Goal: Task Accomplishment & Management: Manage account settings

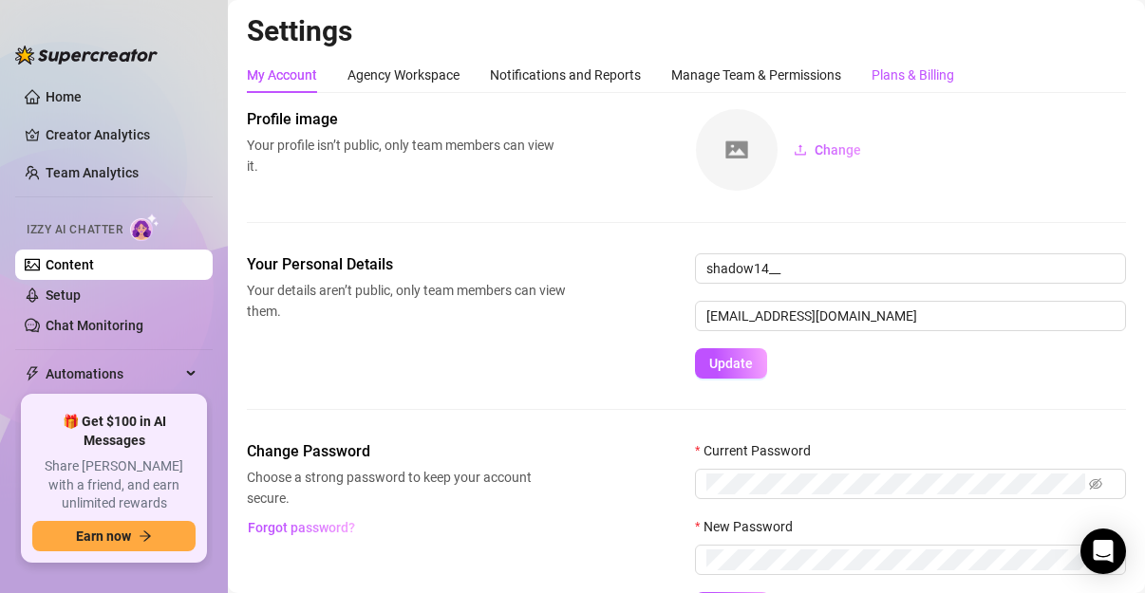
click at [938, 78] on div "Plans & Billing" at bounding box center [912, 75] width 83 height 21
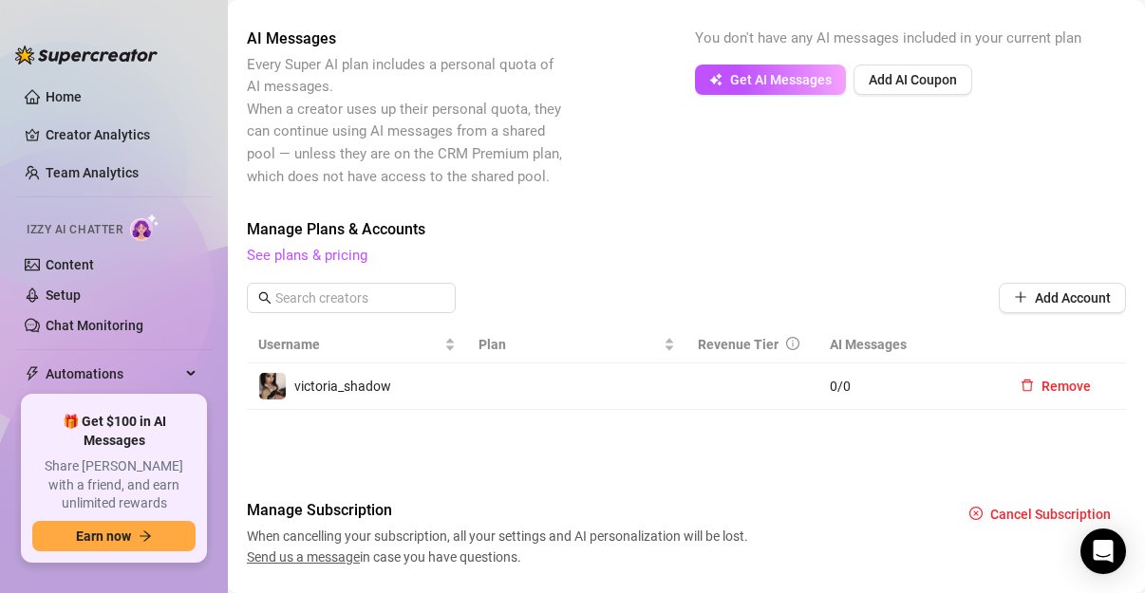
scroll to position [476, 0]
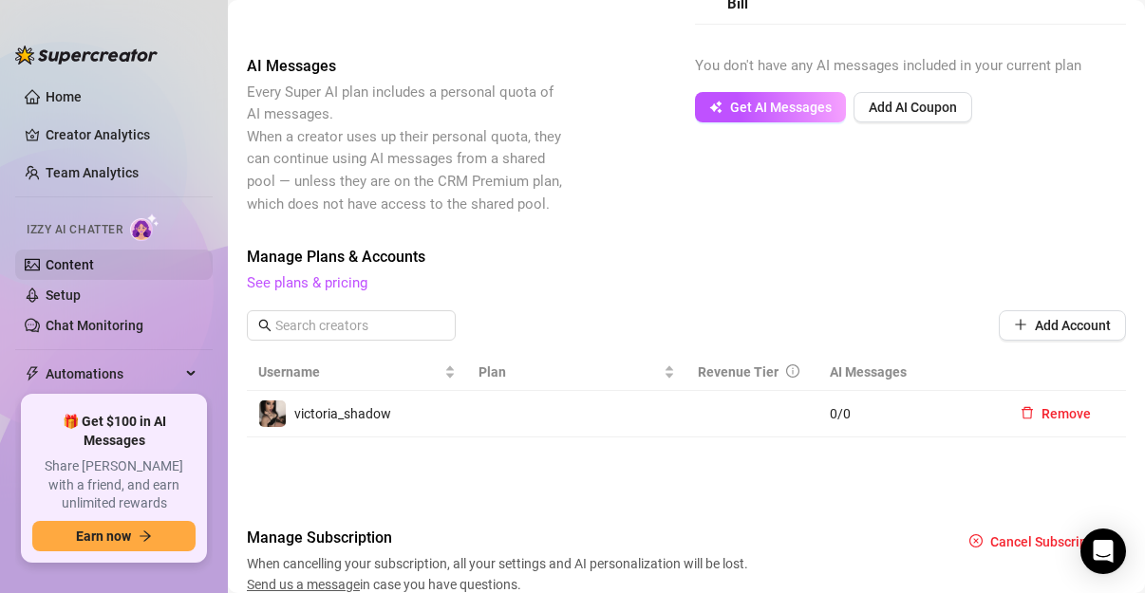
click at [84, 257] on link "Content" at bounding box center [70, 264] width 48 height 15
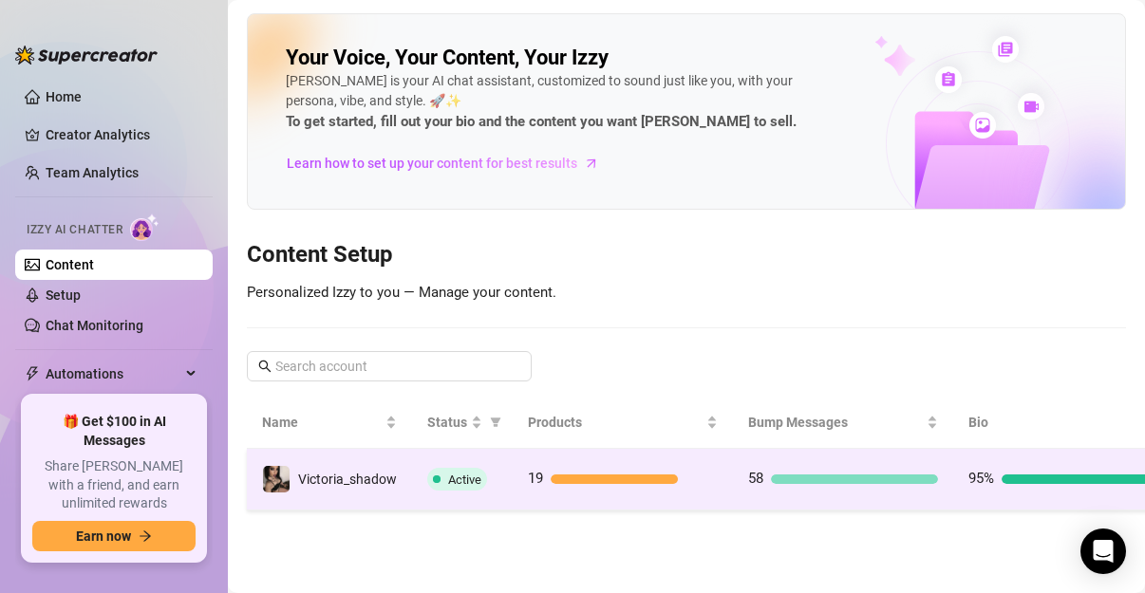
click at [878, 486] on div "58" at bounding box center [843, 479] width 190 height 23
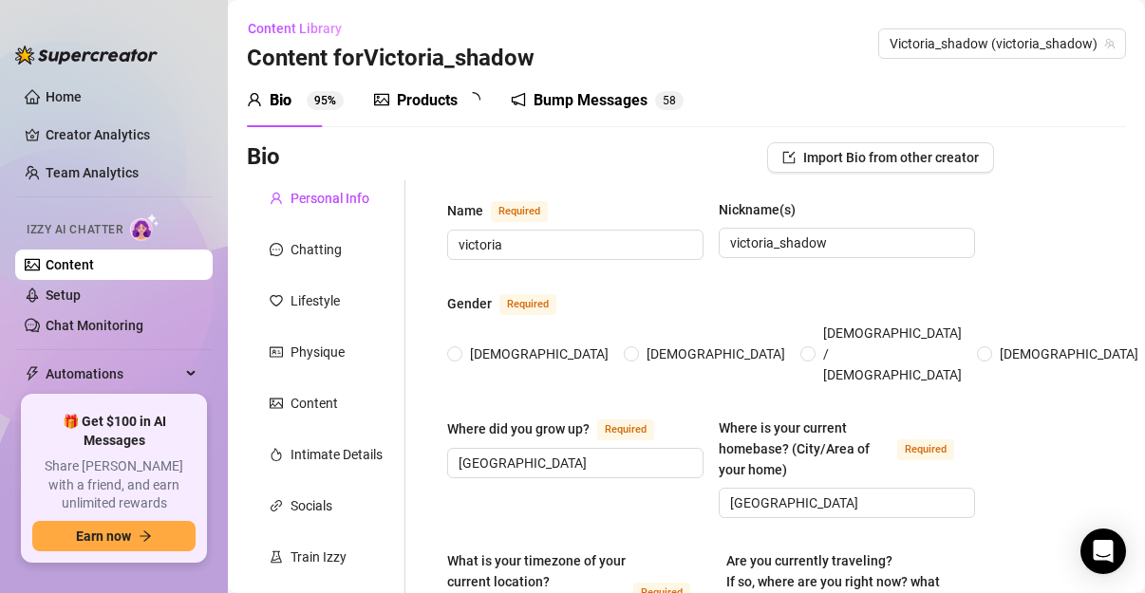
type input "victoria"
type input "victoria_shadow"
type input "[GEOGRAPHIC_DATA]"
type textarea "i do travel. Now I'm in [GEOGRAPHIC_DATA] [GEOGRAPHIC_DATA]."
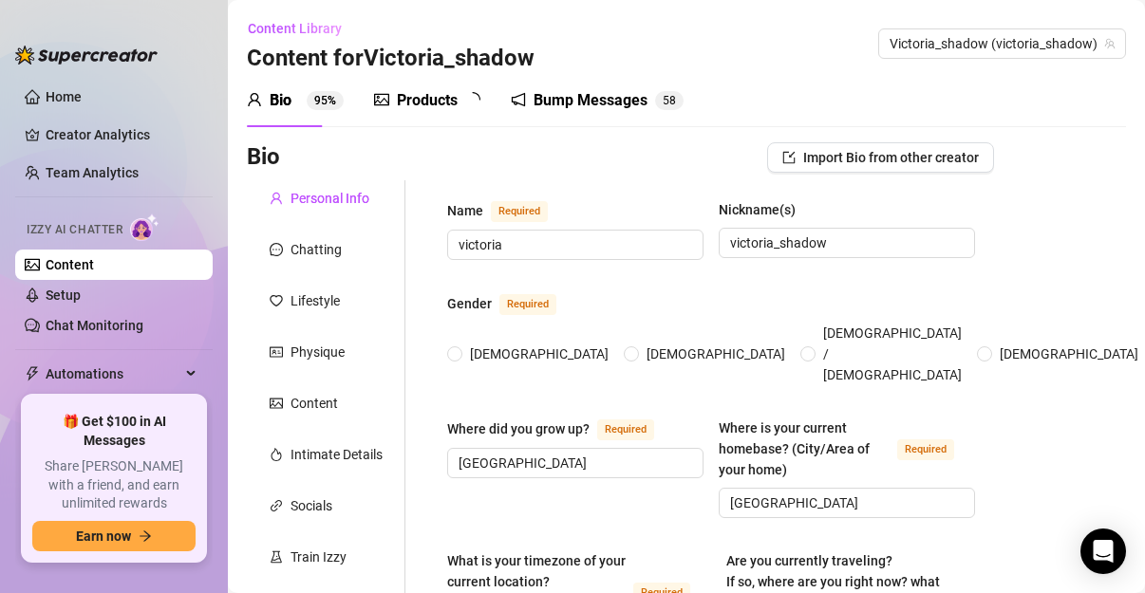
type input "bi"
type input "in open relationship with my partener"
type input "no"
type input "not yet"
type input "yes a snake"
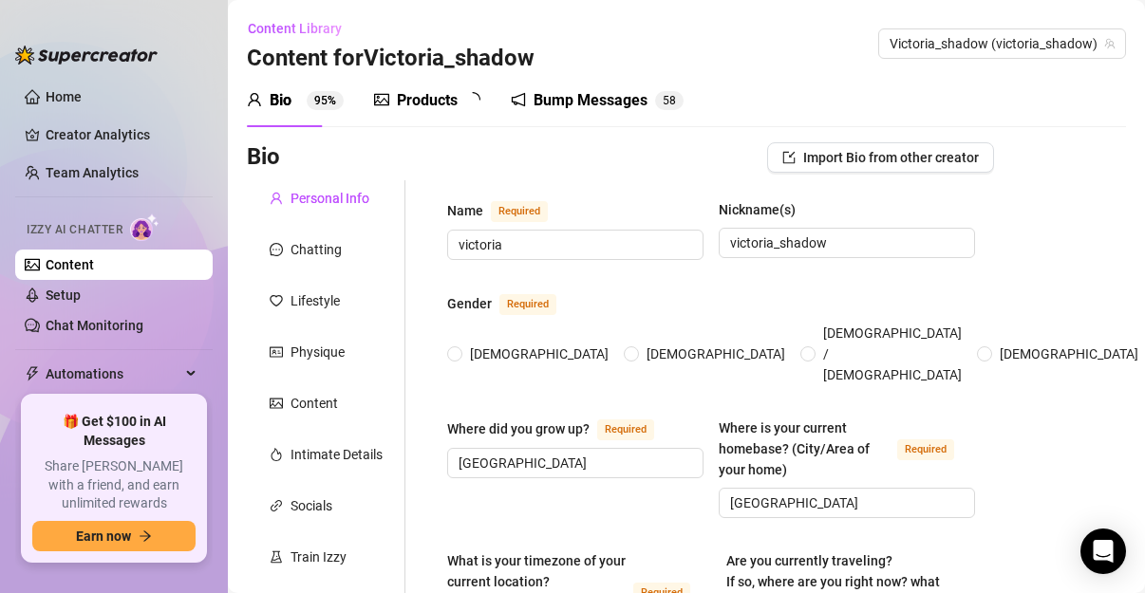
type input "poe dancings gigs"
type input "barista,barwoman,pole dancer,[DEMOGRAPHIC_DATA] teacher"
type input "univercity"
type input "private"
type input "everything that goes around,comes around."
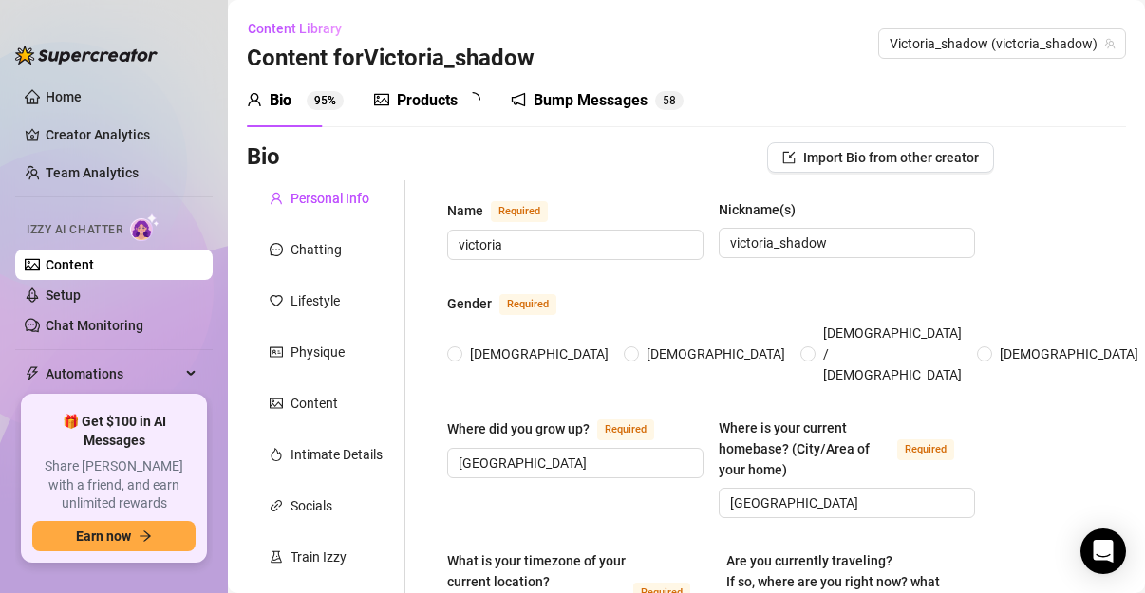
type textarea "to be an influencer to people that have no voice for the so called ''comunity''."
type textarea "i have a strange birth [PERSON_NAME]. I think thats funny ;)"
type textarea "i have some empathy left"
type textarea "My content on social media speak for me."
radio input "true"
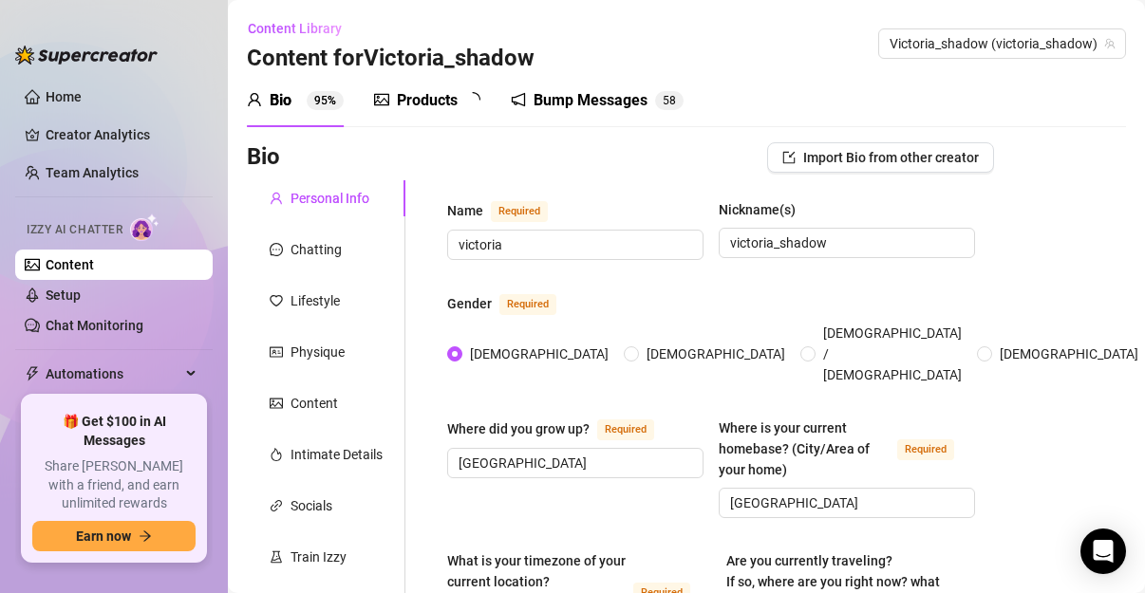
type input "[DATE]"
click at [578, 89] on div "Bump Messages" at bounding box center [604, 100] width 114 height 23
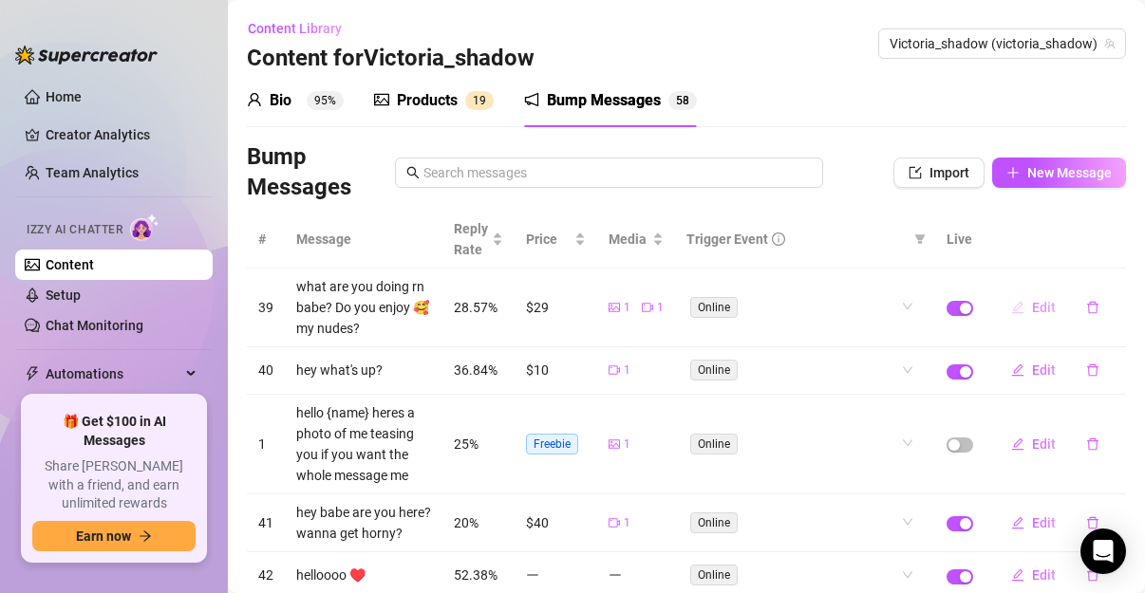
click at [1017, 305] on button "Edit" at bounding box center [1033, 307] width 75 height 30
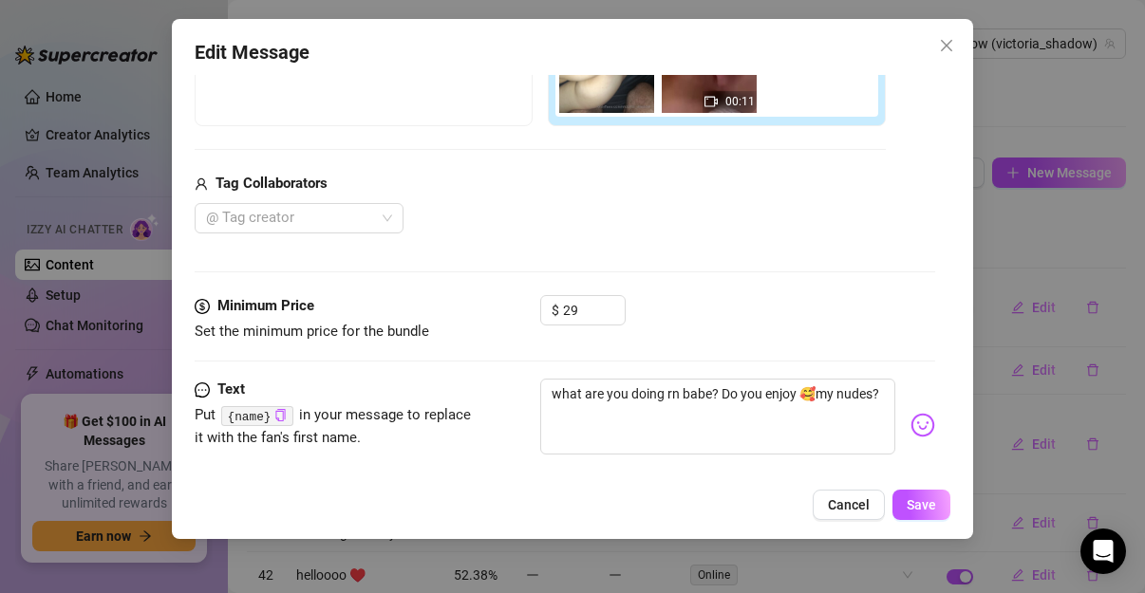
scroll to position [463, 0]
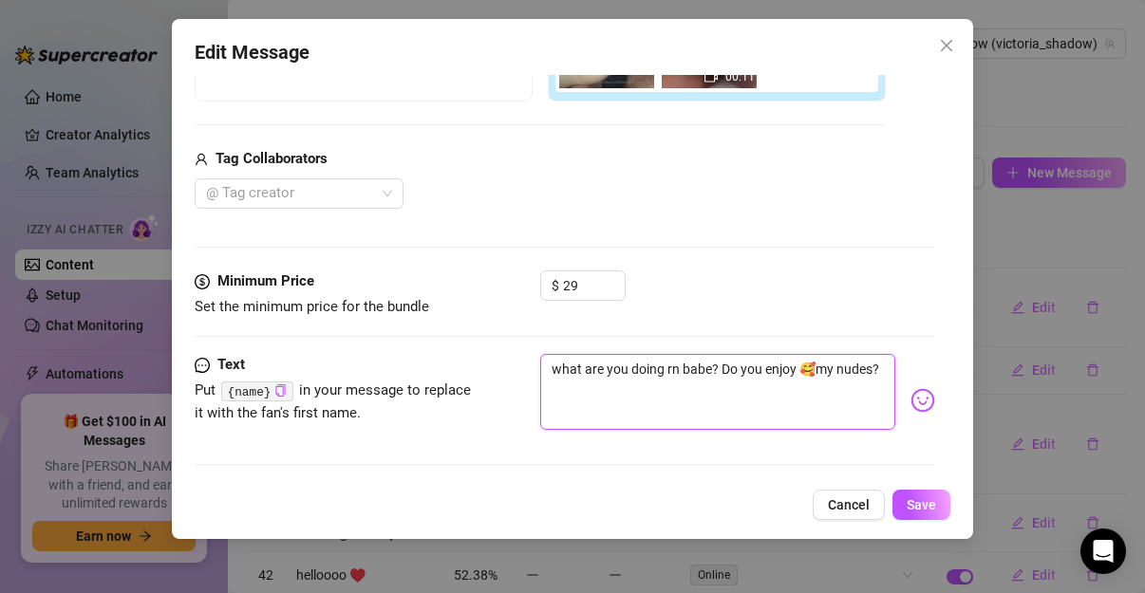
click at [601, 383] on textarea "what are you doing rn babe? Do you enjoy 🥰my nudes?" at bounding box center [717, 392] width 355 height 76
drag, startPoint x: 601, startPoint y: 383, endPoint x: 440, endPoint y: 344, distance: 165.3
click at [440, 344] on form "Account Victoria_shadow (@victoria_shadow) Trigger Event Choose the event that …" at bounding box center [565, 59] width 740 height 848
type textarea "s"
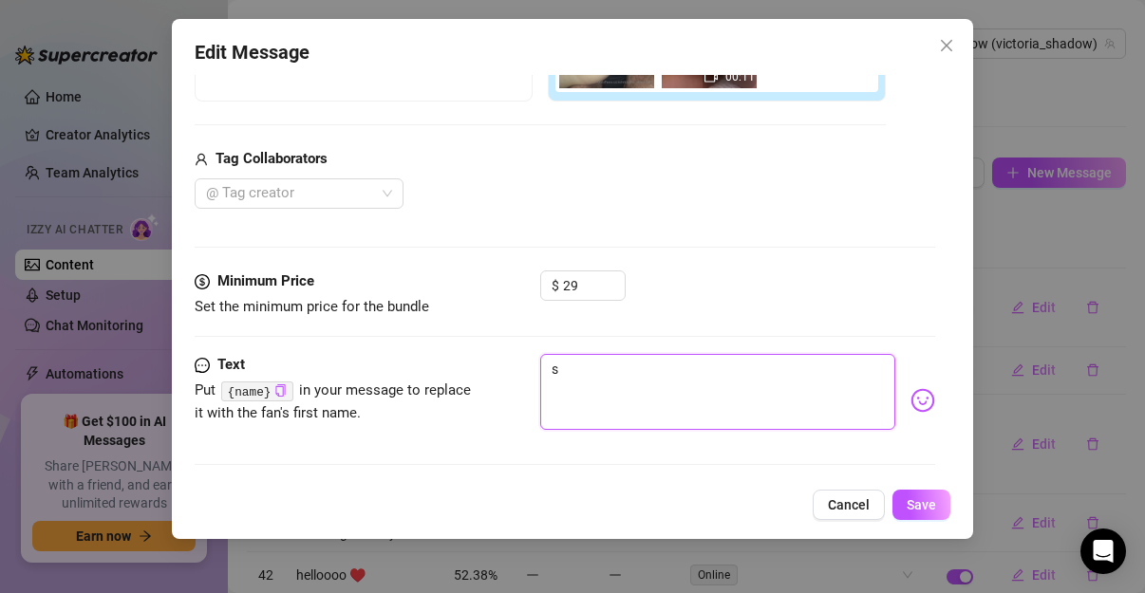
type textarea "sa"
type textarea "s"
type textarea "Type your message here..."
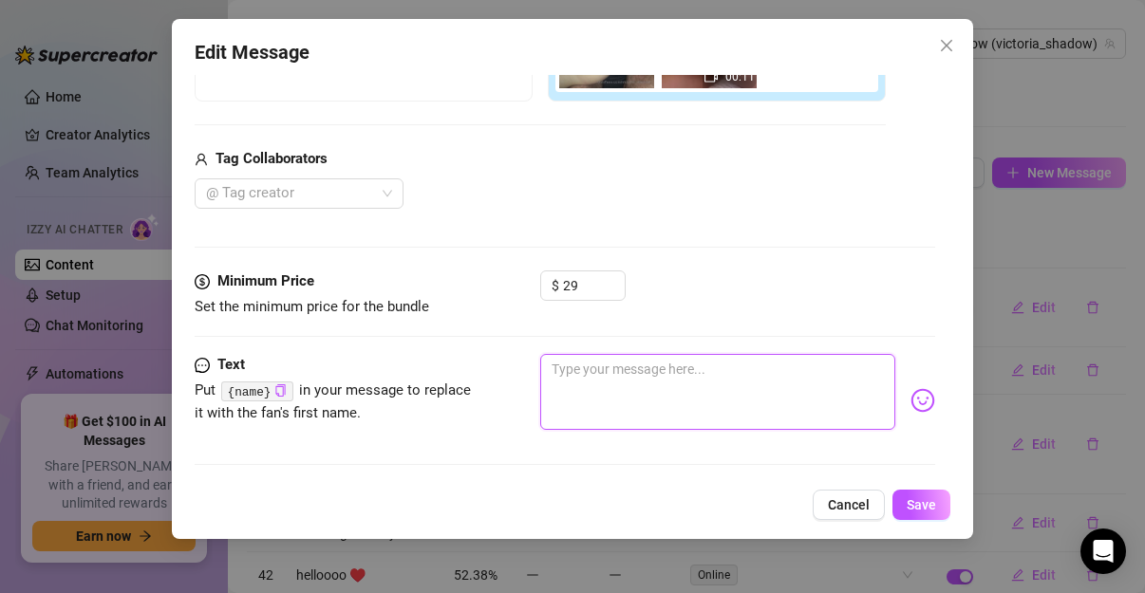
type textarea "θ"
type textarea "θε"
type textarea "θελ"
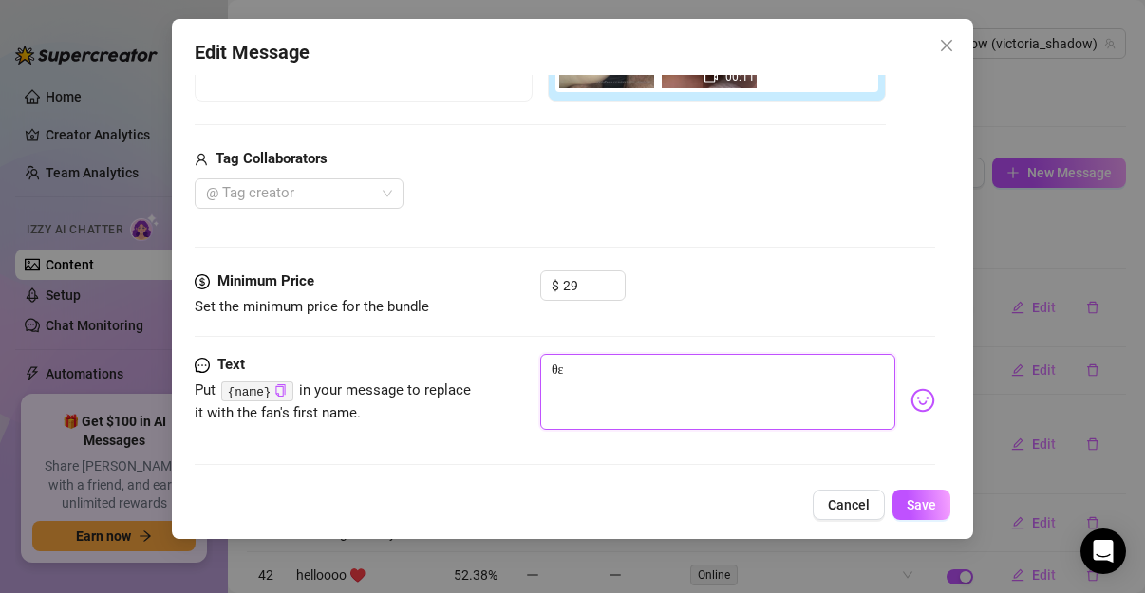
type textarea "θελ"
type textarea "θελε"
type textarea "θελει"
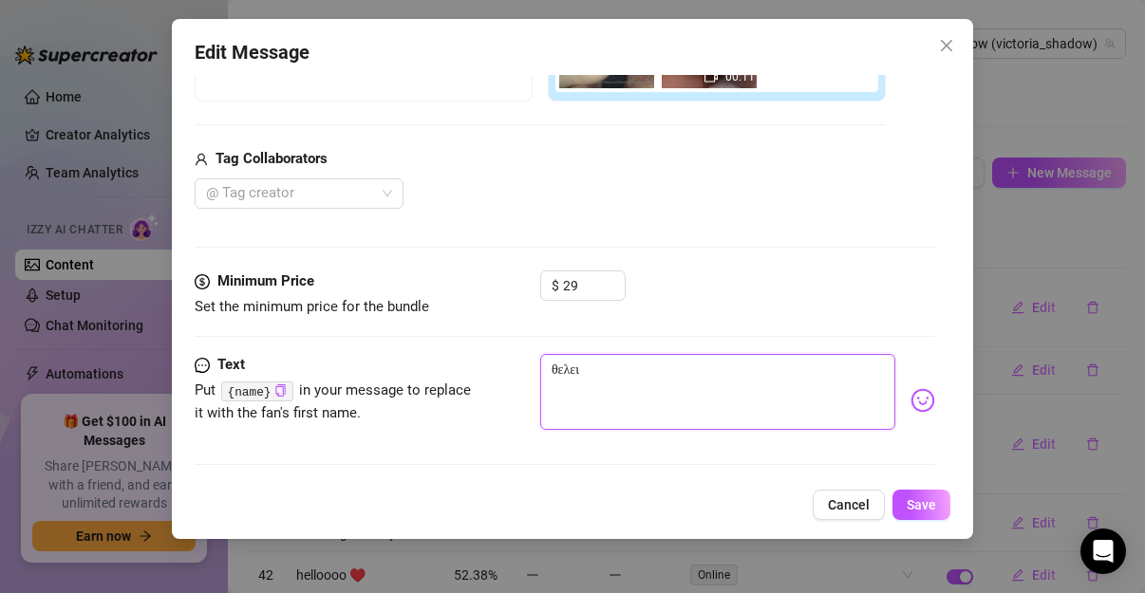
type textarea "θελεις"
type textarea "θελεις ν"
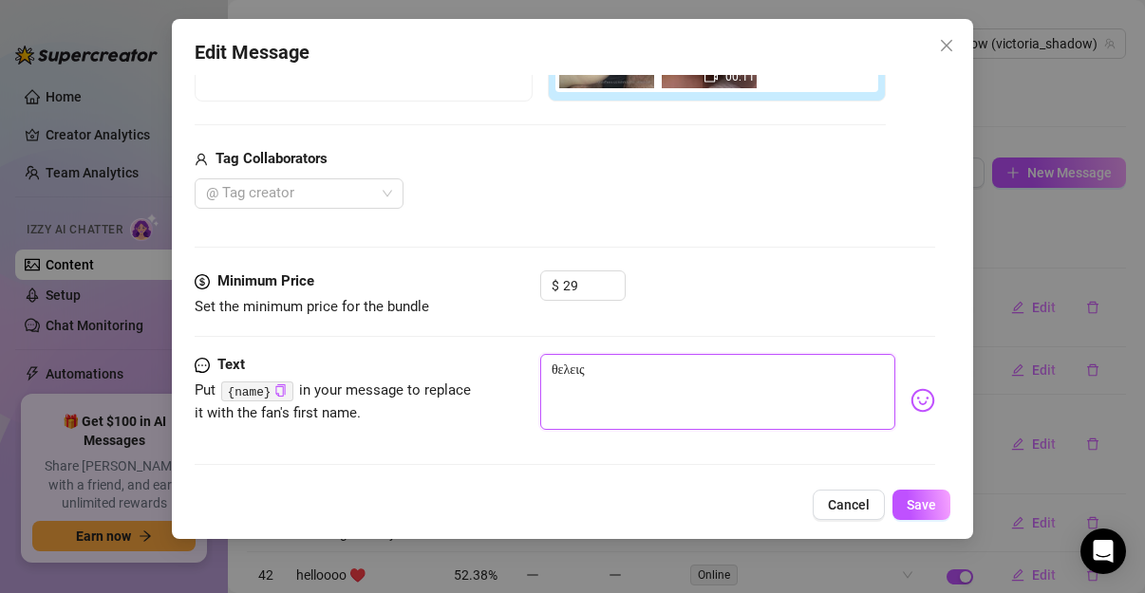
type textarea "θελεις ν"
type textarea "θελεις να"
type textarea "θελεις να σ"
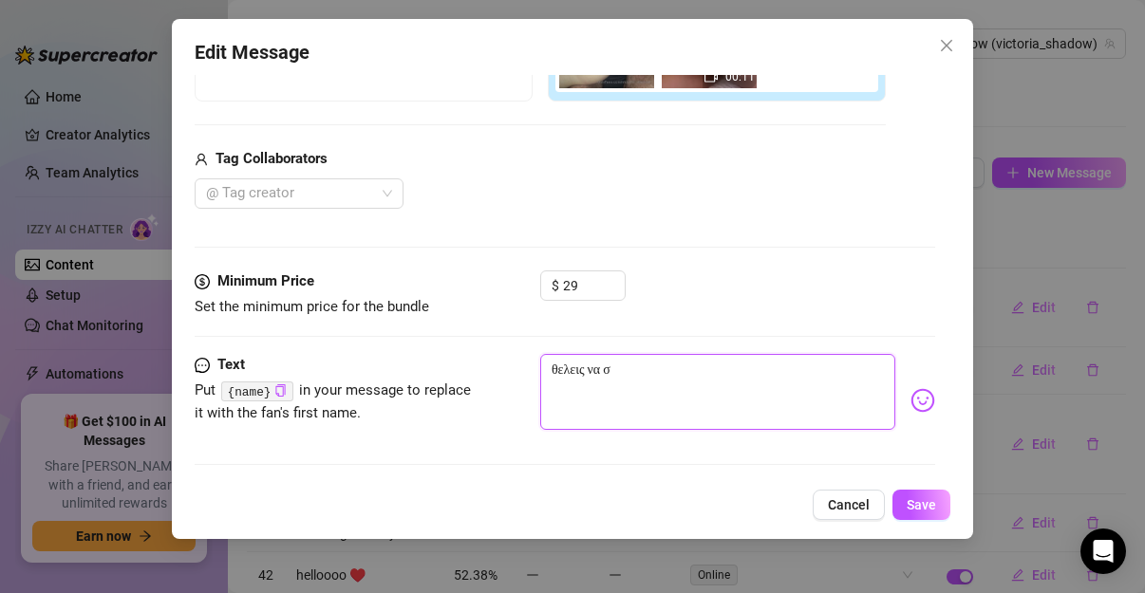
type textarea "θελεις να σε"
type textarea "θελεις να σε λ"
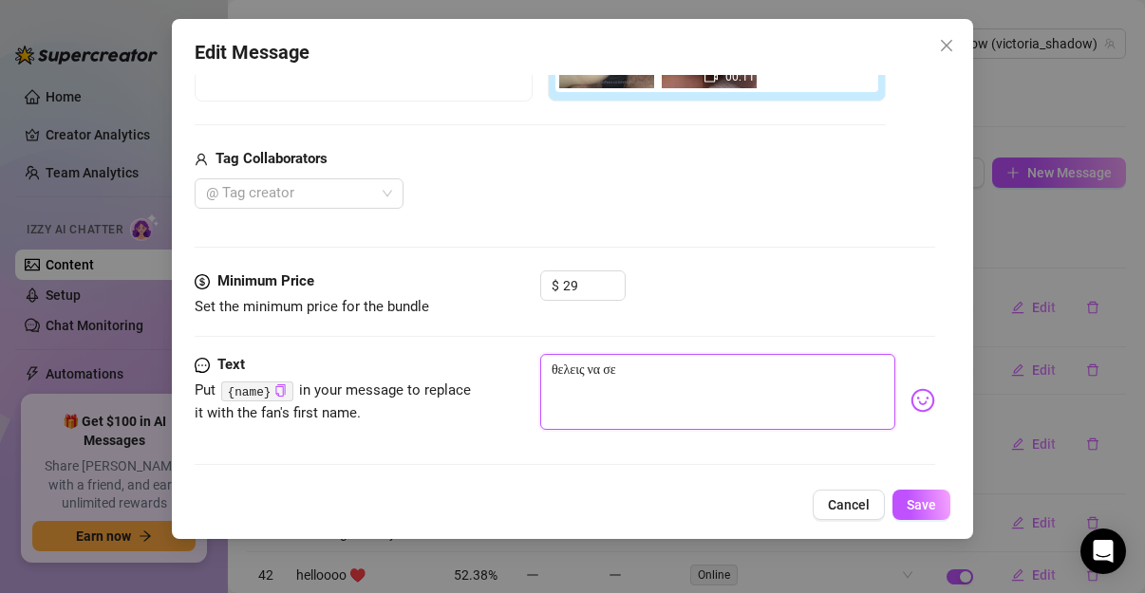
type textarea "θελεις να σε λ"
type textarea "θελεις να σε λα"
type textarea "θελεις να σε λ"
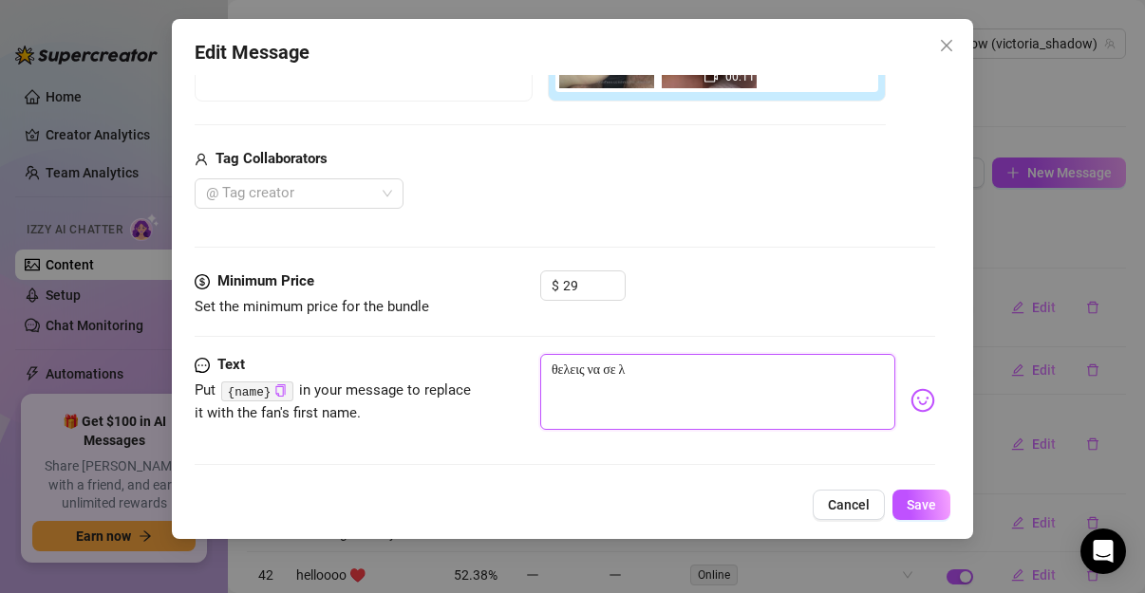
type textarea "θελεις να σε"
type textarea "θελεις να σε κ"
type textarea "θελεις να σε κα"
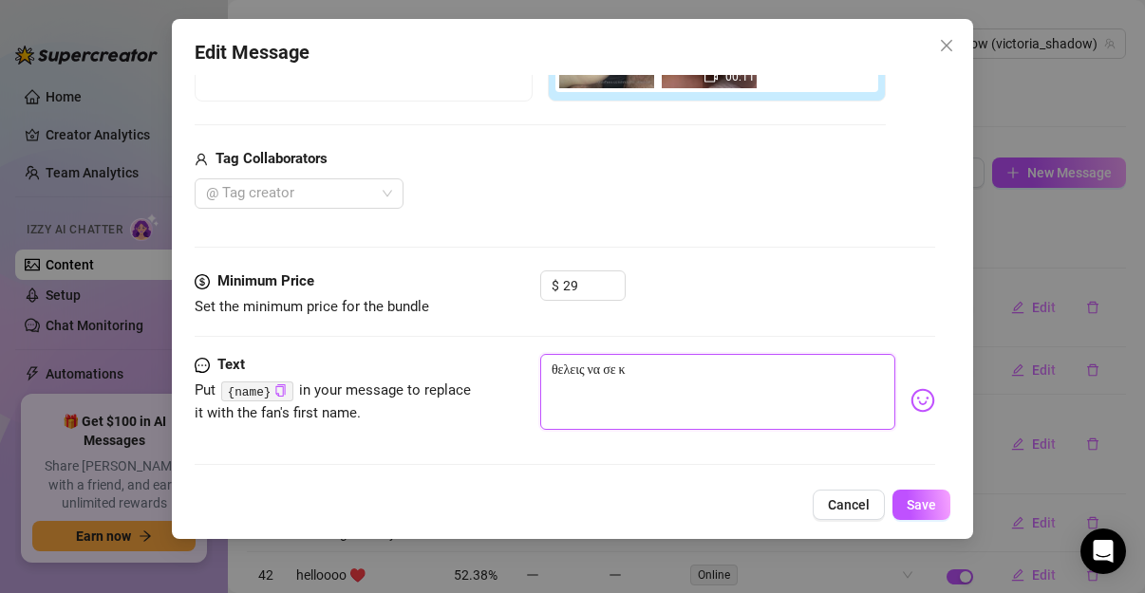
type textarea "θελεις να σε κα"
type textarea "θελεις να σε καν"
type textarea "θελεις να σε κανω"
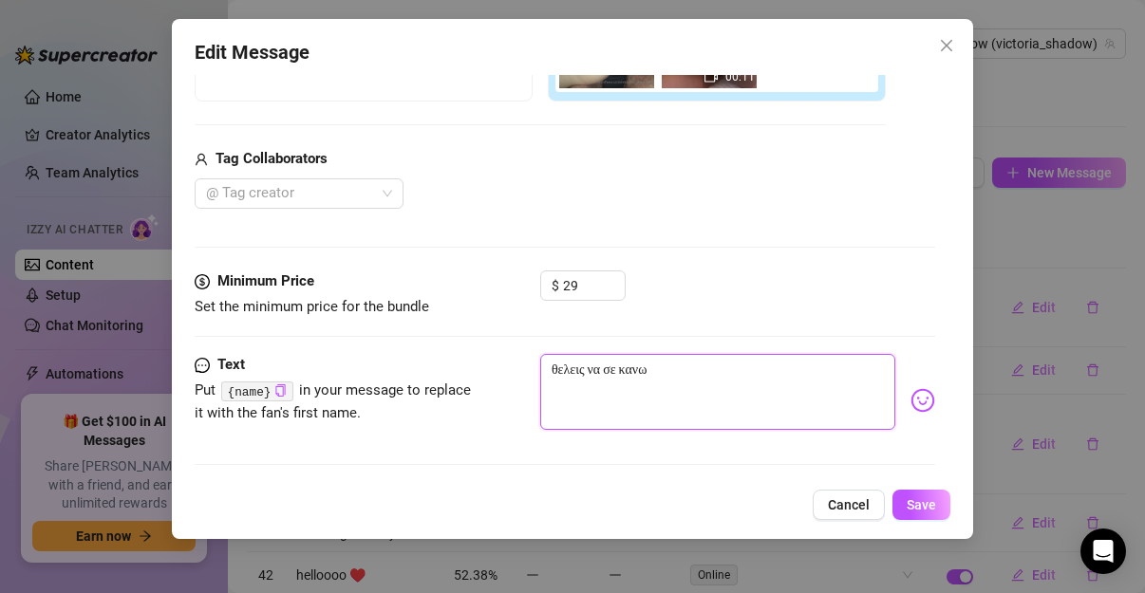
type textarea "θελεις να σε κανω"
type textarea "θελεις να σε κανω ν"
type textarea "θελεις να σε κανω να"
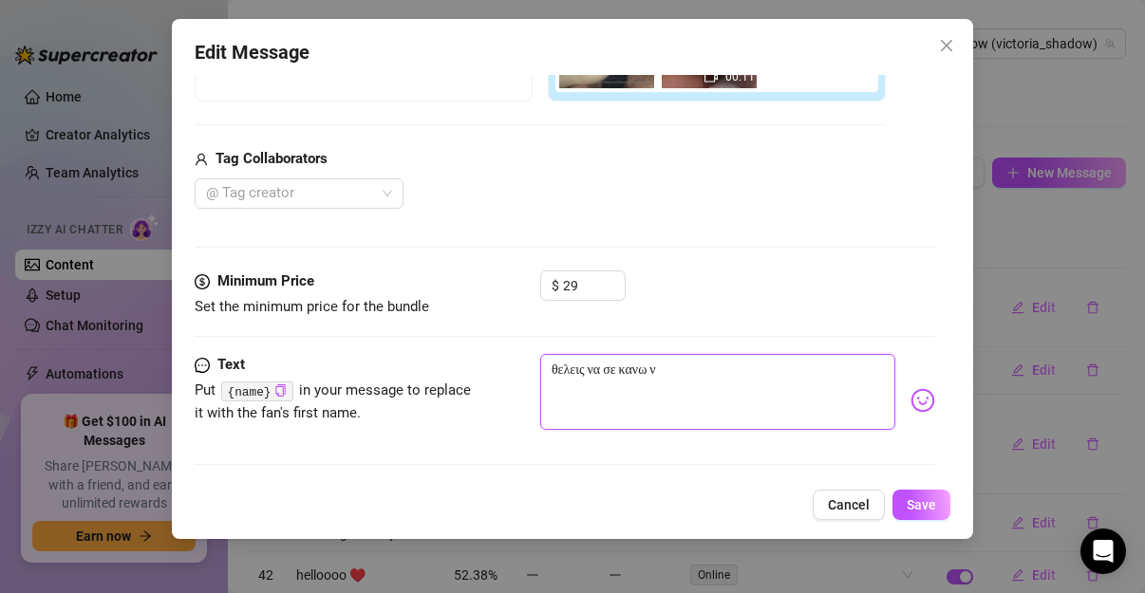
type textarea "θελεις να σε κανω να"
type textarea "θελεις να σε κανω να κ"
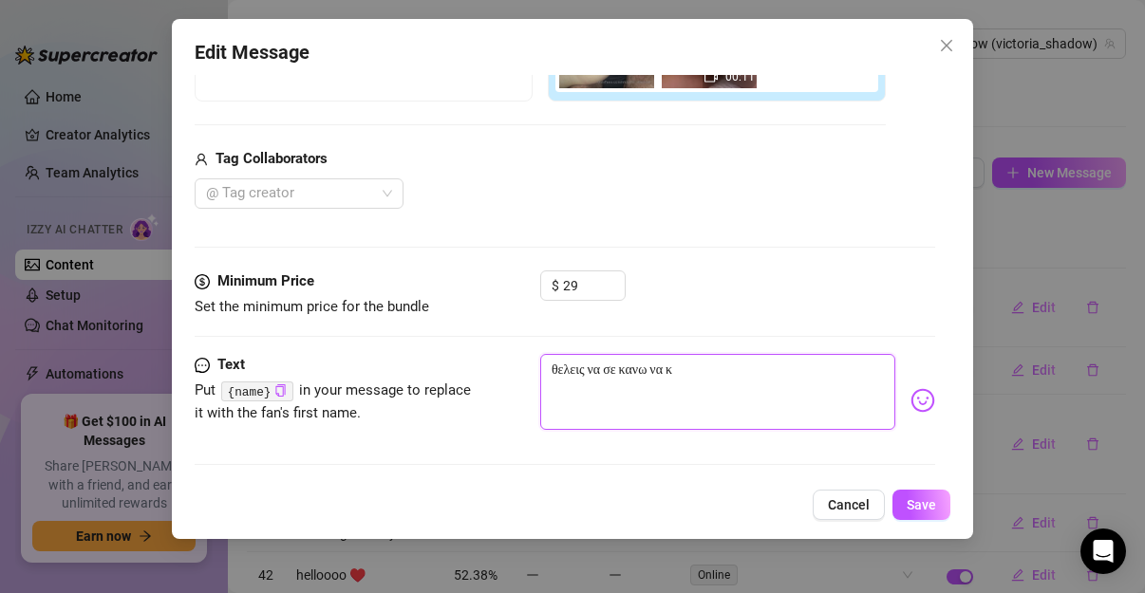
type textarea "θελεις να σε κανω να κα"
type textarea "θελεις να σε κανω να καυ"
type textarea "θελεις να σε κανω να καυλ"
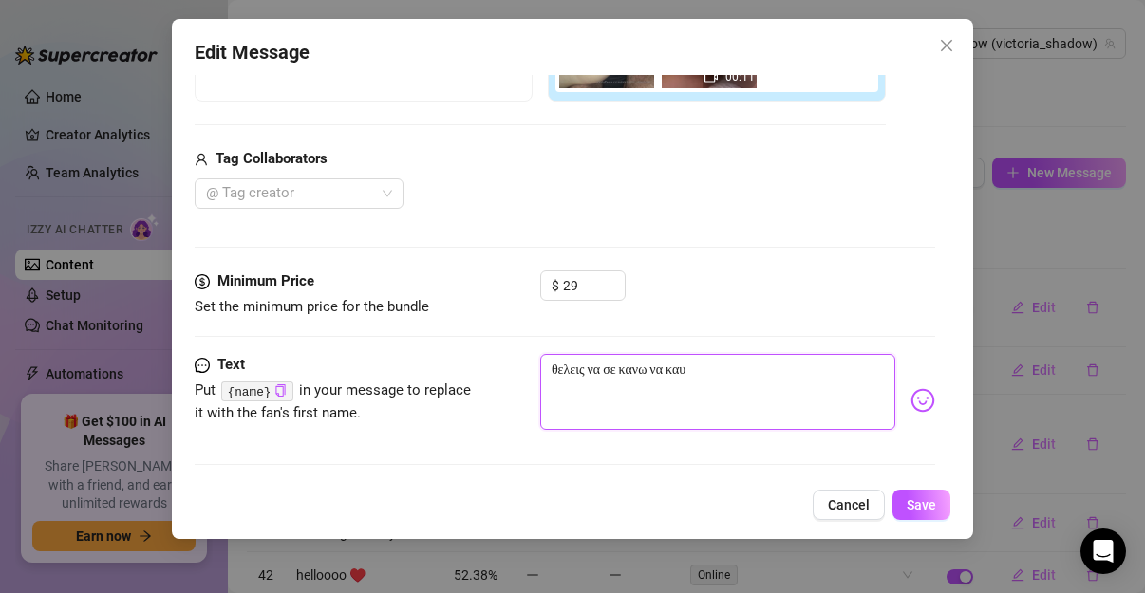
type textarea "θελεις να σε κανω να καυλ"
type textarea "θελεις να σε κανω να καυλω"
type textarea "θελεις να σε κανω να καυλωσ"
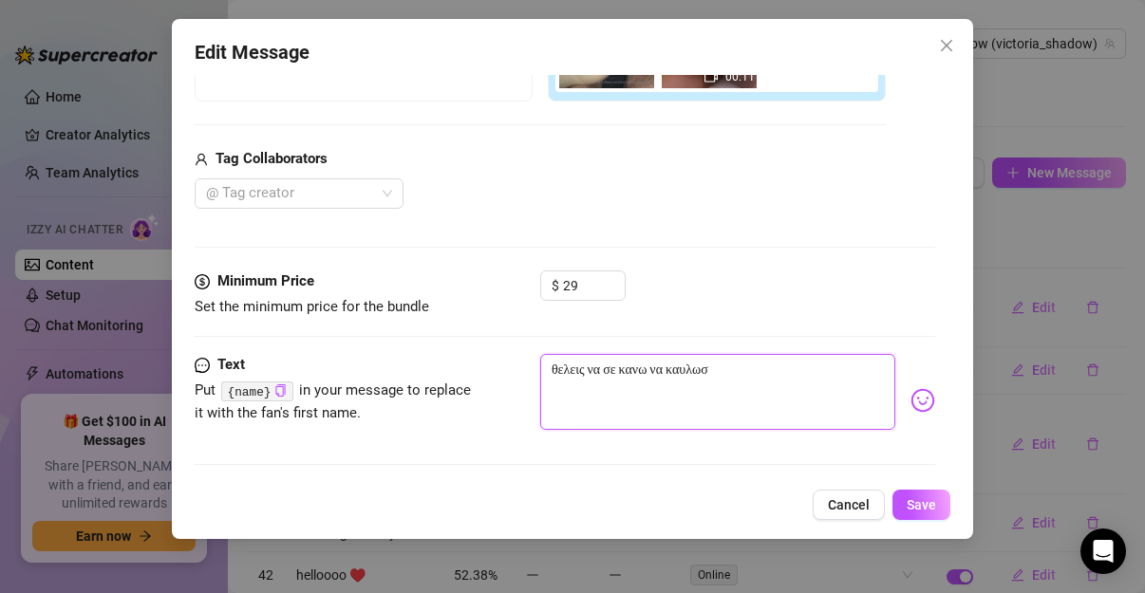
type textarea "θελεις να σε κανω να καυλωσε"
type textarea "θελεις να σε κανω να καυλωσει"
type textarea "θελεις να σε κανω να καυλωσεις"
type textarea "θελεις να σε κανω να καυλωσεις?"
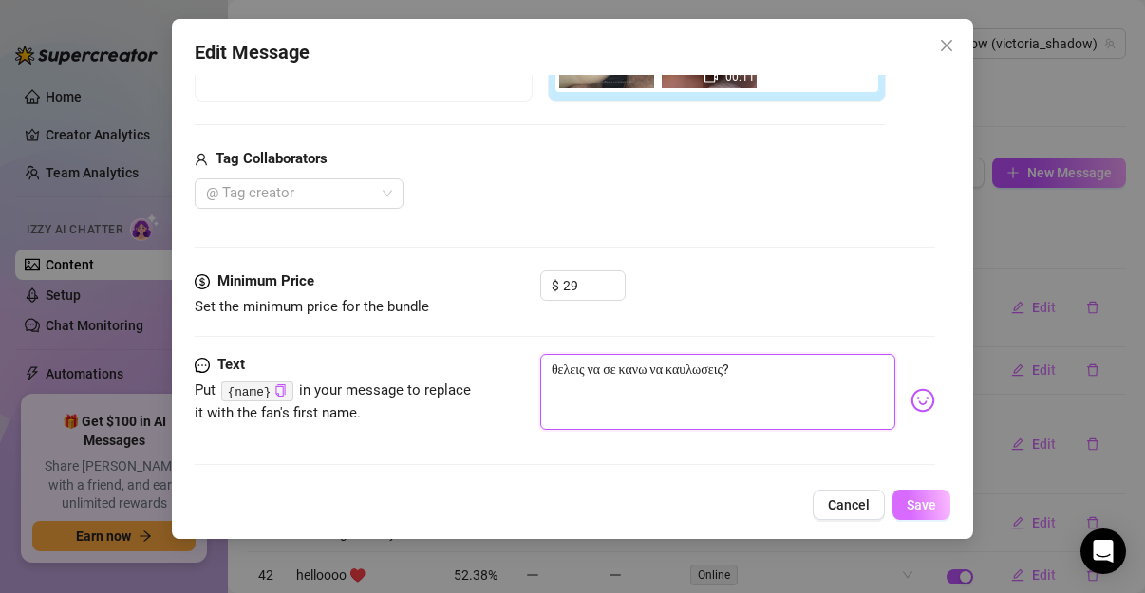
type textarea "θελεις να σε κανω να καυλωσεις?"
click at [922, 502] on span "Save" at bounding box center [920, 504] width 29 height 15
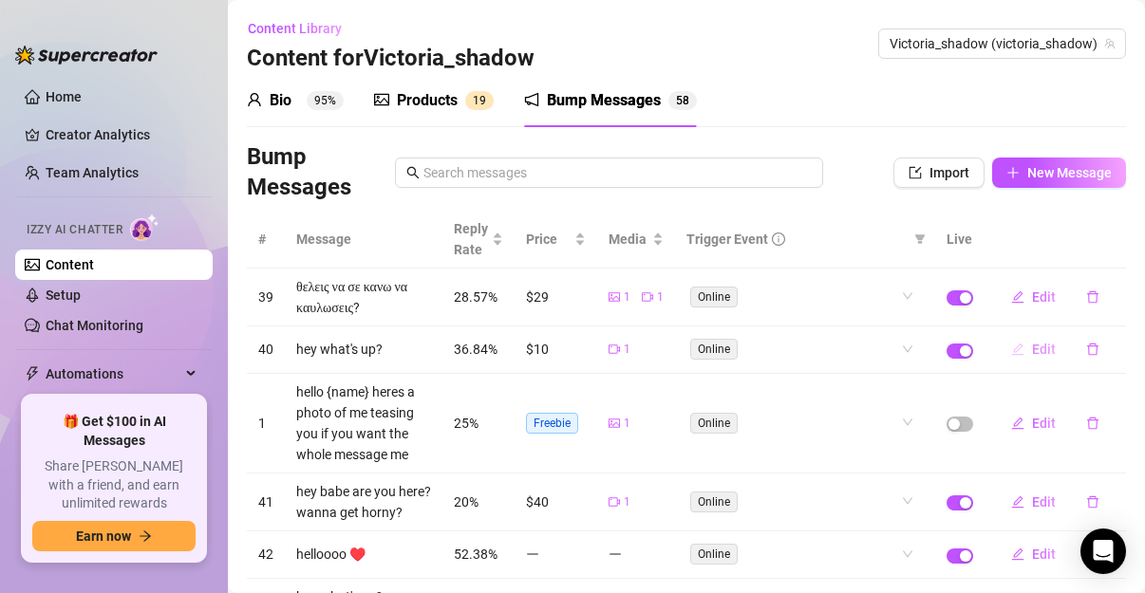
click at [1032, 348] on span "Edit" at bounding box center [1044, 349] width 24 height 15
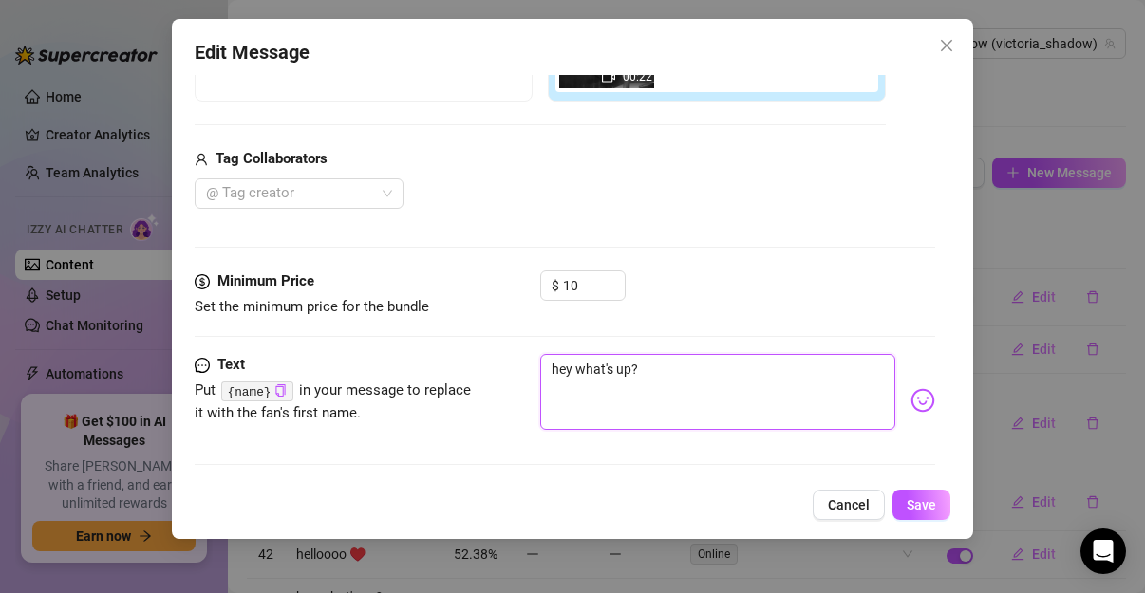
click at [663, 356] on textarea "hey what's up?" at bounding box center [717, 392] width 355 height 76
type textarea "hey what's up"
type textarea "hey what's u"
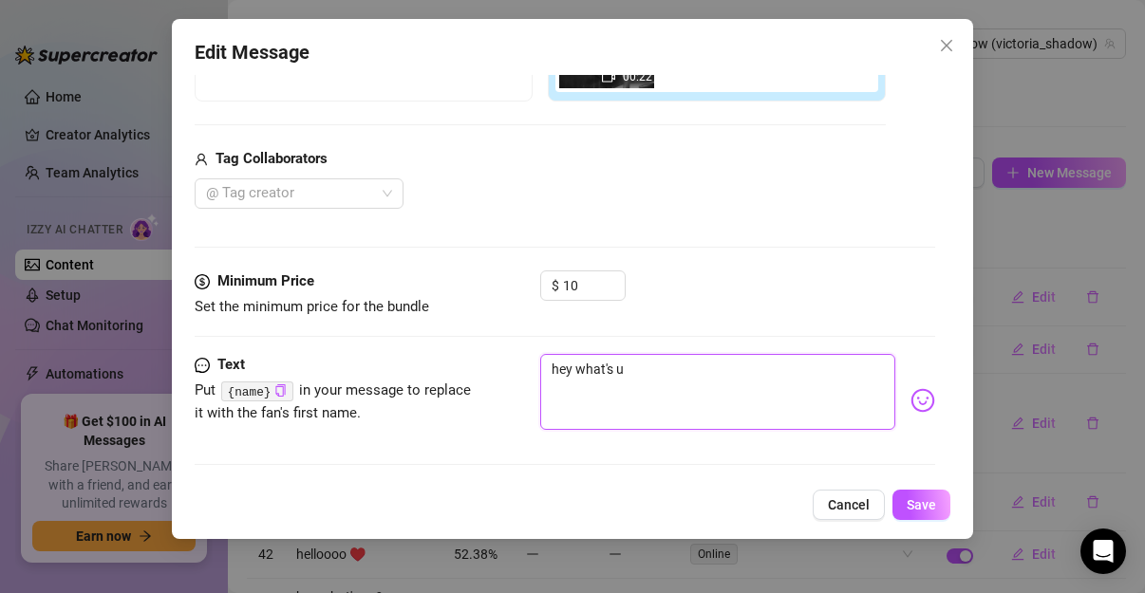
type textarea "hey what's"
type textarea "hey what'"
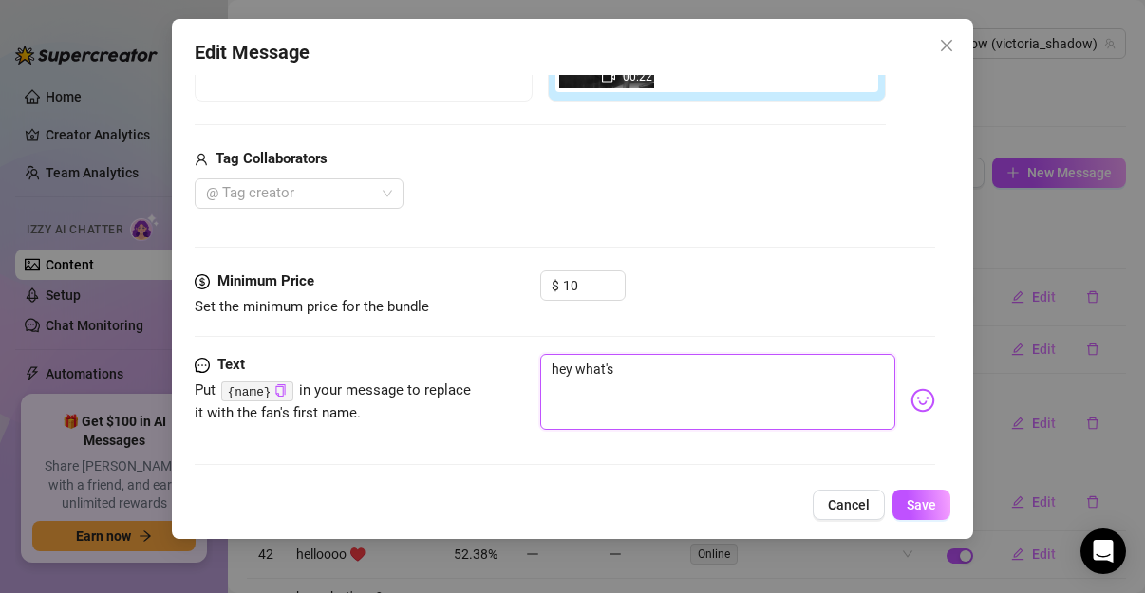
type textarea "hey what'"
type textarea "hey what"
type textarea "hey wha"
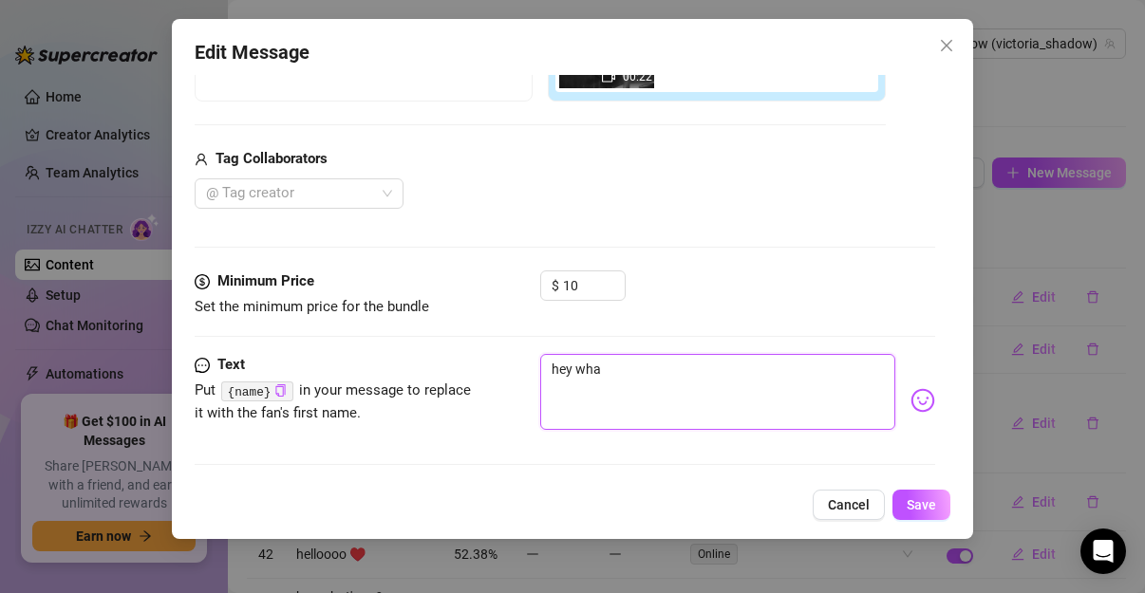
type textarea "hey wh"
type textarea "hey w"
type textarea "hey"
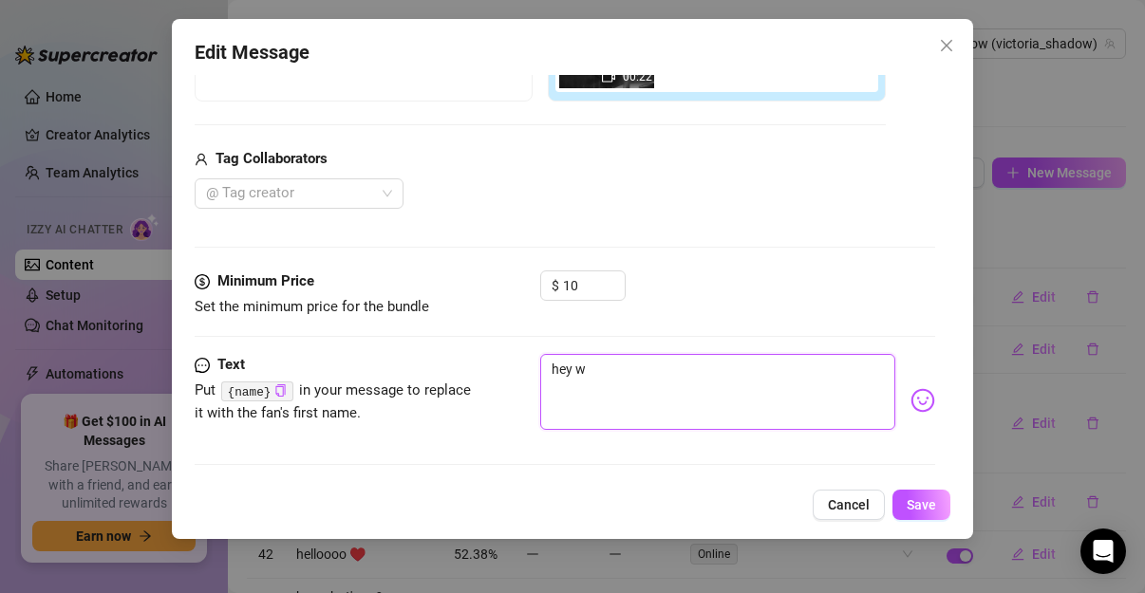
type textarea "hey"
type textarea "he"
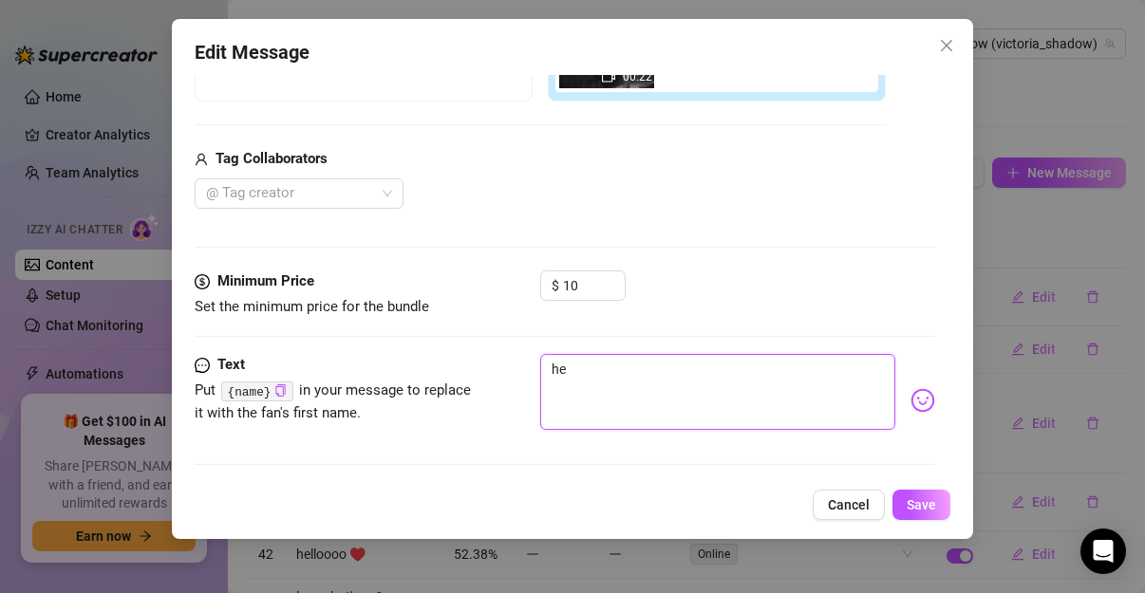
type textarea "h"
type textarea "Type your message here..."
type textarea "τ"
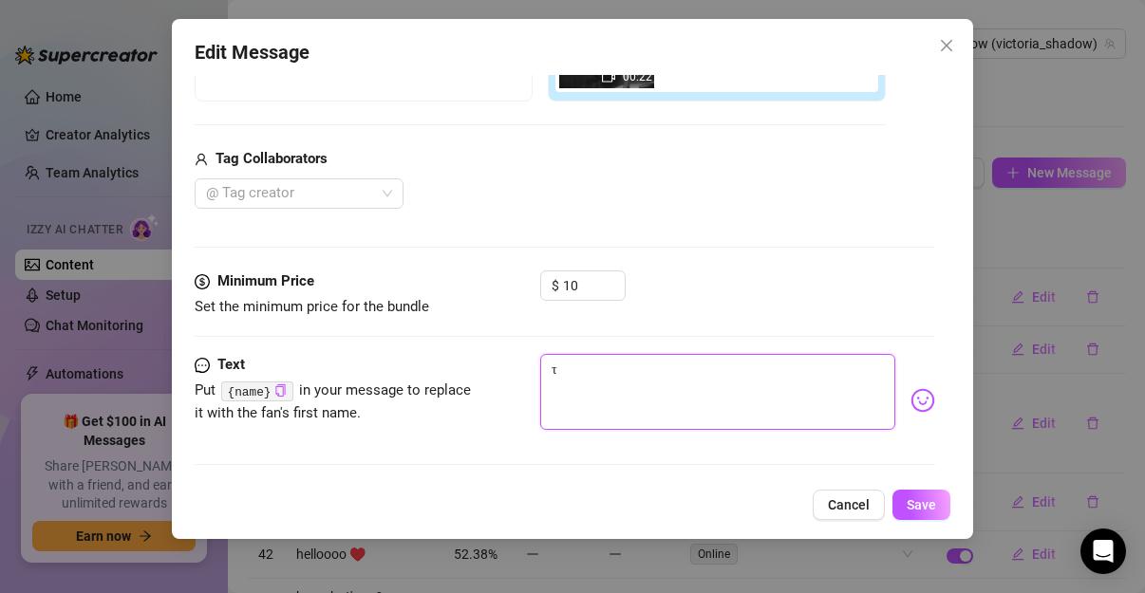
type textarea "τι"
type textarea "τι κ"
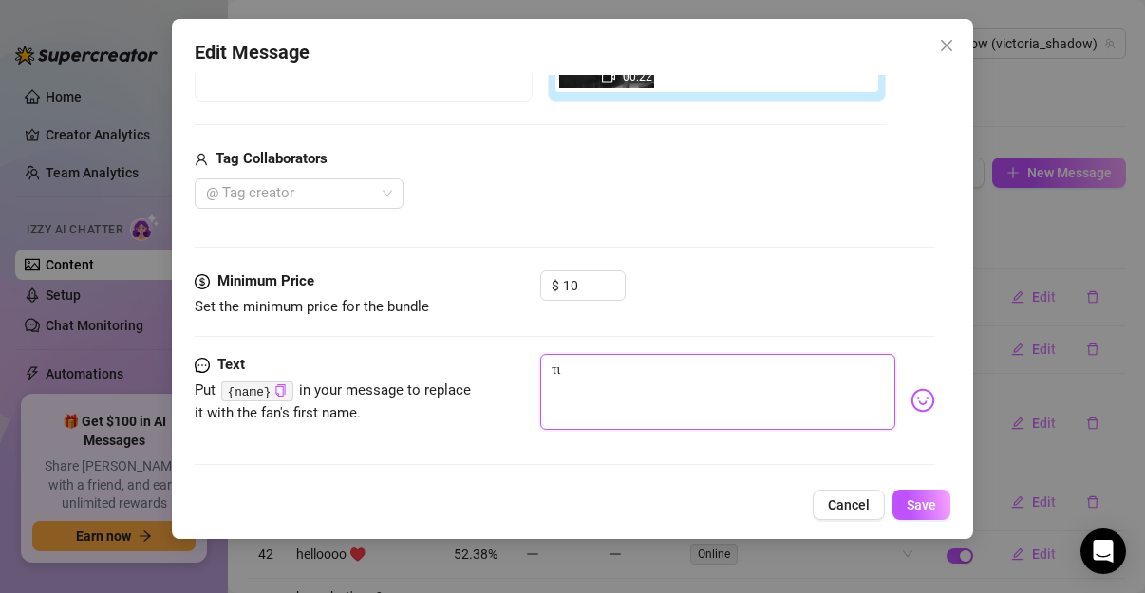
type textarea "τι κ"
type textarea "τι κα"
type textarea "τι καν"
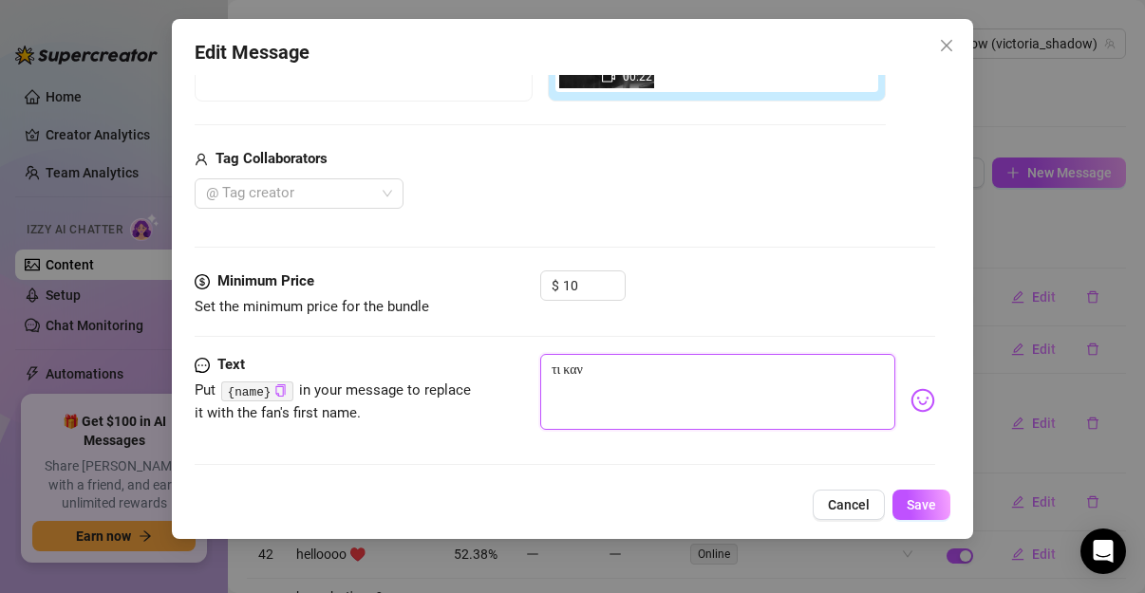
type textarea "τι κανε"
type textarea "τι κανει"
type textarea "τι κανεις"
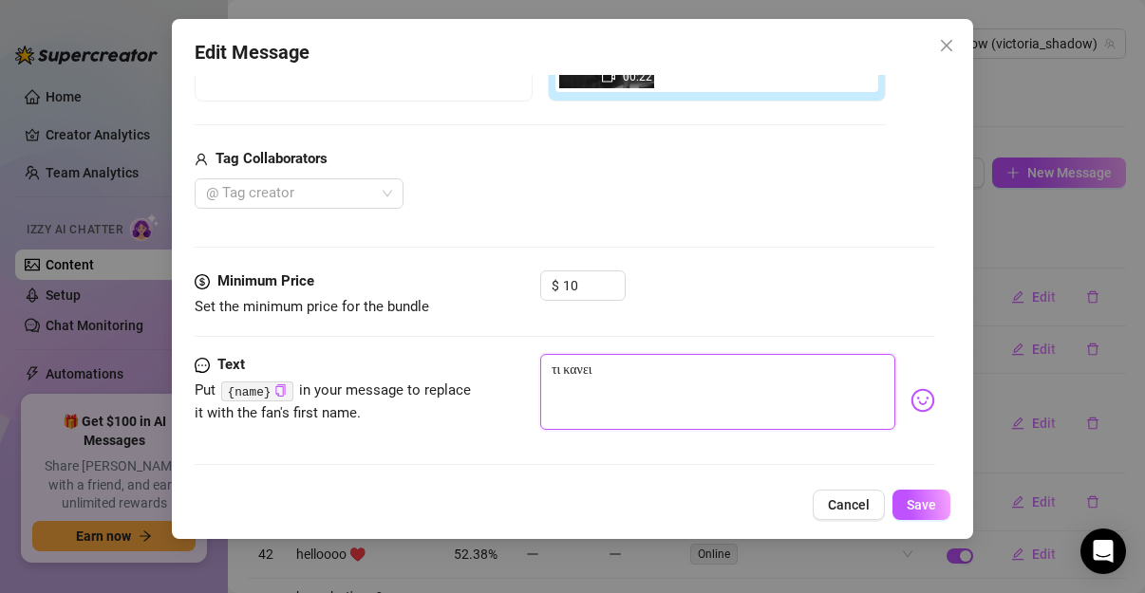
type textarea "τι κανεις"
type textarea "τι κανεις μ"
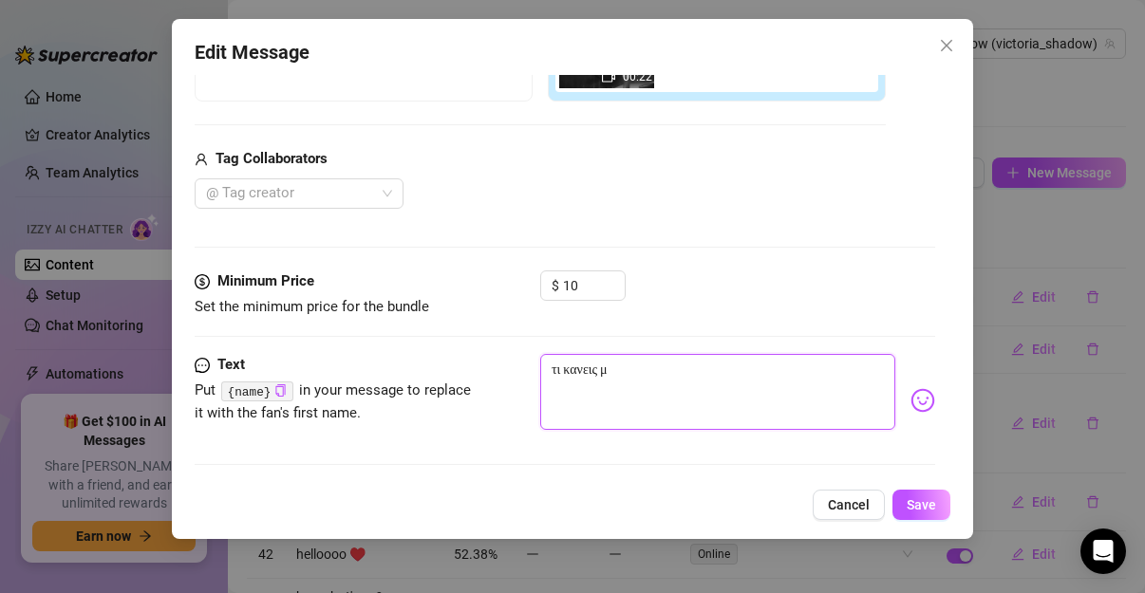
type textarea "τι κανεις μω"
type textarea "τι κανεις μωρ"
type textarea "τι κανεις μωρο"
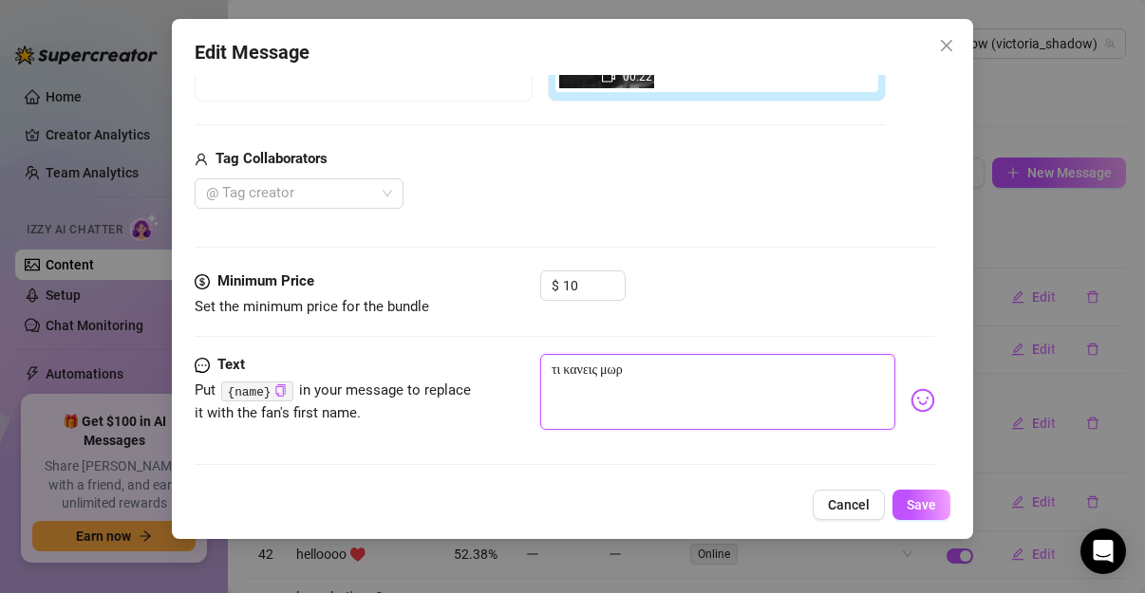
type textarea "τι κανεις μωρο"
type textarea "τι κανεις μωρο μ"
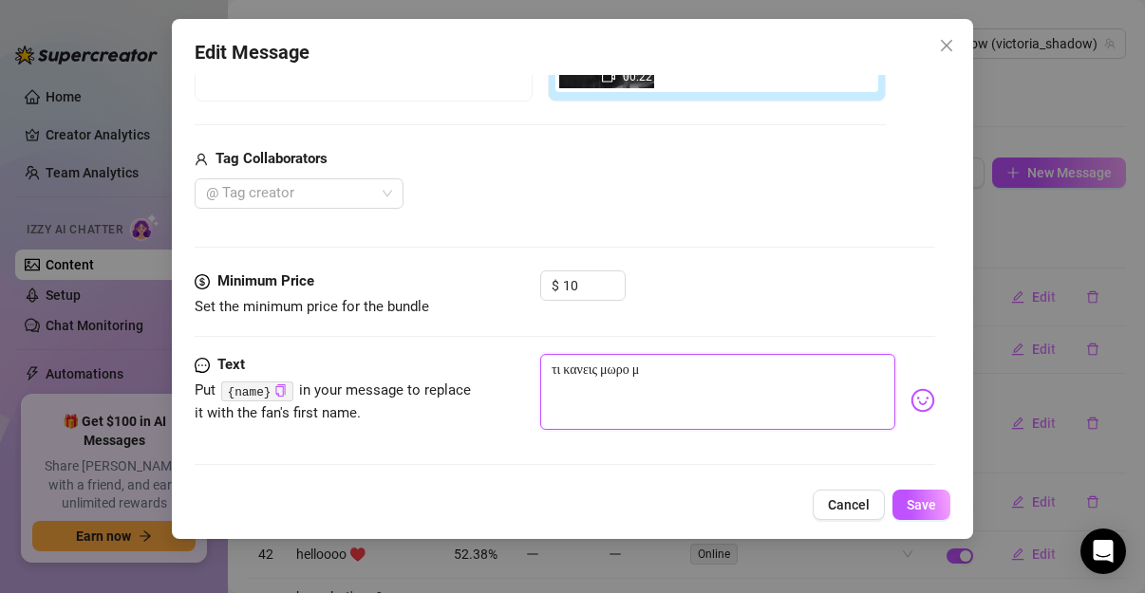
type textarea "τι κανεις μωρο μο"
type textarea "τι κανεις μωρο μου"
type textarea "τι κανεις μωρο μου?"
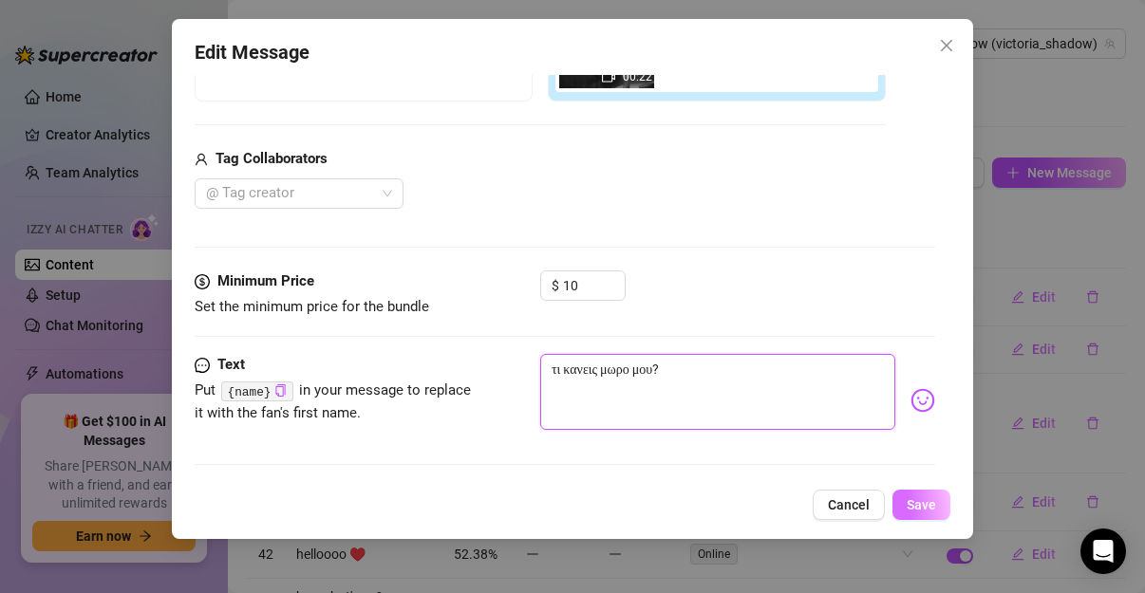
type textarea "τι κανεις μωρο μου?"
click at [914, 513] on span "Save" at bounding box center [920, 504] width 29 height 15
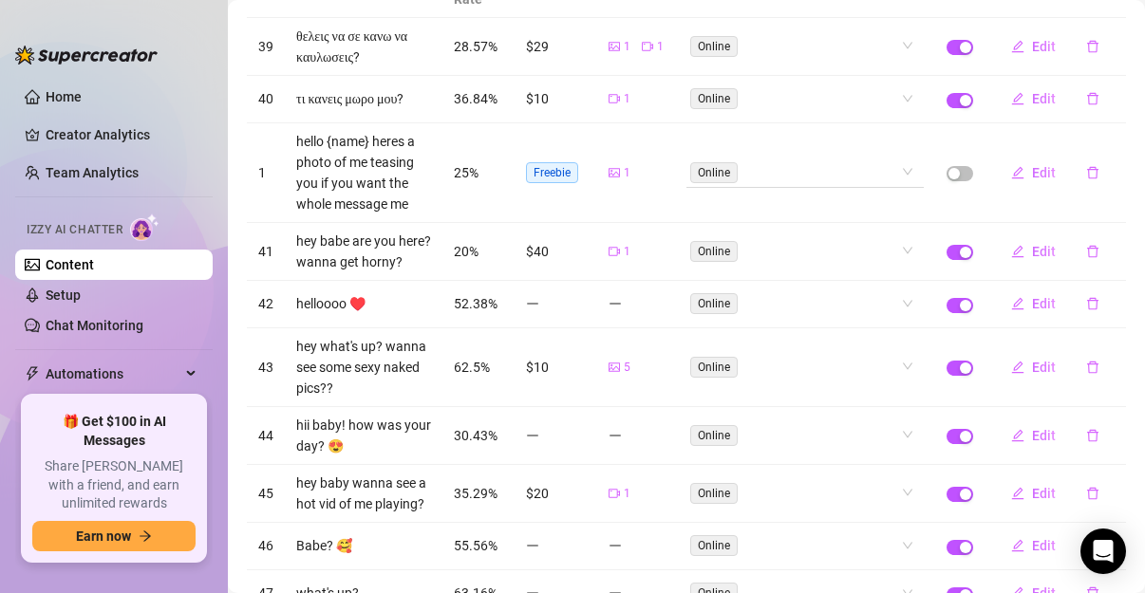
scroll to position [316, 0]
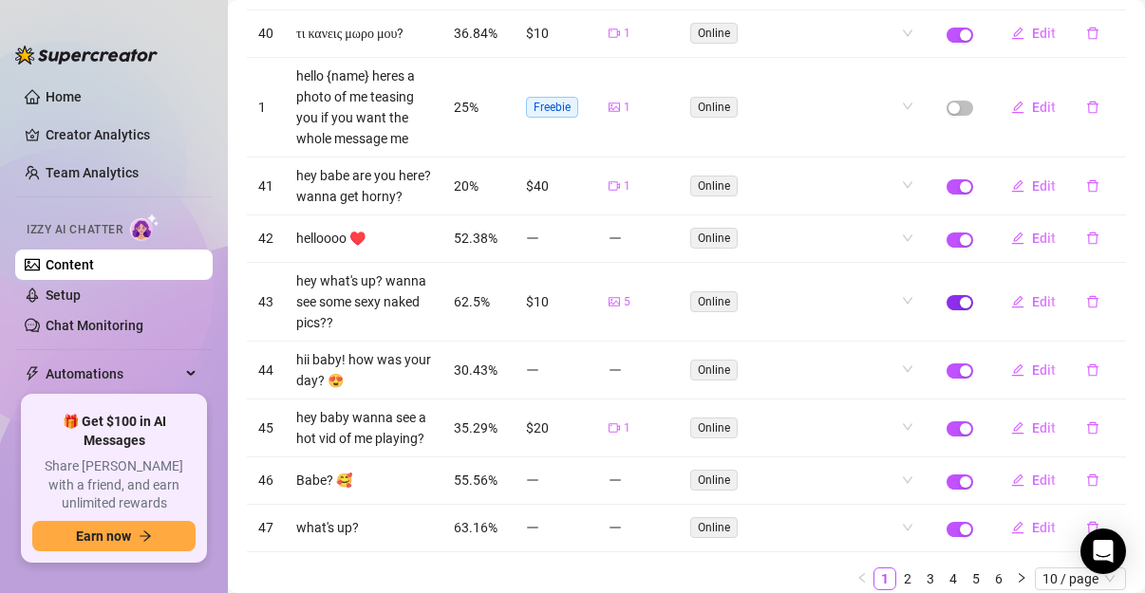
click at [946, 310] on span "button" at bounding box center [959, 302] width 27 height 15
click at [960, 189] on div "button" at bounding box center [965, 186] width 11 height 11
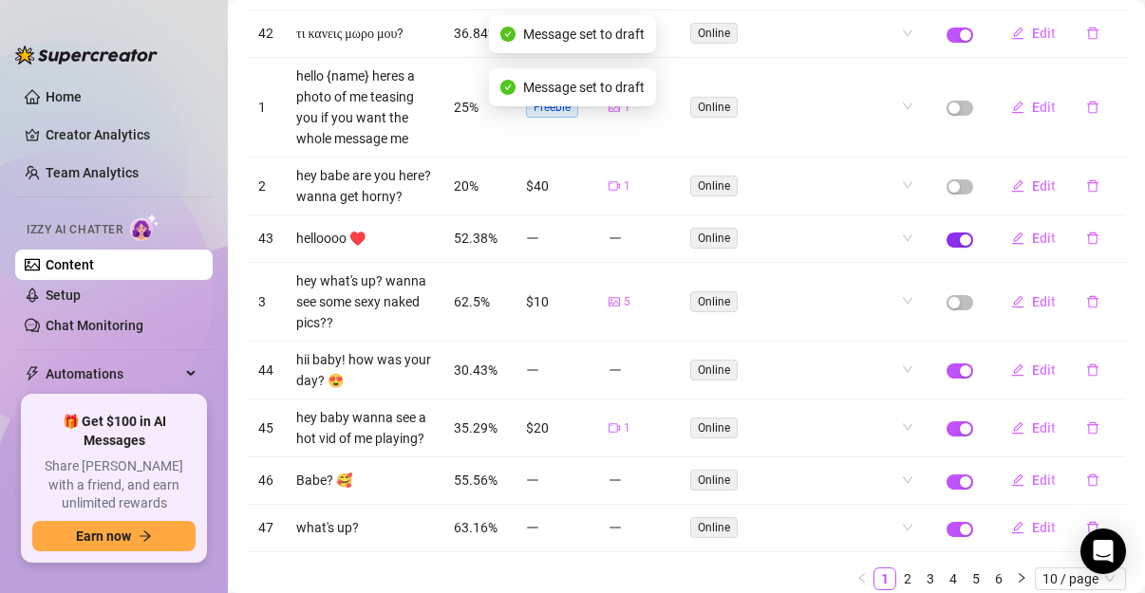
click at [960, 246] on div "button" at bounding box center [965, 239] width 11 height 11
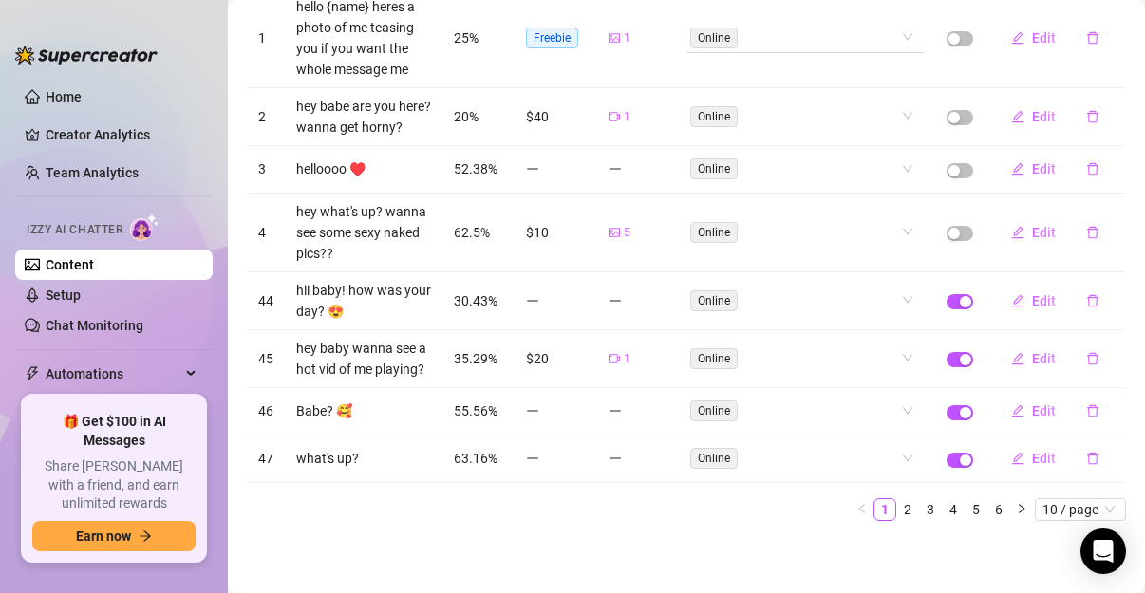
scroll to position [420, 0]
click at [951, 294] on span "button" at bounding box center [959, 301] width 27 height 15
click at [960, 411] on div "button" at bounding box center [965, 412] width 11 height 11
click at [946, 456] on span "button" at bounding box center [959, 460] width 27 height 15
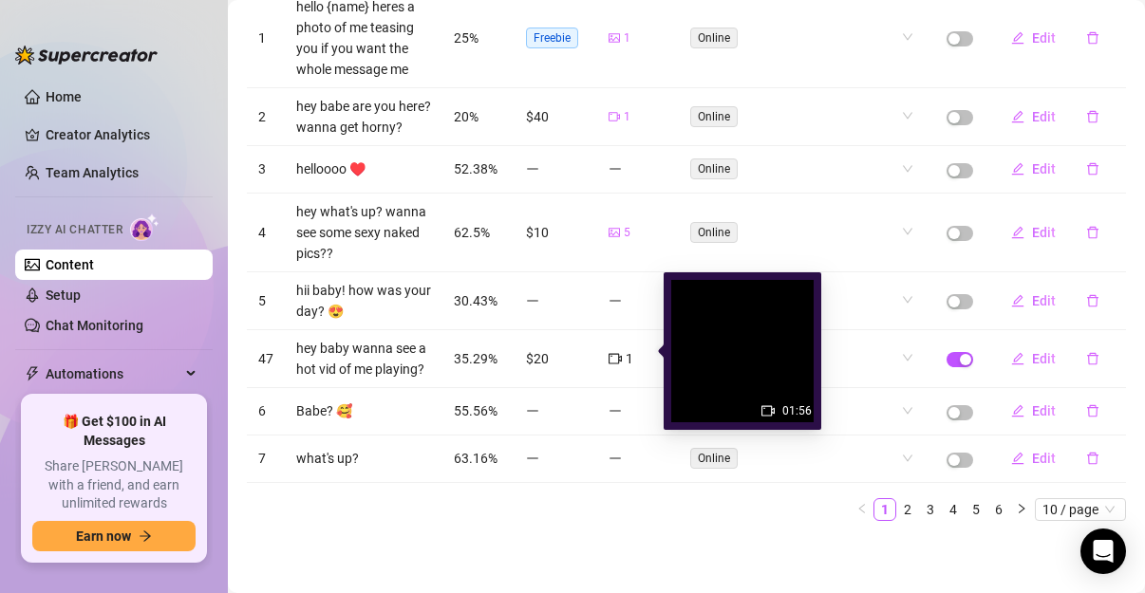
click at [730, 370] on img at bounding box center [742, 351] width 142 height 142
click at [766, 399] on img at bounding box center [742, 351] width 142 height 142
click at [775, 340] on img at bounding box center [742, 351] width 142 height 142
click at [608, 354] on icon "video-camera" at bounding box center [614, 358] width 13 height 13
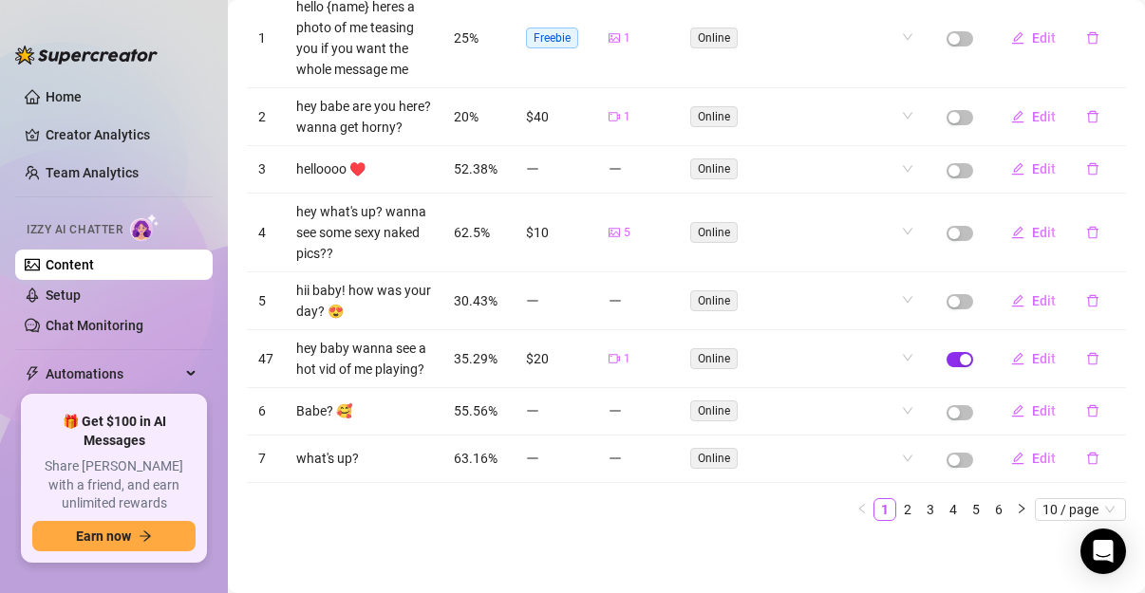
click at [946, 352] on span "button" at bounding box center [959, 359] width 27 height 15
click at [897, 505] on link "2" at bounding box center [907, 509] width 21 height 21
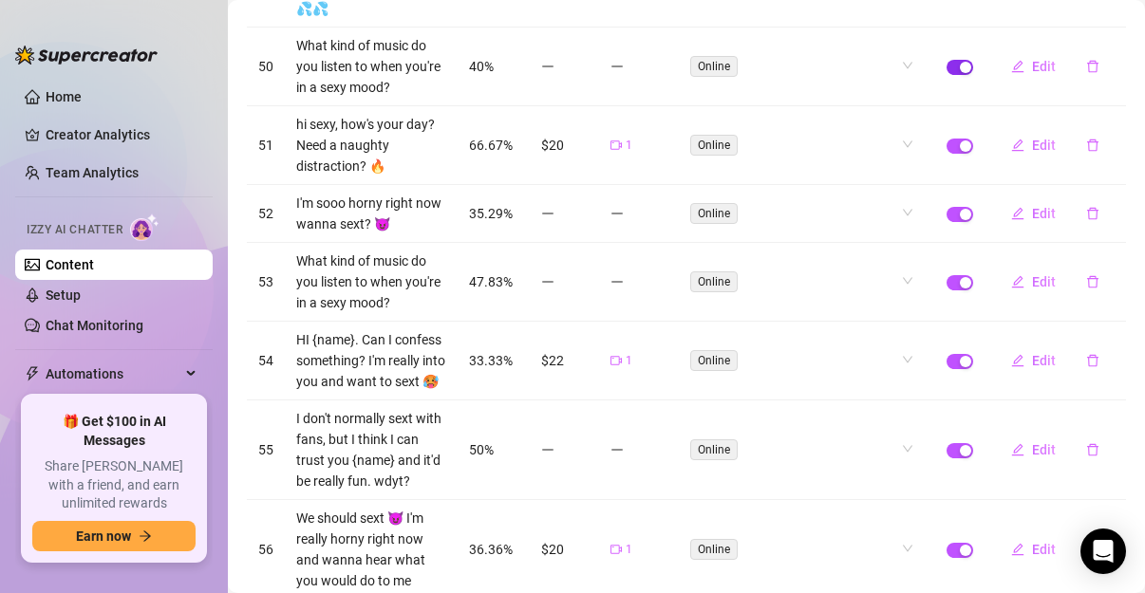
click at [960, 62] on div "button" at bounding box center [965, 67] width 11 height 11
click at [946, 139] on span "button" at bounding box center [959, 146] width 27 height 15
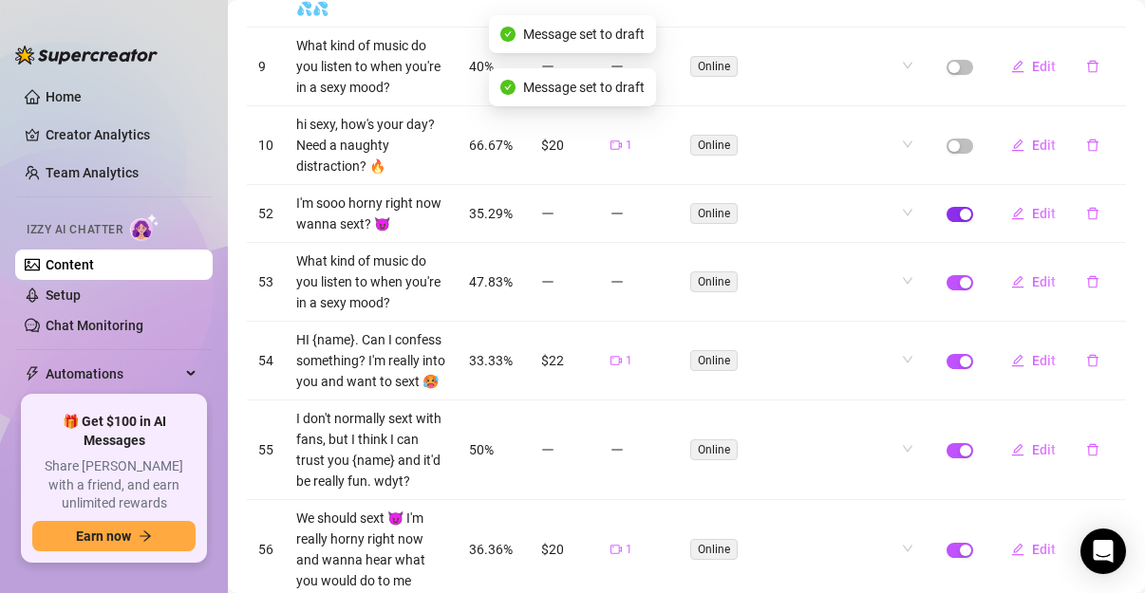
click at [960, 213] on div "button" at bounding box center [965, 214] width 11 height 11
click at [960, 277] on div "button" at bounding box center [965, 282] width 11 height 11
click at [960, 367] on div "button" at bounding box center [965, 361] width 11 height 11
click at [947, 458] on button "button" at bounding box center [959, 450] width 27 height 15
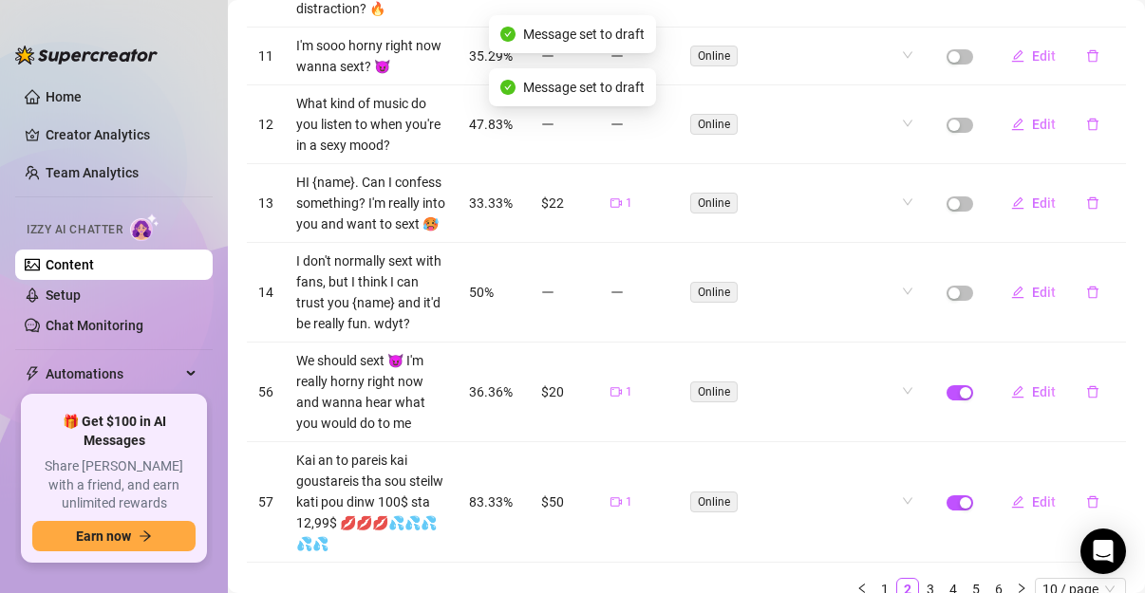
scroll to position [577, 0]
click at [946, 401] on span "button" at bounding box center [959, 392] width 27 height 15
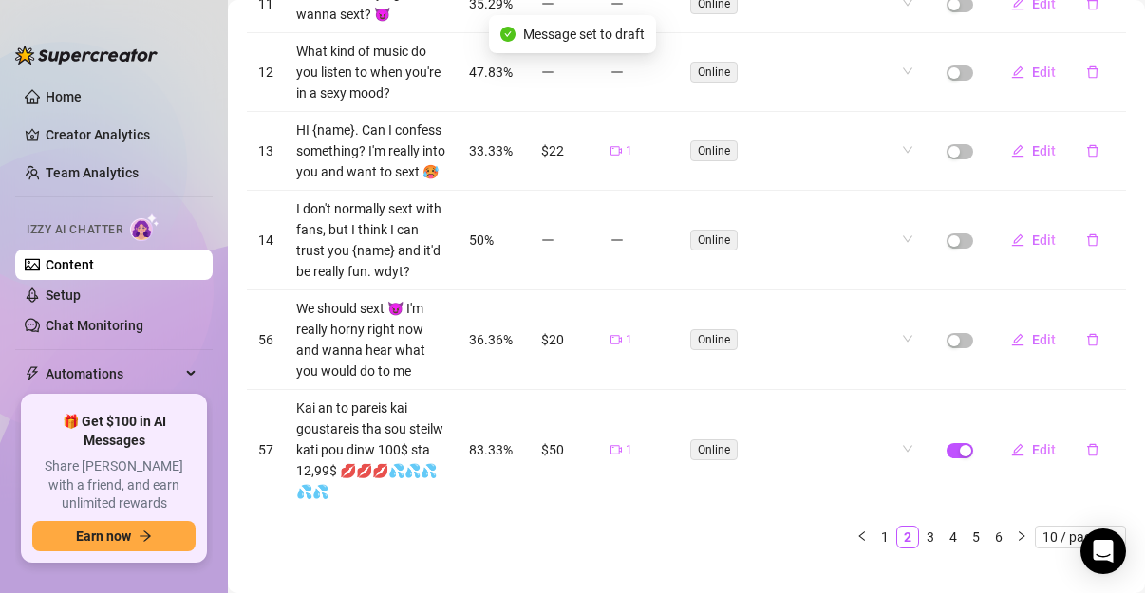
scroll to position [657, 0]
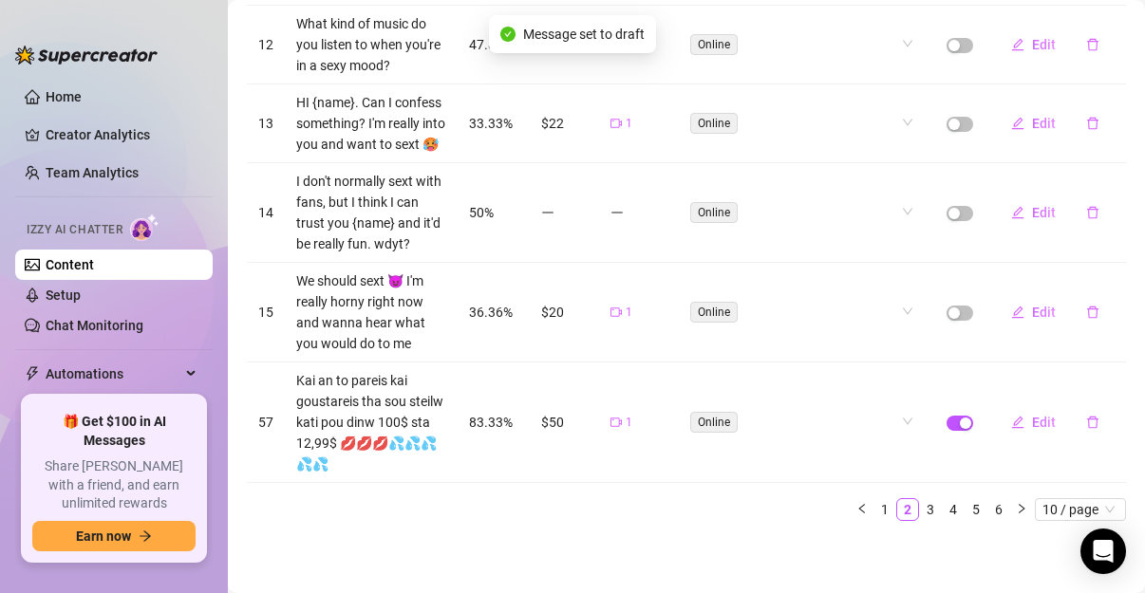
click at [954, 473] on td at bounding box center [959, 423] width 49 height 121
click at [960, 429] on div "button" at bounding box center [965, 423] width 11 height 11
click at [920, 520] on link "3" at bounding box center [930, 509] width 21 height 21
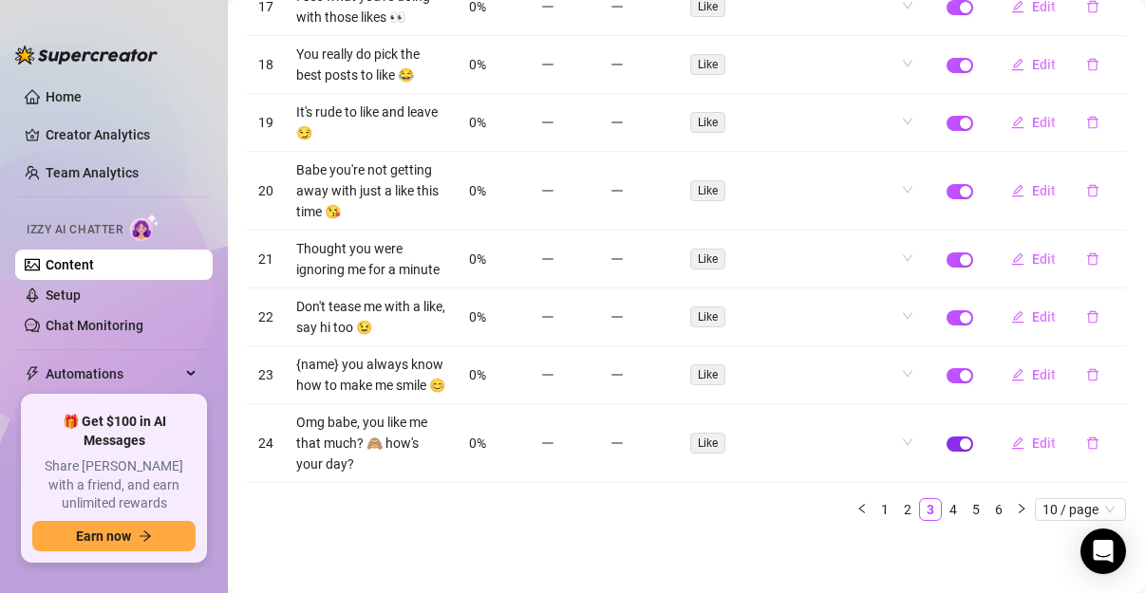
click at [960, 444] on div "button" at bounding box center [965, 444] width 11 height 11
click at [960, 370] on div "button" at bounding box center [965, 375] width 11 height 11
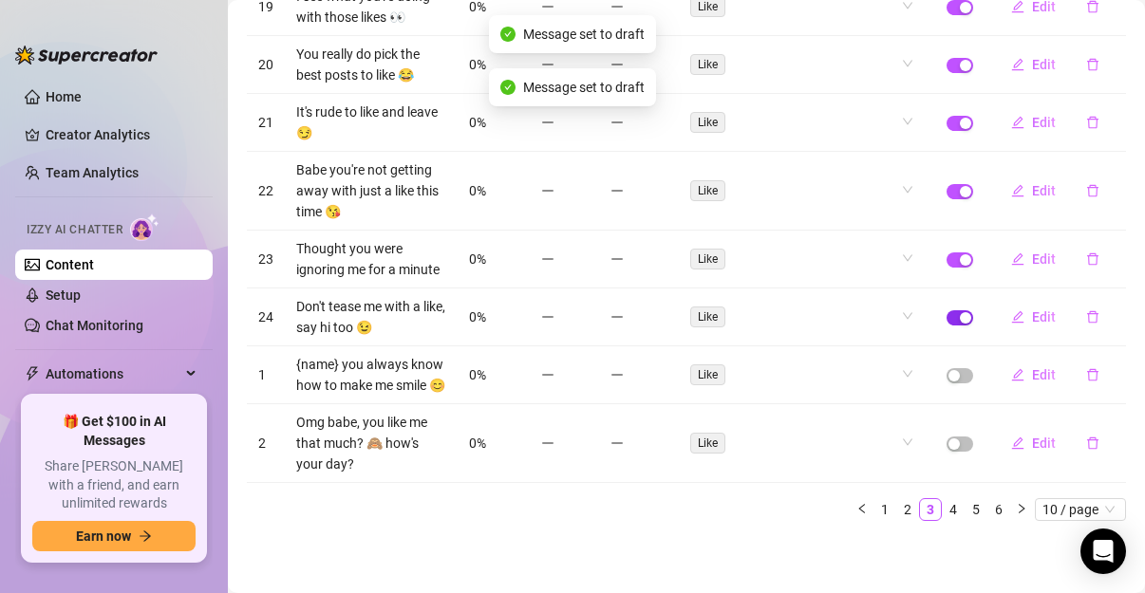
click at [946, 310] on button "button" at bounding box center [959, 317] width 27 height 15
click at [947, 252] on span "button" at bounding box center [959, 259] width 27 height 15
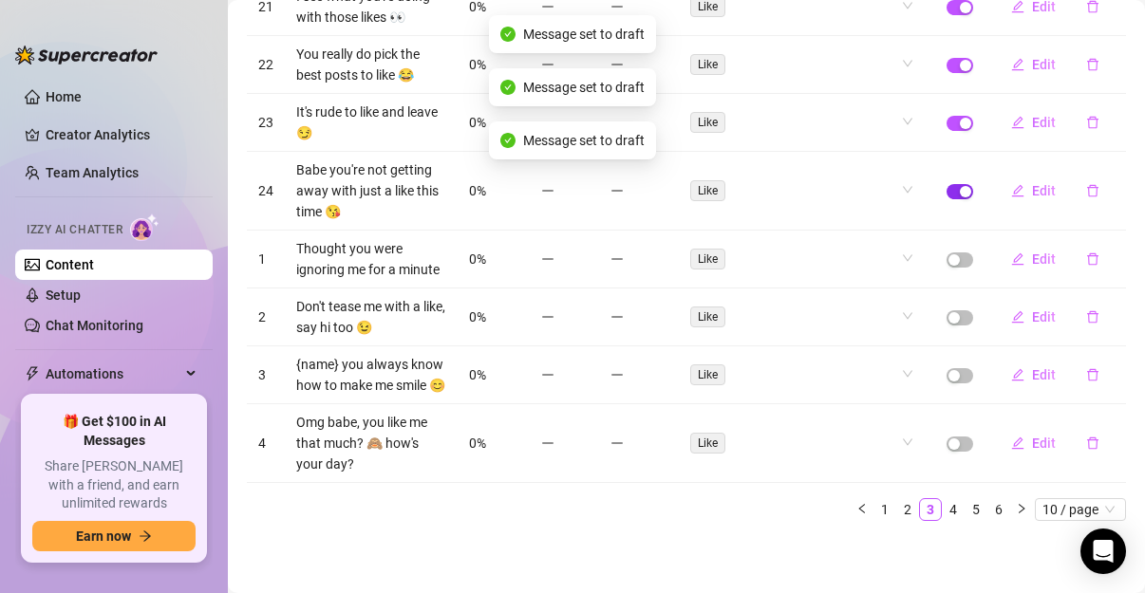
click at [960, 186] on div "button" at bounding box center [965, 191] width 11 height 11
click at [946, 116] on span "button" at bounding box center [959, 123] width 27 height 15
click at [946, 58] on span "button" at bounding box center [959, 65] width 27 height 15
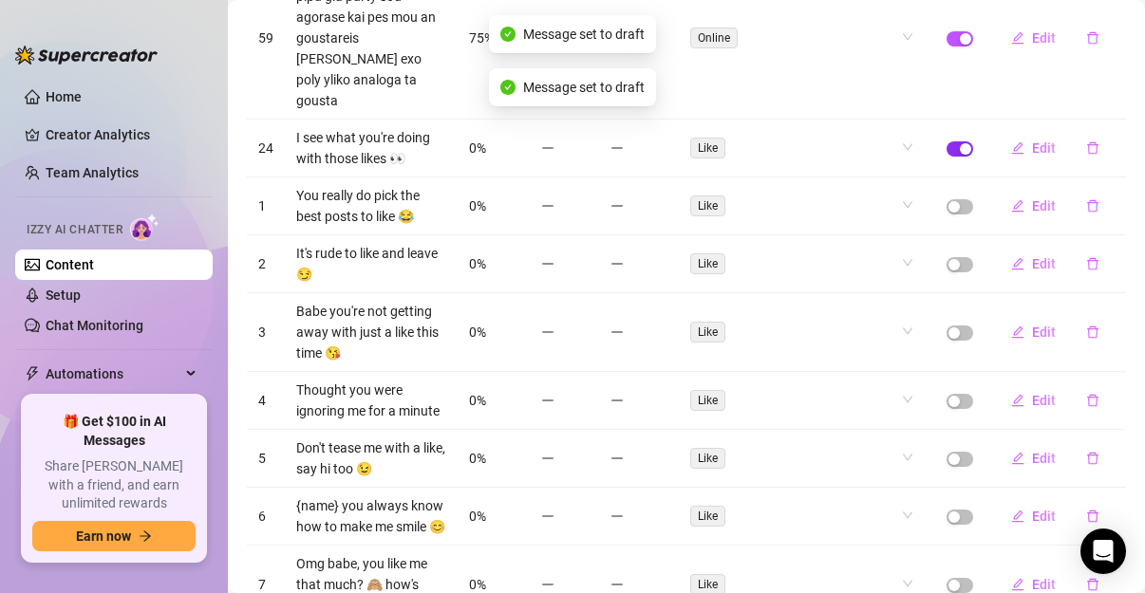
click at [960, 143] on div "button" at bounding box center [965, 148] width 11 height 11
click at [960, 33] on div "button" at bounding box center [965, 38] width 11 height 11
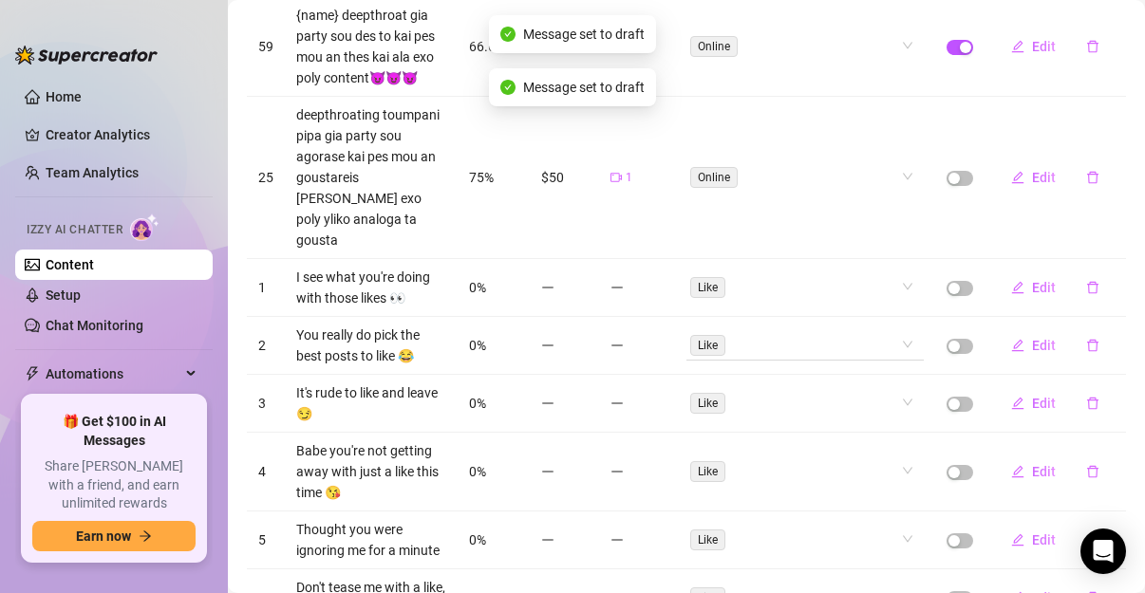
scroll to position [252, 0]
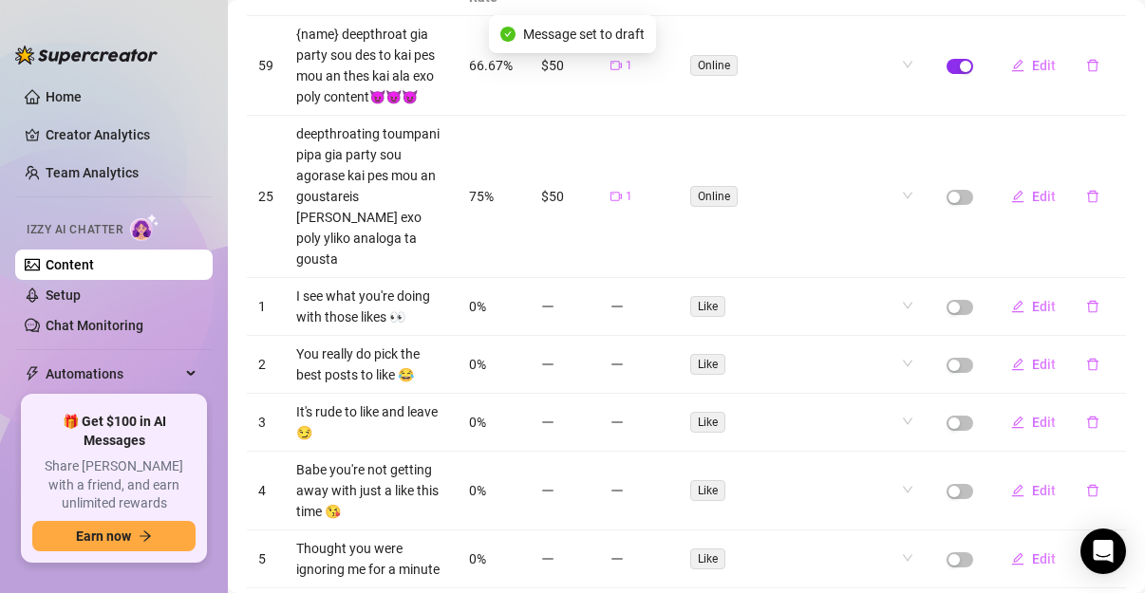
click at [960, 70] on div "button" at bounding box center [965, 66] width 11 height 11
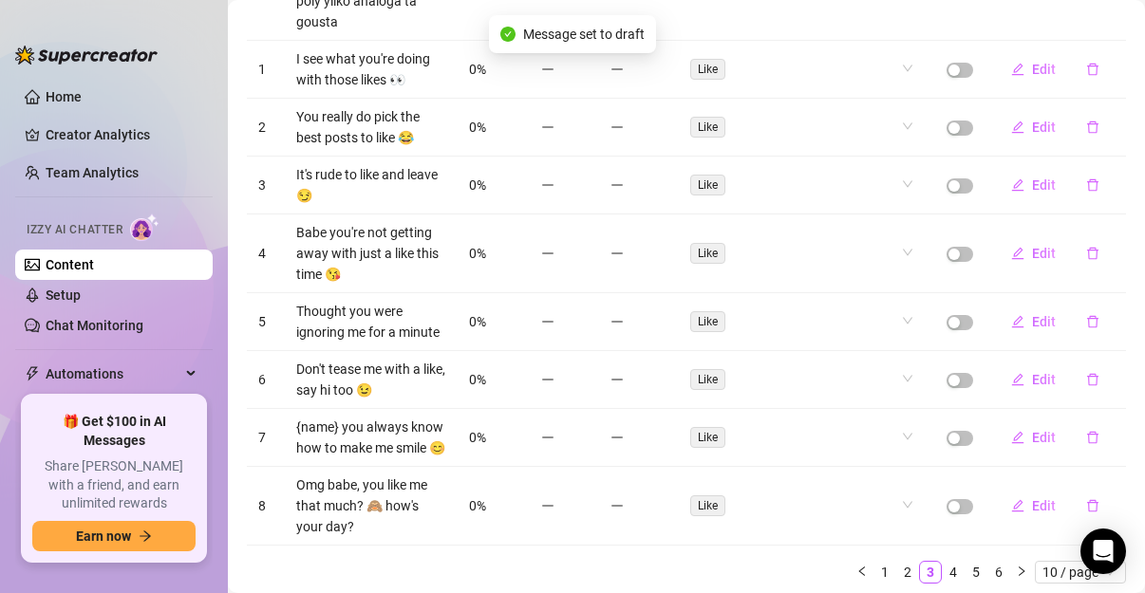
scroll to position [570, 0]
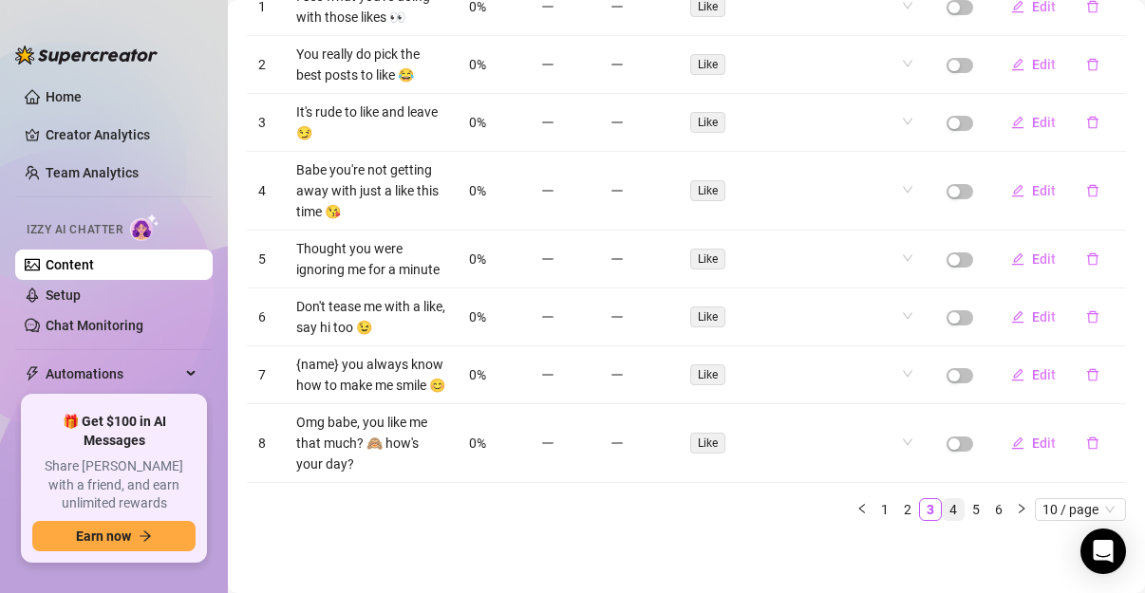
click at [945, 508] on link "4" at bounding box center [953, 509] width 21 height 21
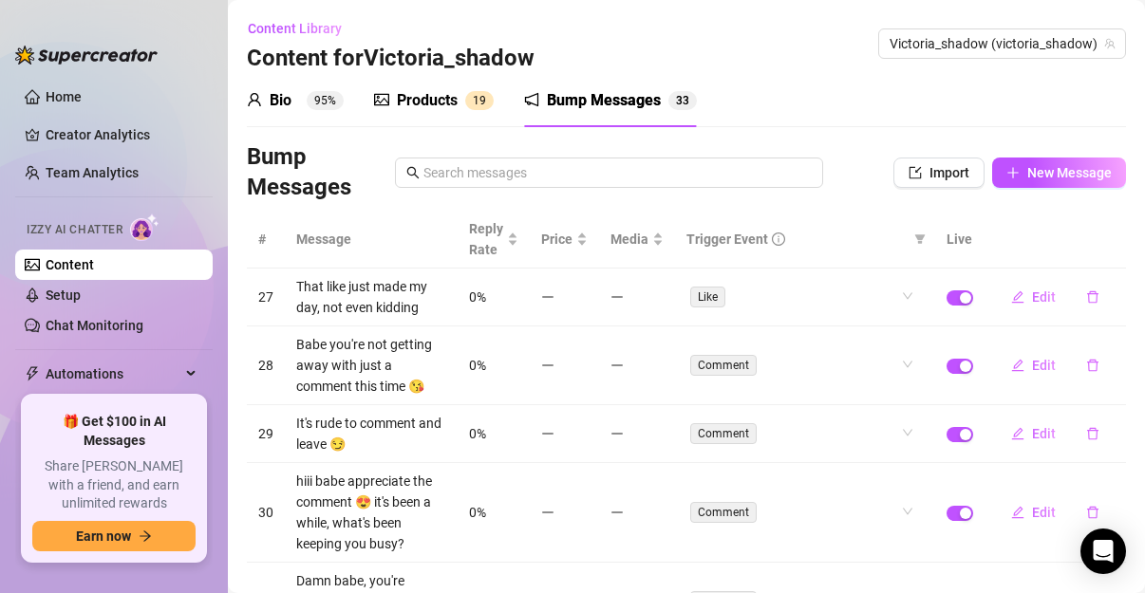
scroll to position [0, 0]
click at [946, 295] on span "button" at bounding box center [959, 297] width 27 height 15
click at [960, 368] on div "button" at bounding box center [965, 366] width 11 height 11
click at [960, 431] on div "button" at bounding box center [965, 434] width 11 height 11
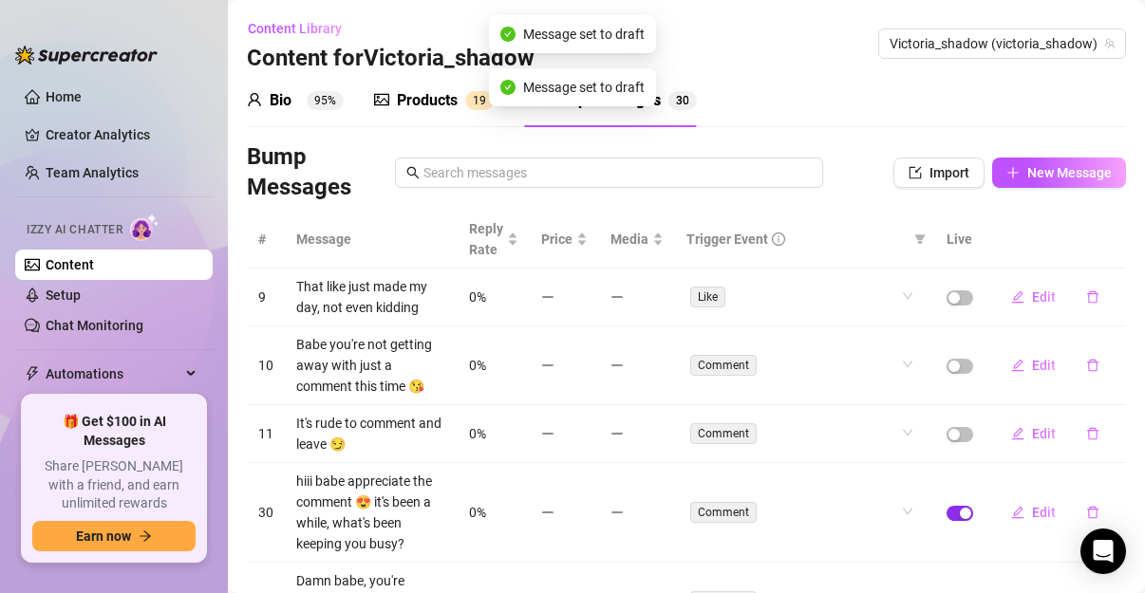
click at [960, 511] on div "button" at bounding box center [965, 513] width 11 height 11
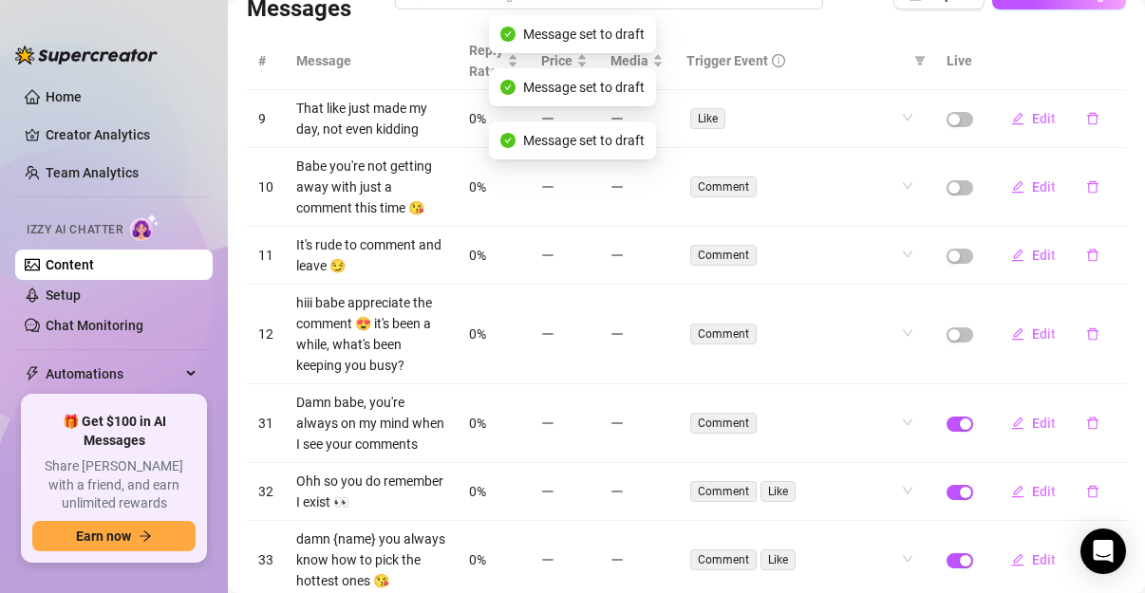
scroll to position [316, 0]
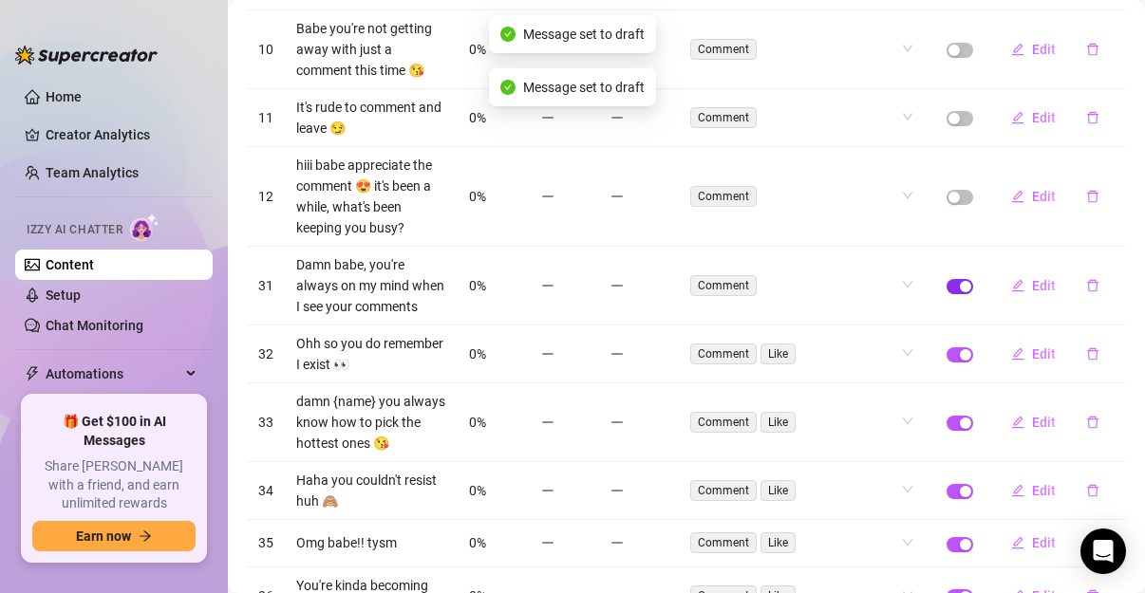
click at [946, 294] on span "button" at bounding box center [959, 286] width 27 height 15
click at [960, 361] on div "button" at bounding box center [965, 354] width 11 height 11
click at [946, 431] on button "button" at bounding box center [959, 423] width 27 height 15
click at [960, 497] on div "button" at bounding box center [965, 491] width 11 height 11
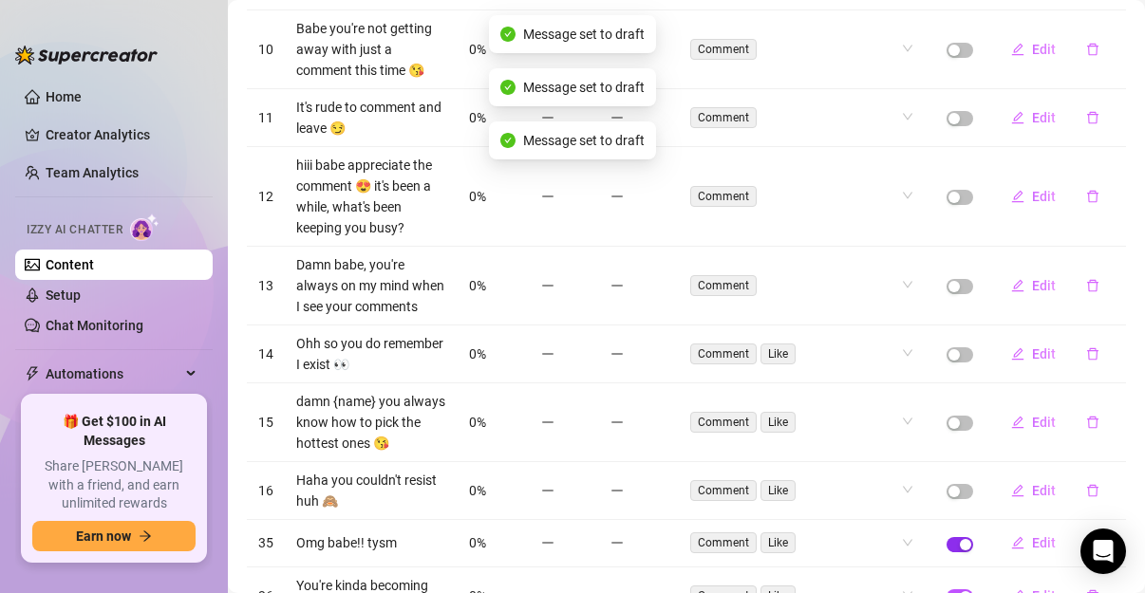
click at [946, 552] on span "button" at bounding box center [959, 544] width 27 height 15
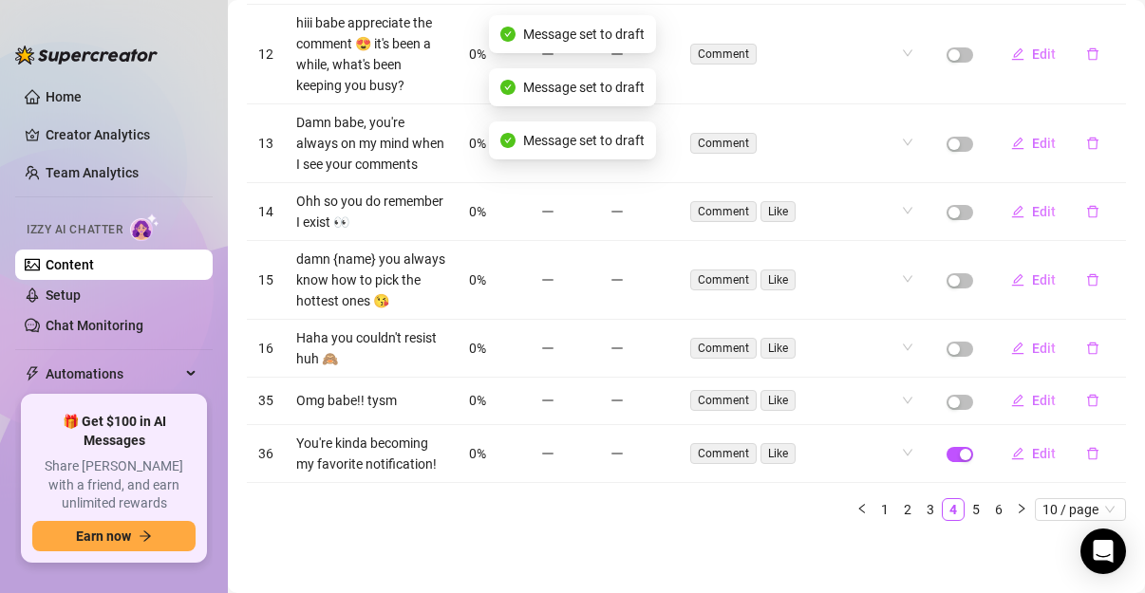
scroll to position [495, 0]
click at [960, 452] on span "button" at bounding box center [959, 454] width 27 height 15
click at [965, 511] on link "5" at bounding box center [975, 509] width 21 height 21
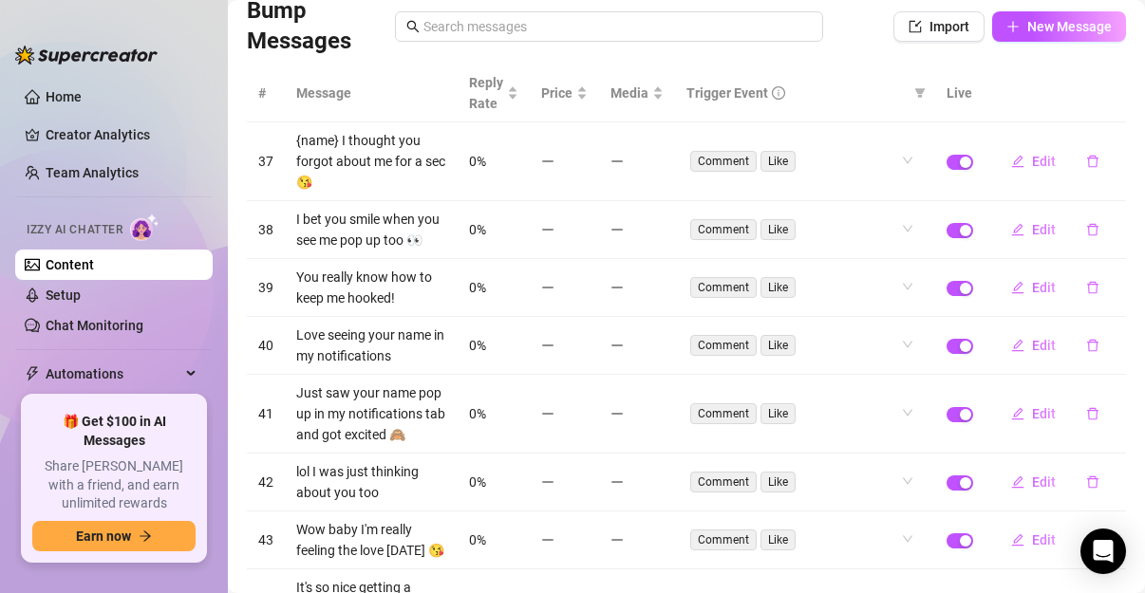
scroll to position [21, 0]
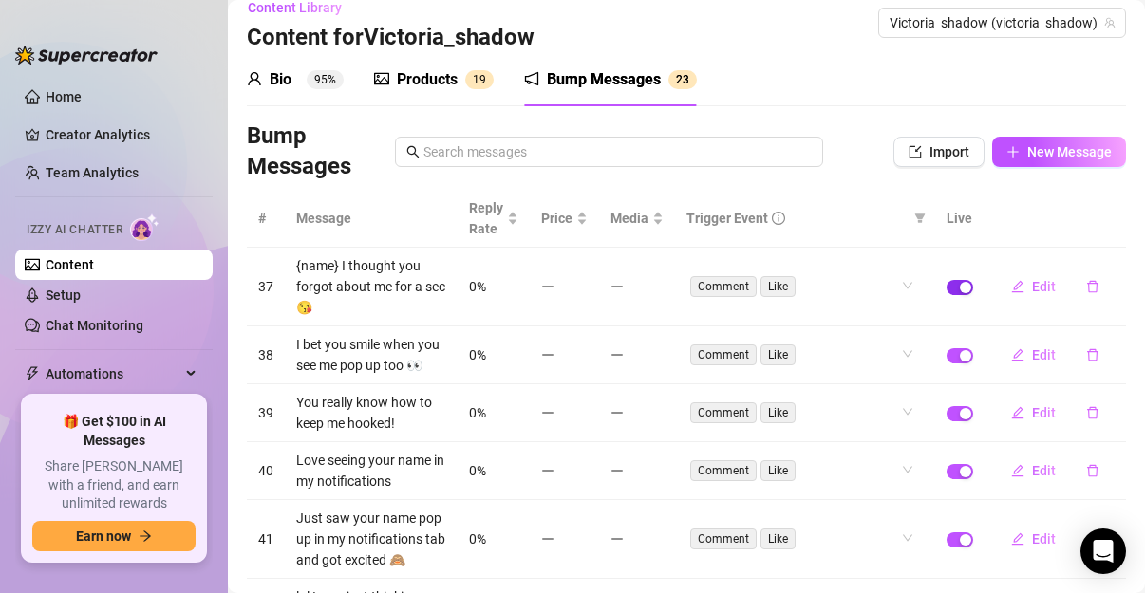
click at [960, 285] on div "button" at bounding box center [965, 287] width 11 height 11
click at [946, 364] on span "button" at bounding box center [959, 355] width 27 height 15
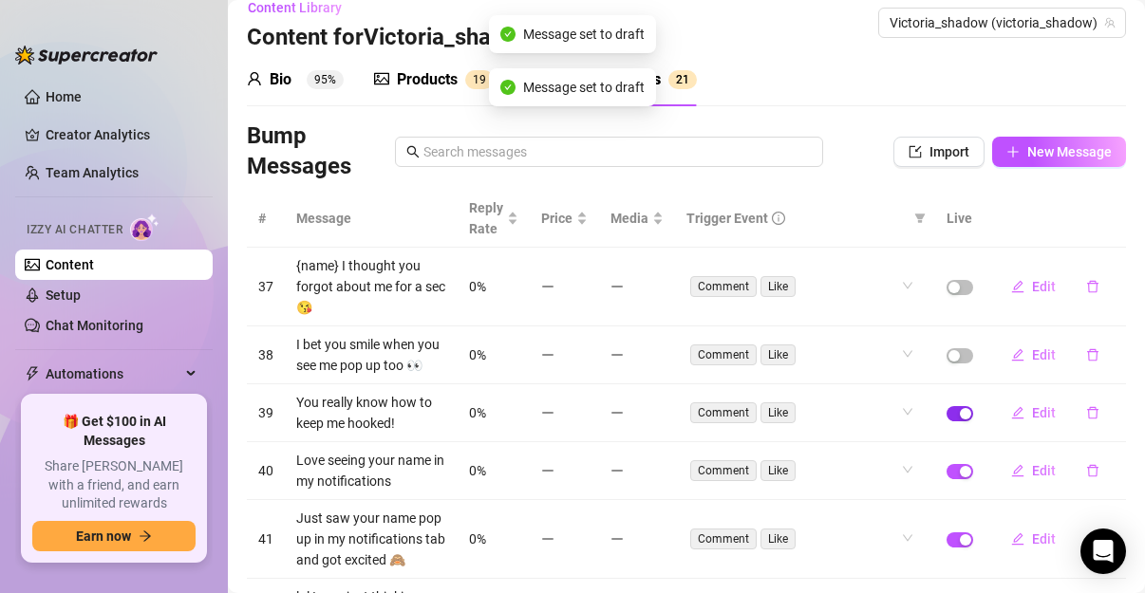
click at [960, 420] on div "button" at bounding box center [965, 413] width 11 height 11
click at [960, 477] on div "button" at bounding box center [965, 471] width 11 height 11
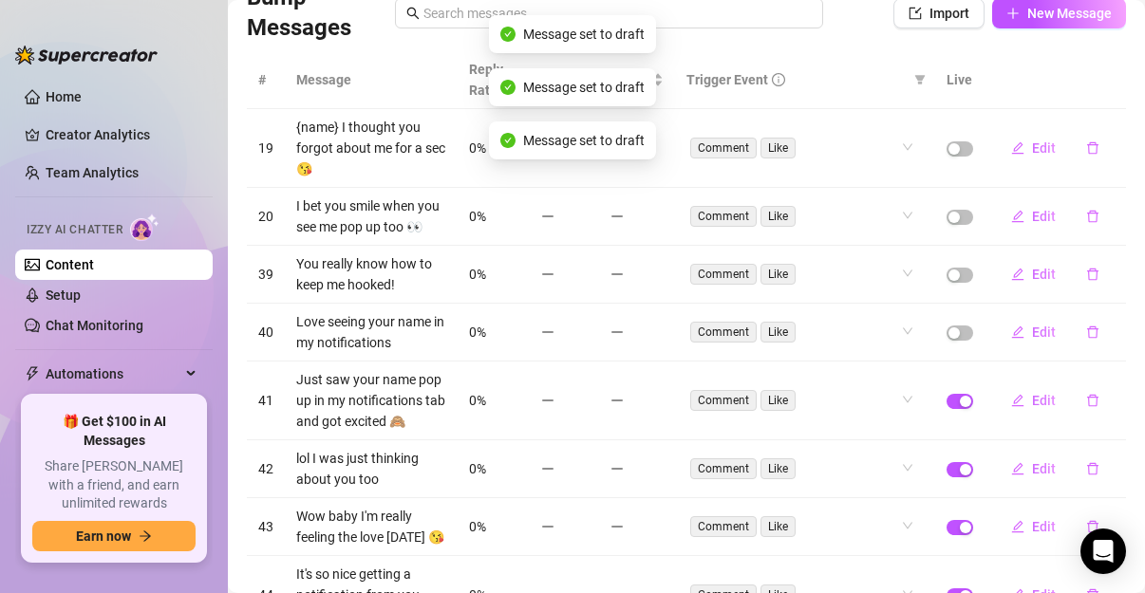
scroll to position [178, 0]
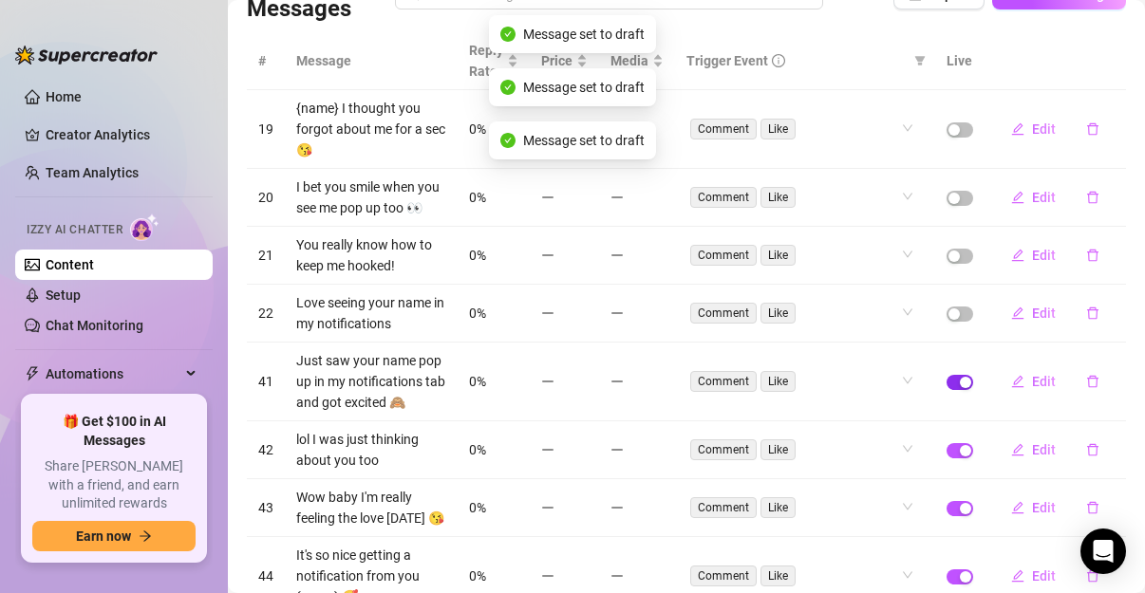
click at [960, 388] on div "button" at bounding box center [965, 382] width 11 height 11
click at [946, 479] on td at bounding box center [959, 450] width 49 height 58
click at [946, 458] on span "button" at bounding box center [959, 450] width 27 height 15
click at [946, 516] on span "button" at bounding box center [959, 508] width 27 height 15
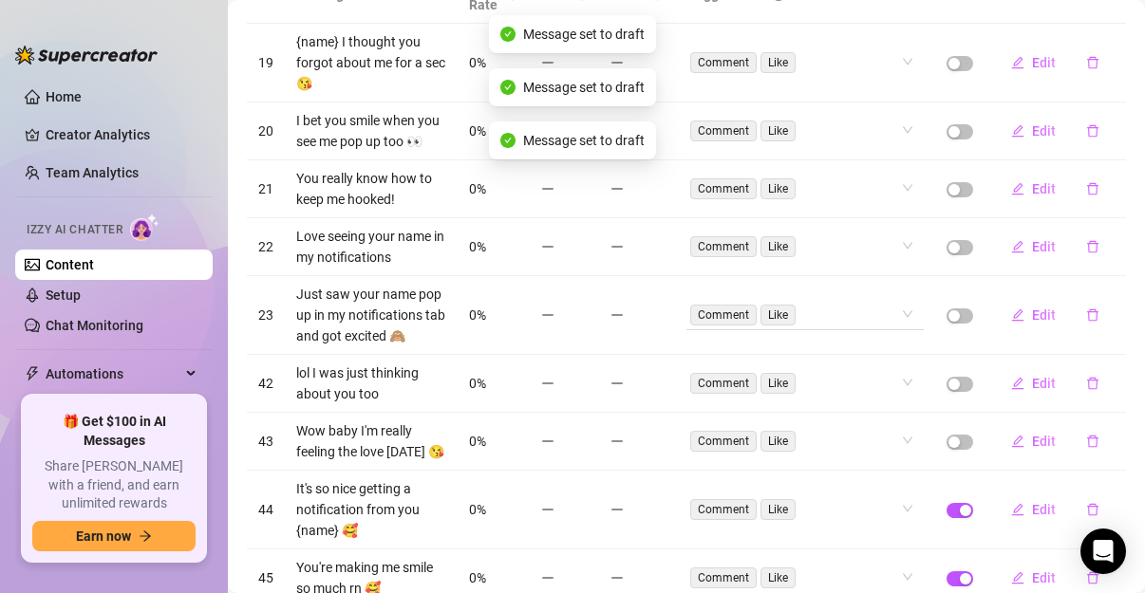
scroll to position [337, 0]
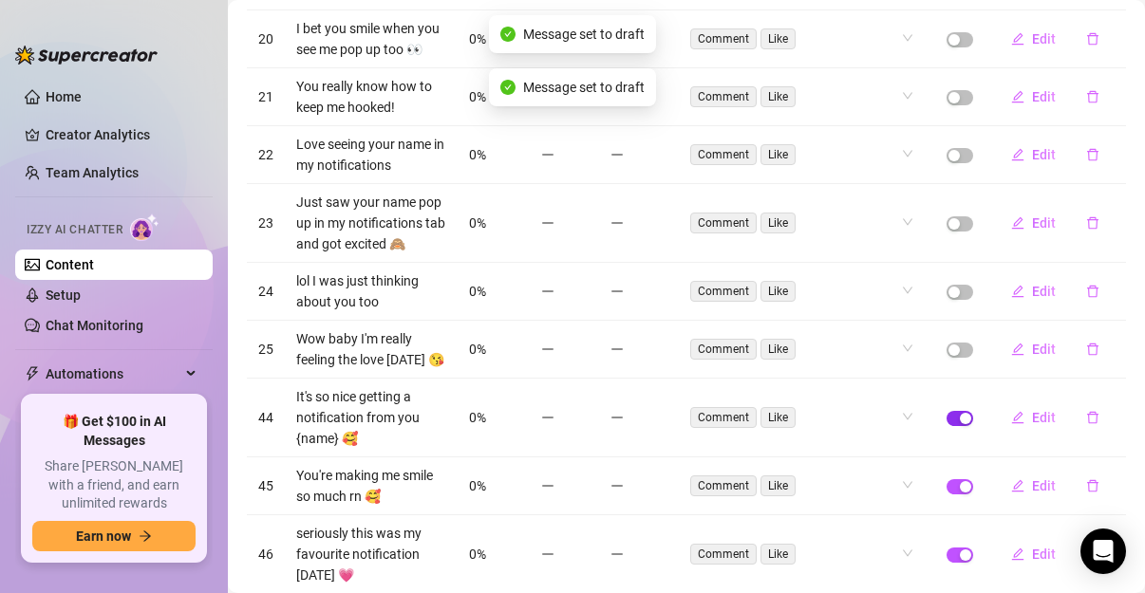
click at [947, 426] on button "button" at bounding box center [959, 418] width 27 height 15
click at [957, 495] on span "button" at bounding box center [959, 486] width 27 height 15
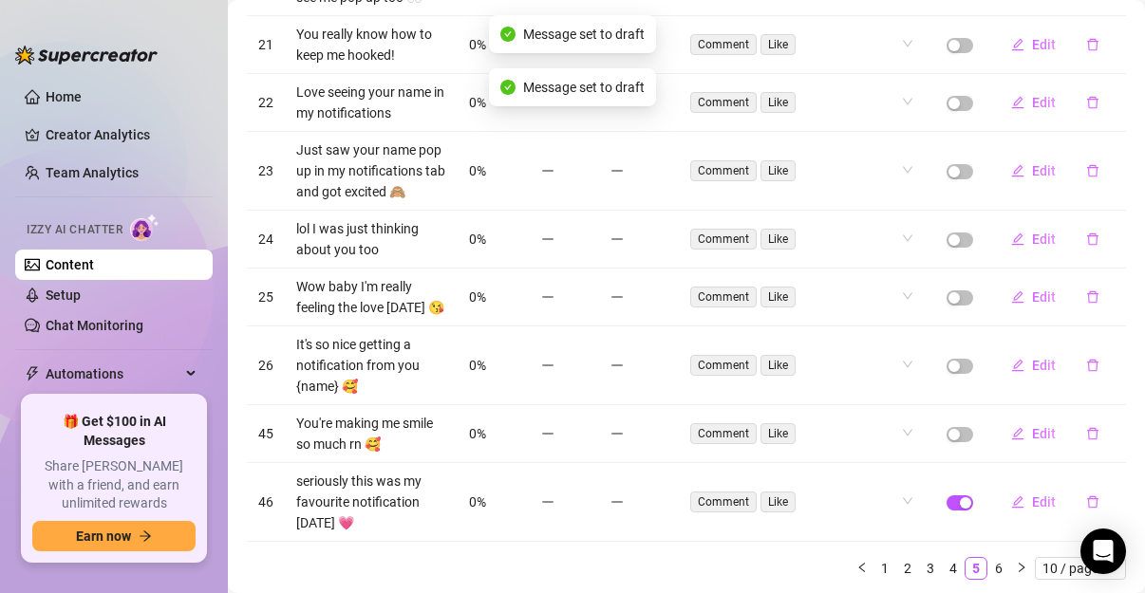
scroll to position [416, 0]
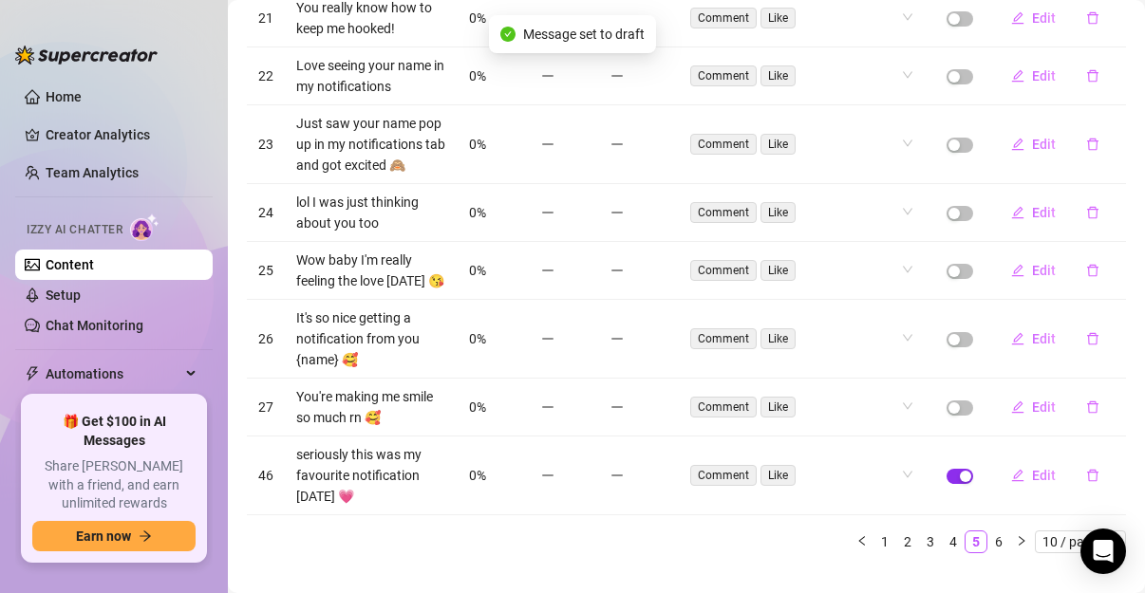
click at [960, 482] on div "button" at bounding box center [965, 476] width 11 height 11
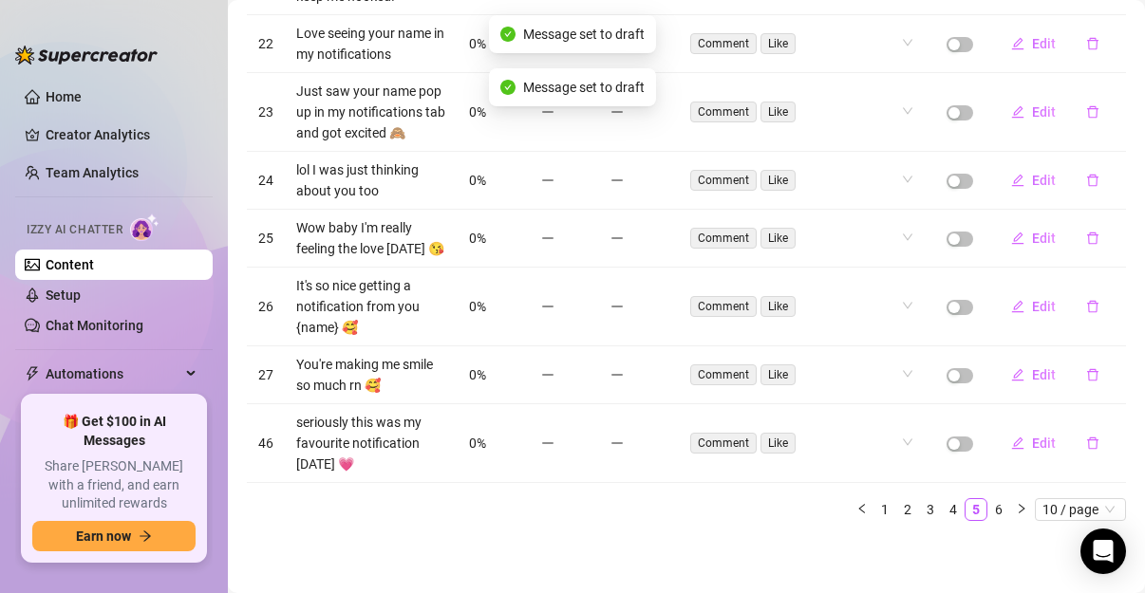
scroll to position [507, 0]
click at [988, 504] on link "6" at bounding box center [998, 509] width 21 height 21
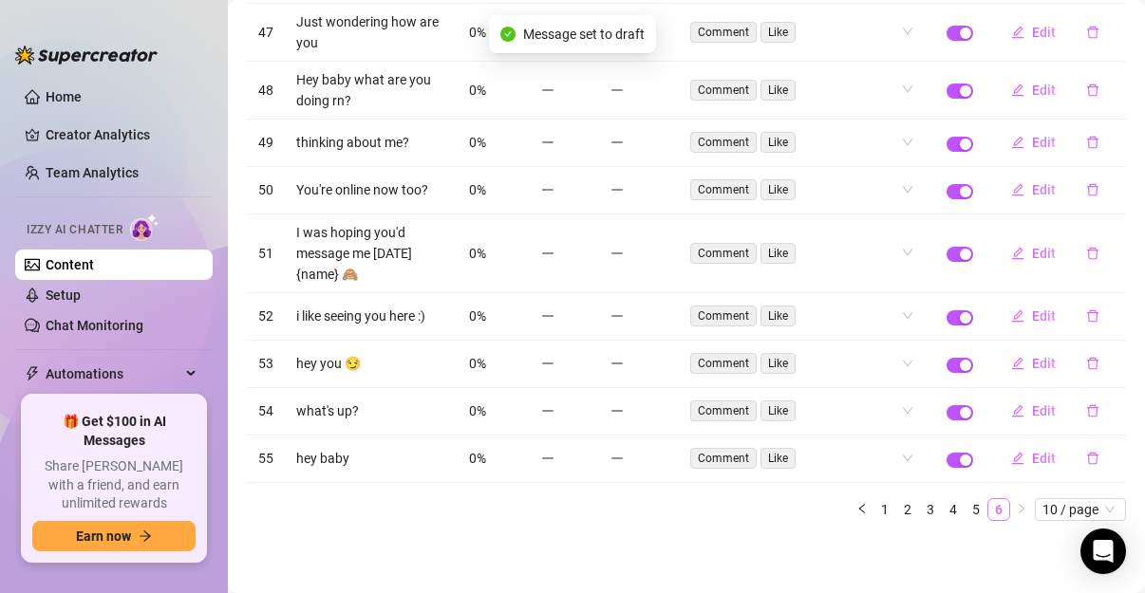
scroll to position [255, 0]
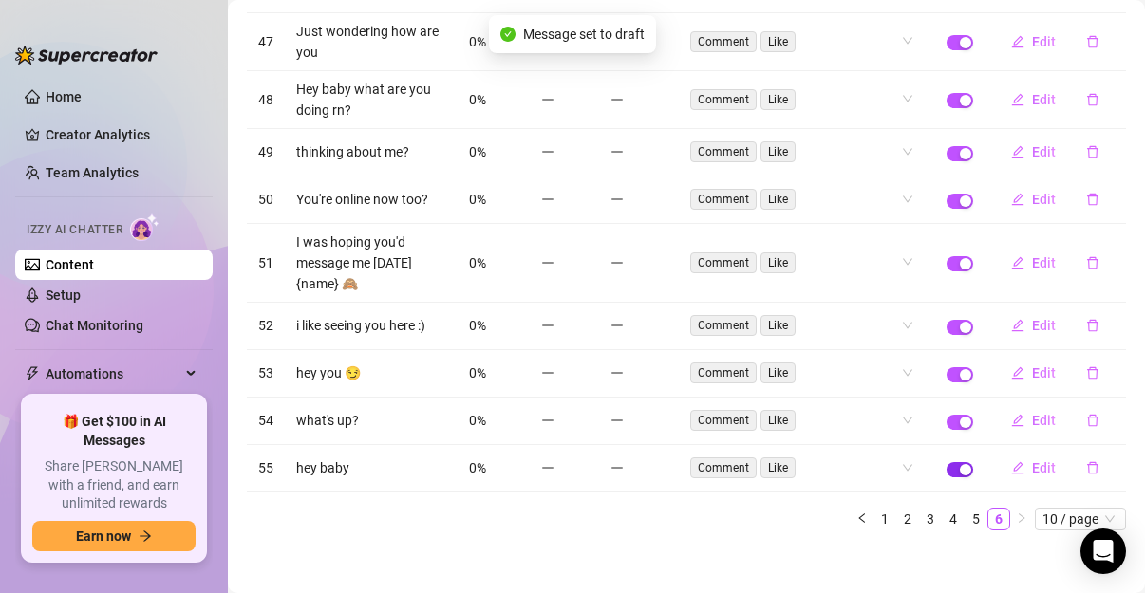
click at [960, 466] on div "button" at bounding box center [965, 469] width 11 height 11
click at [946, 415] on span "button" at bounding box center [959, 422] width 27 height 15
click at [960, 370] on div "button" at bounding box center [965, 374] width 11 height 11
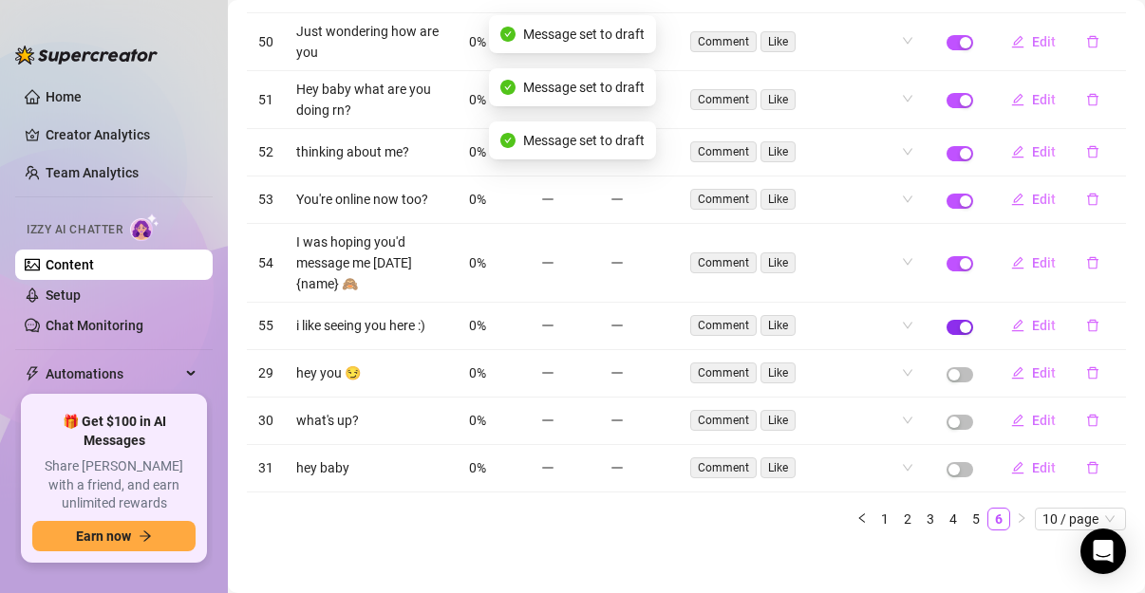
click at [960, 322] on div "button" at bounding box center [965, 327] width 11 height 11
click at [960, 263] on div "button" at bounding box center [965, 263] width 11 height 11
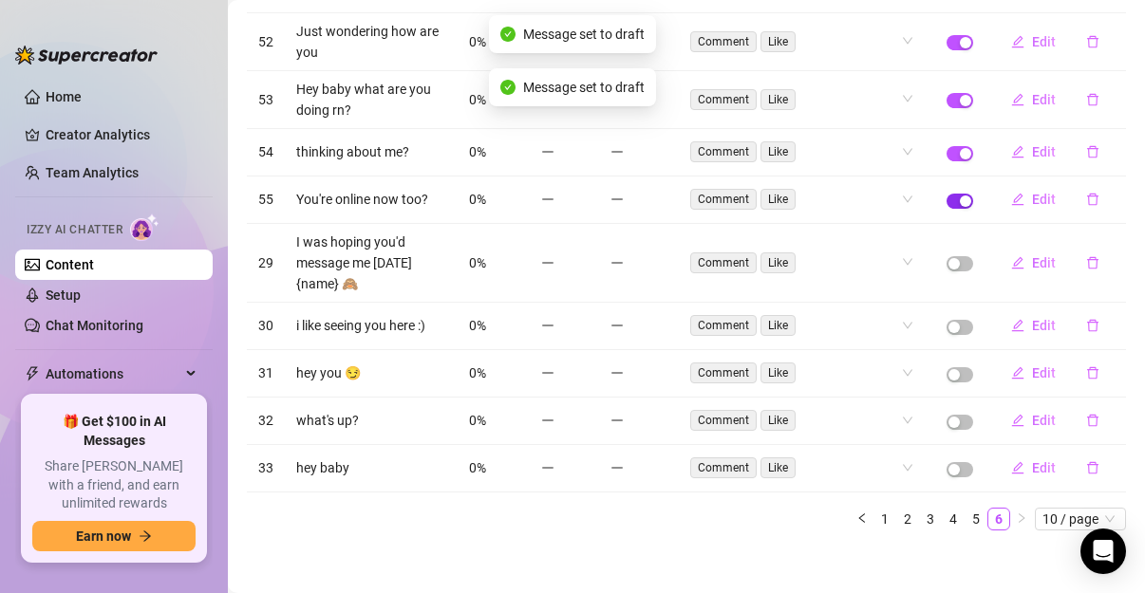
click at [960, 196] on div "button" at bounding box center [965, 201] width 11 height 11
click at [960, 154] on div "button" at bounding box center [965, 153] width 11 height 11
click at [950, 106] on span "button" at bounding box center [959, 100] width 27 height 15
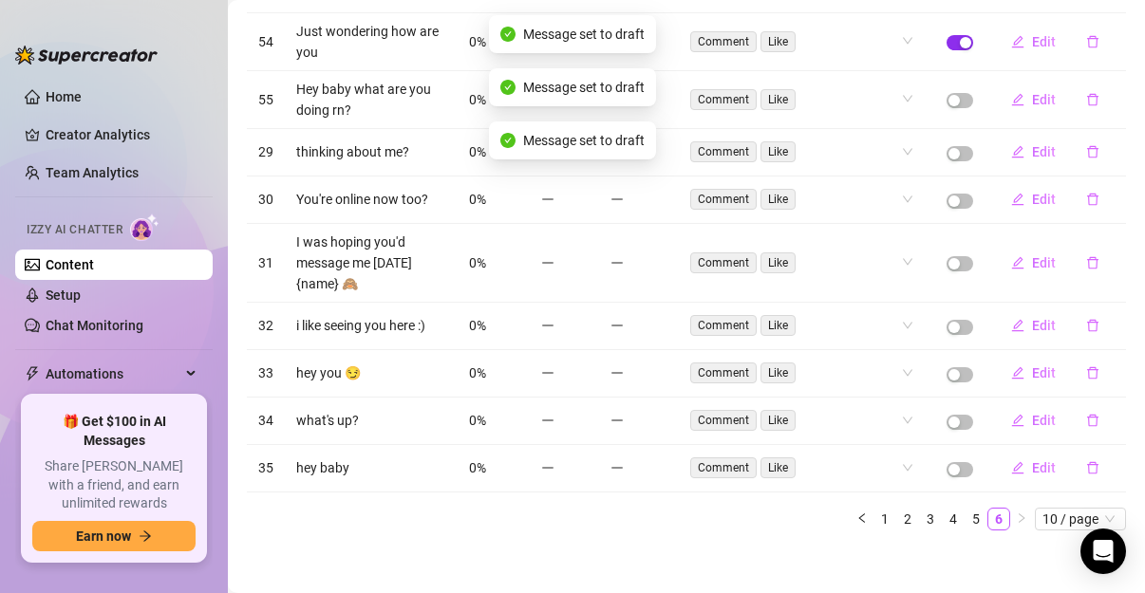
click at [951, 35] on span "button" at bounding box center [959, 42] width 27 height 15
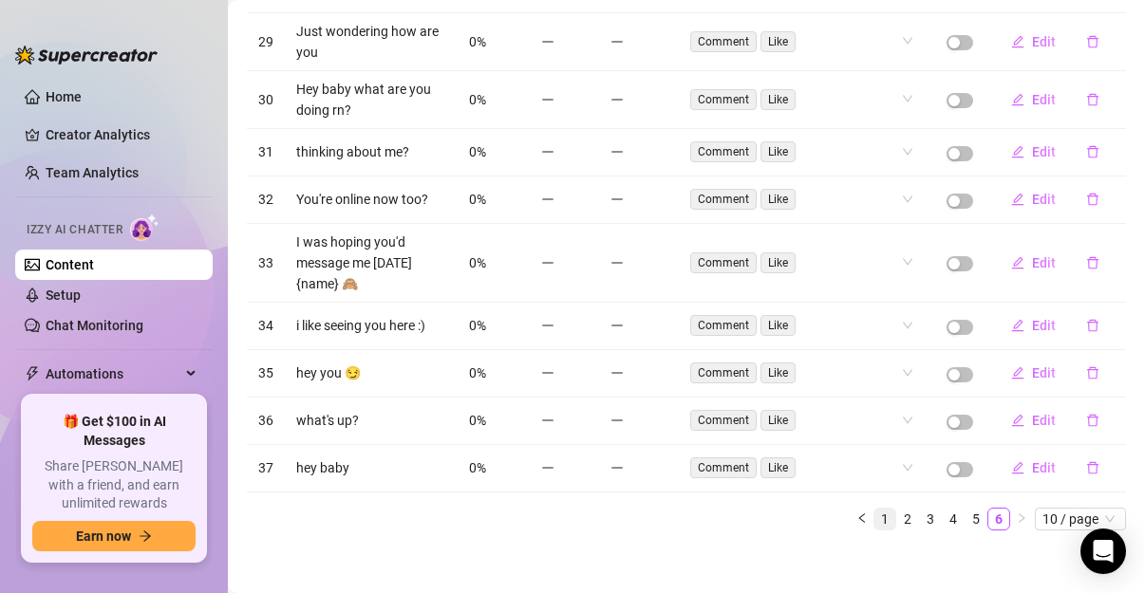
click at [876, 509] on link "1" at bounding box center [884, 519] width 21 height 21
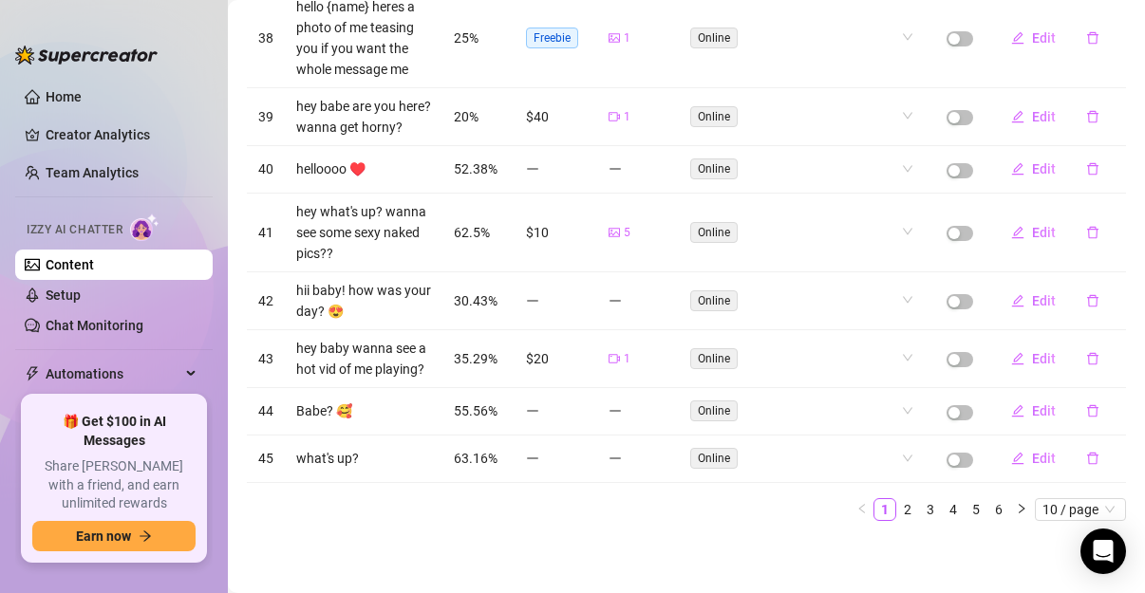
scroll to position [420, 0]
click at [897, 514] on link "2" at bounding box center [907, 509] width 21 height 21
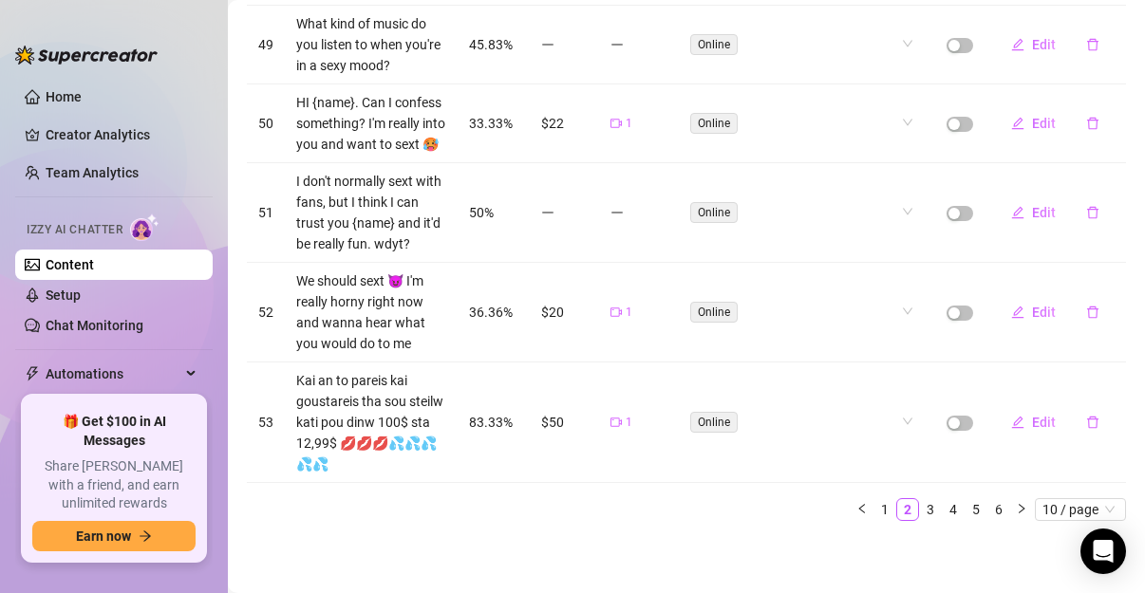
scroll to position [695, 0]
click at [922, 507] on link "3" at bounding box center [930, 509] width 21 height 21
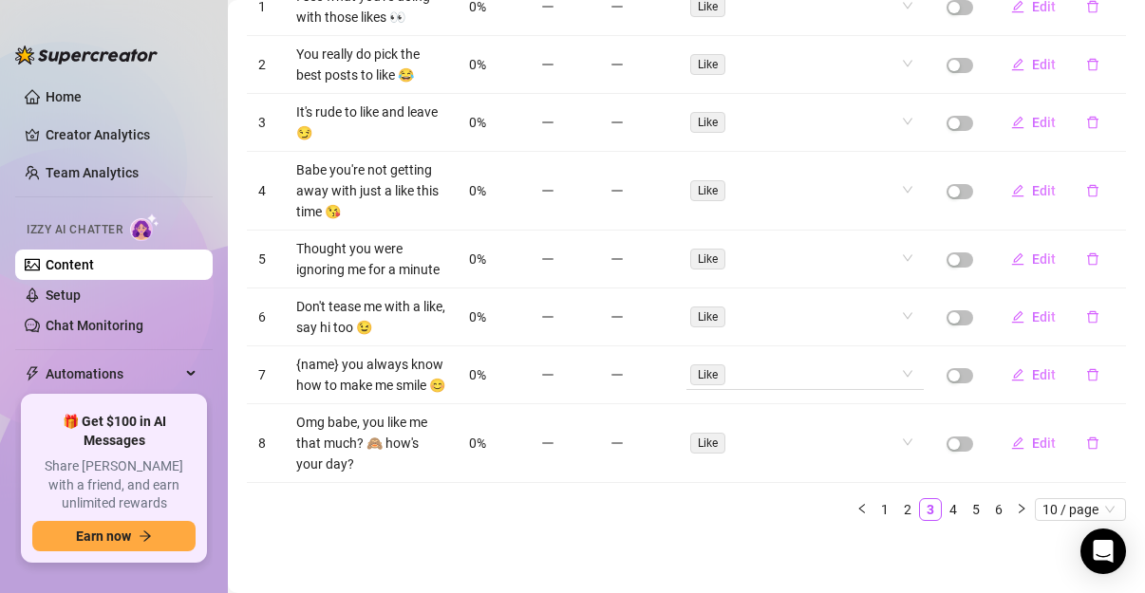
scroll to position [570, 0]
click at [950, 519] on ul "1 2 3 4 5 6 10 / page" at bounding box center [686, 509] width 879 height 23
click at [945, 514] on link "4" at bounding box center [953, 509] width 21 height 21
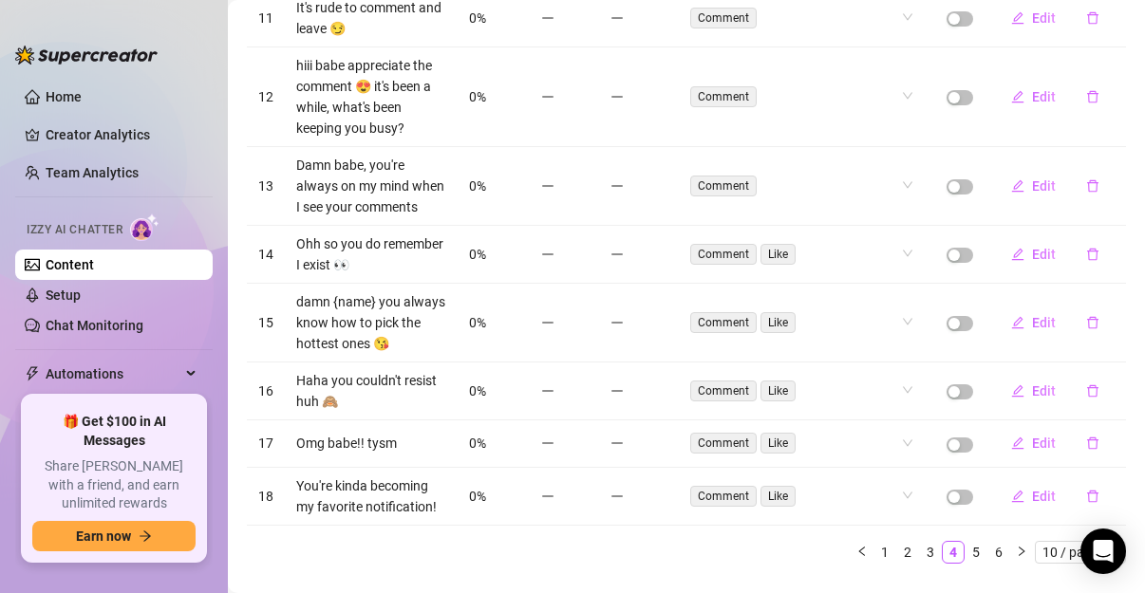
scroll to position [495, 0]
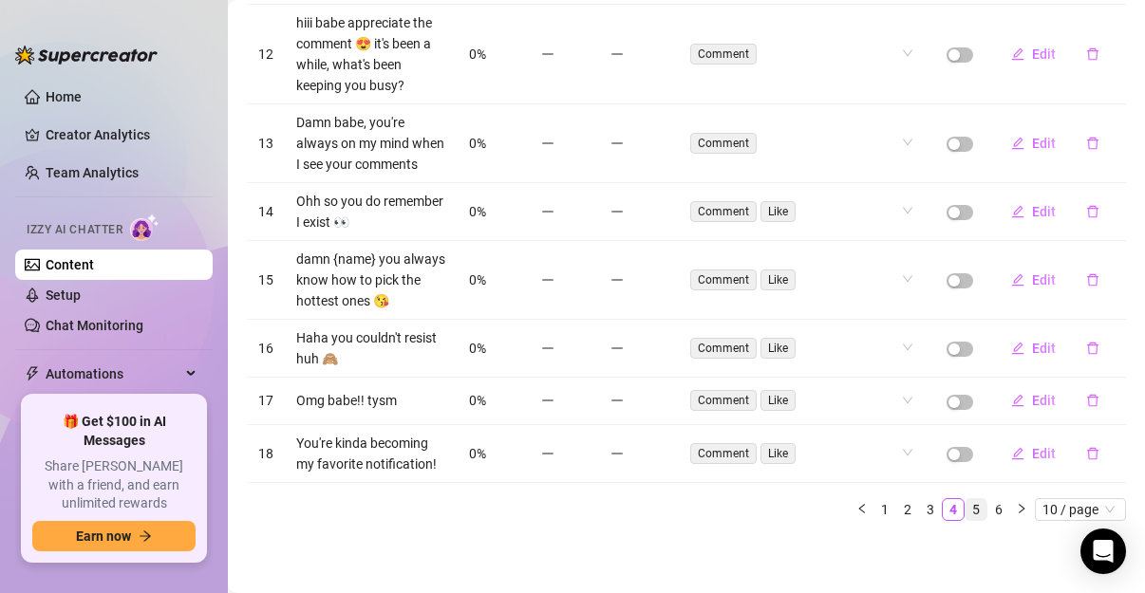
click at [969, 514] on link "5" at bounding box center [975, 509] width 21 height 21
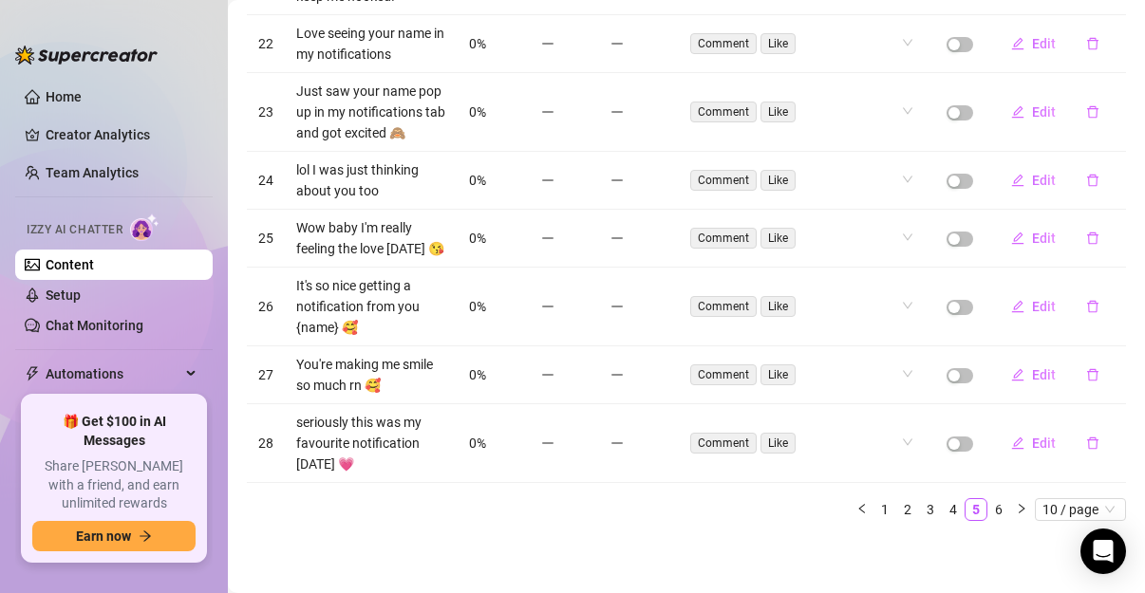
scroll to position [507, 0]
click at [897, 511] on link "2" at bounding box center [907, 509] width 21 height 21
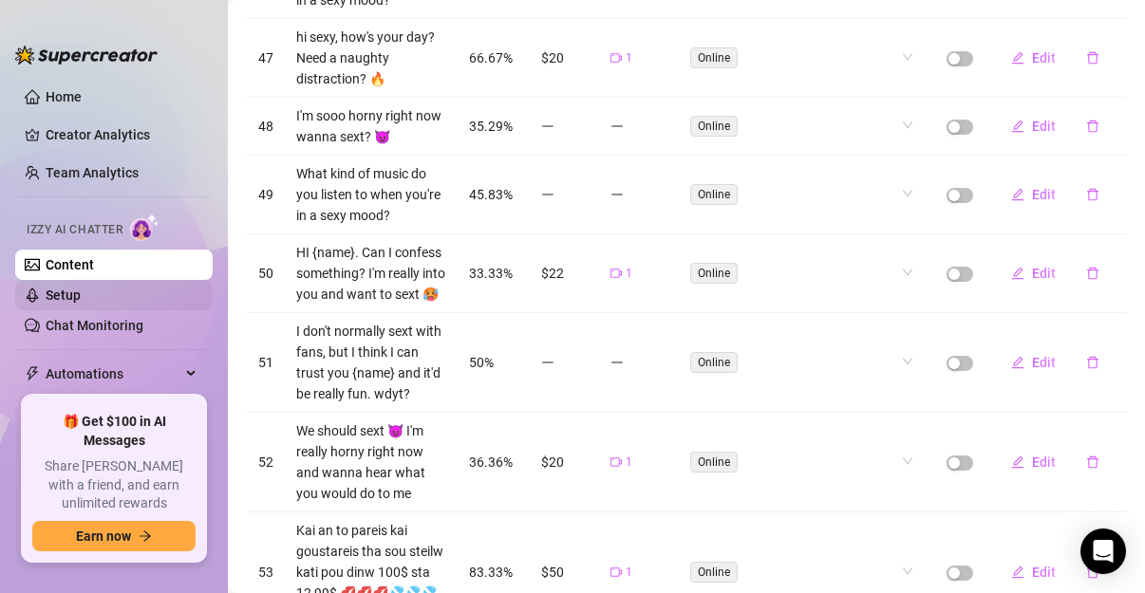
click at [52, 298] on link "Setup" at bounding box center [63, 295] width 35 height 15
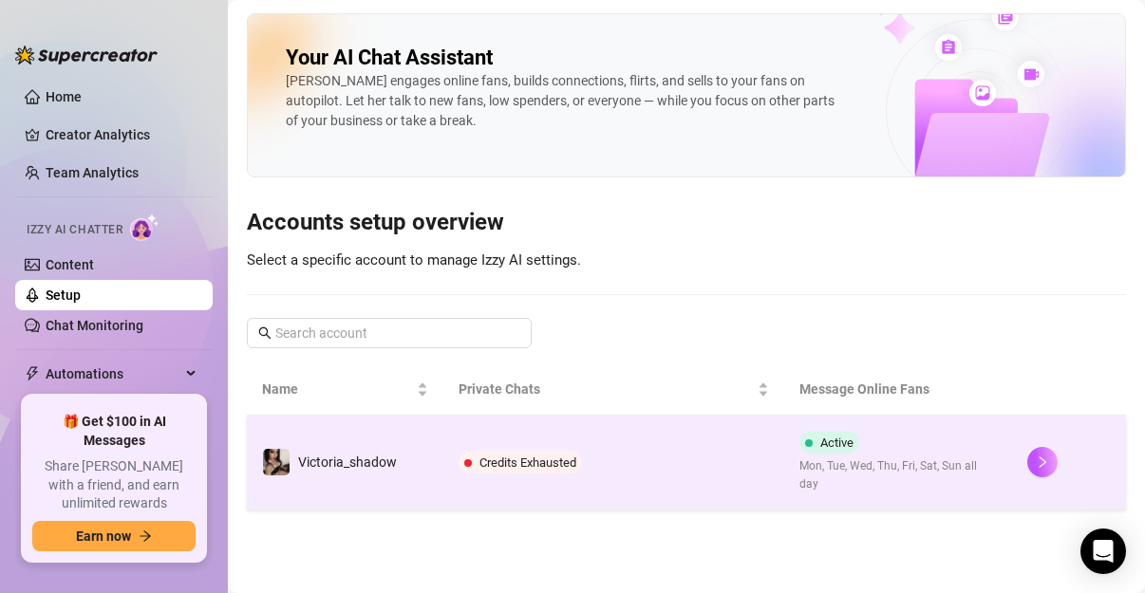
click at [777, 470] on td "Credits Exhausted" at bounding box center [614, 463] width 342 height 94
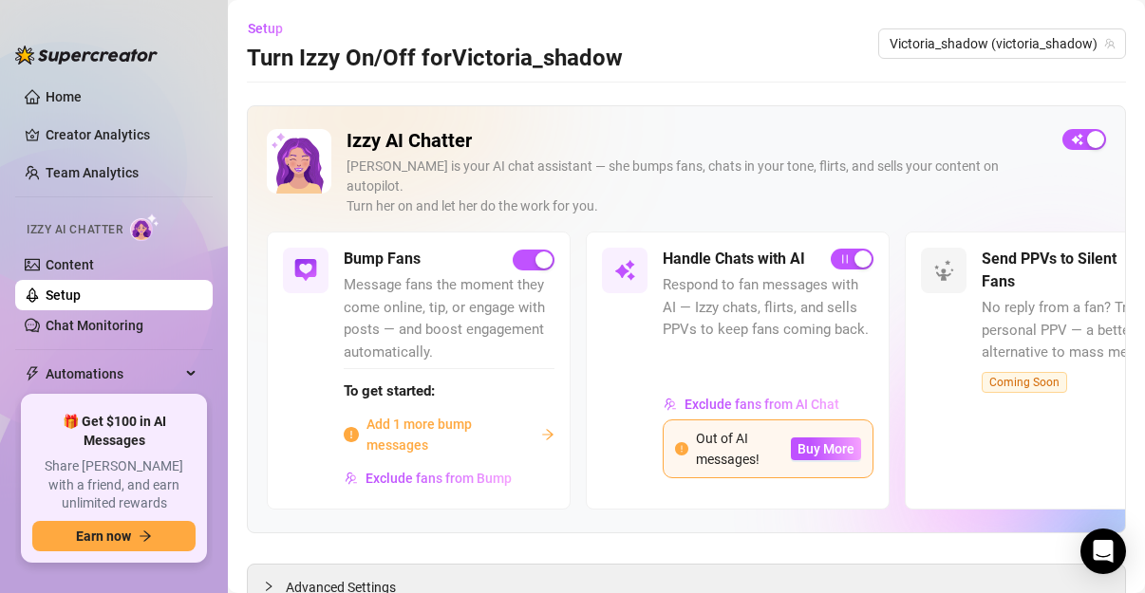
scroll to position [51, 0]
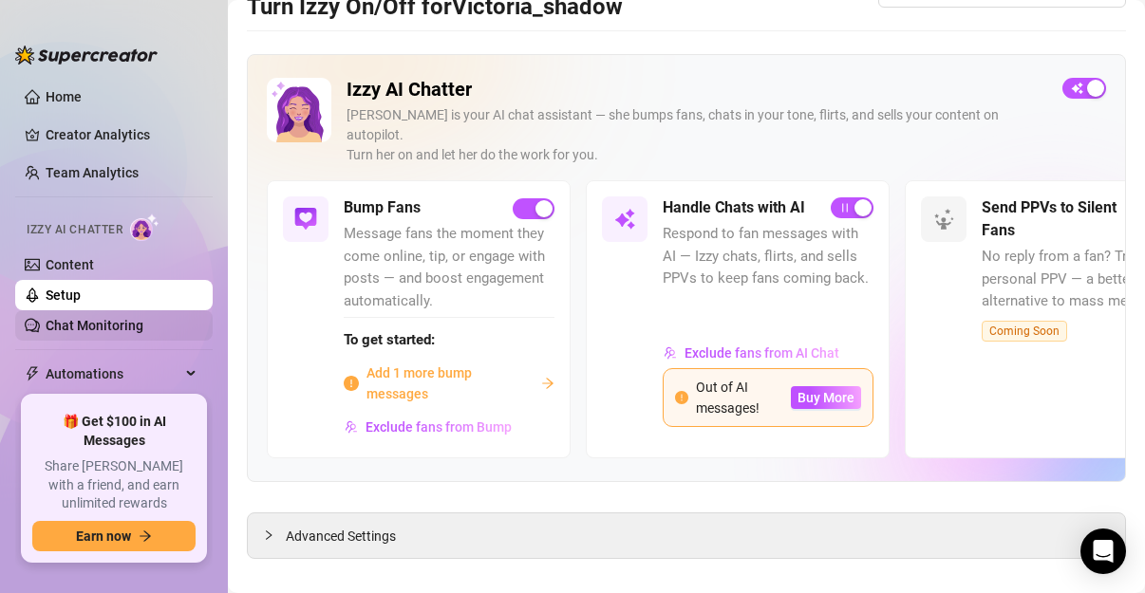
click at [88, 318] on link "Chat Monitoring" at bounding box center [95, 325] width 98 height 15
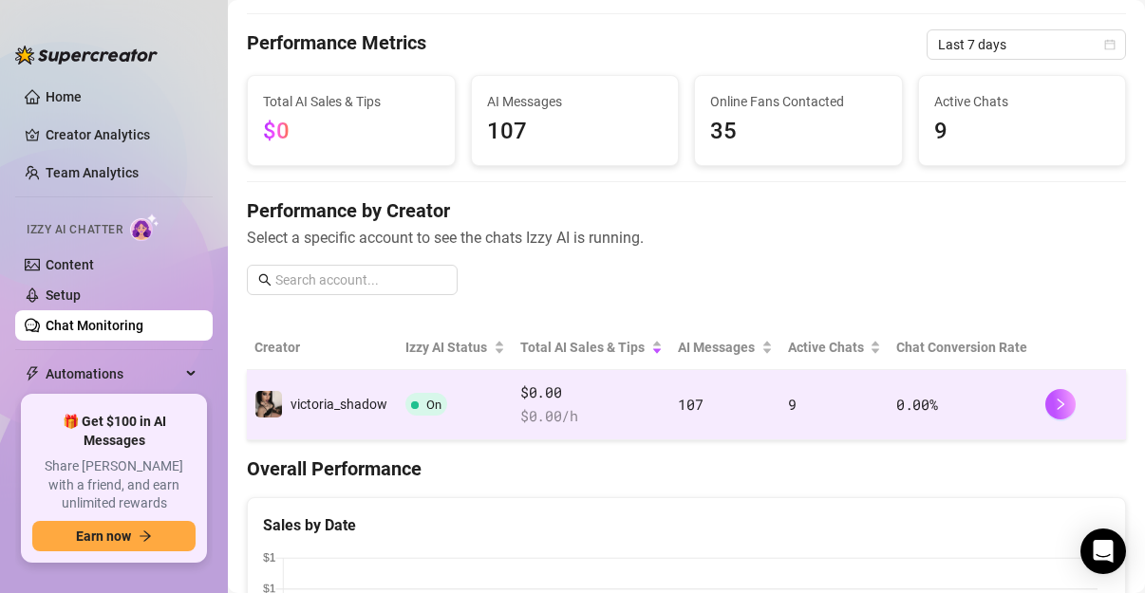
click at [500, 406] on td "On" at bounding box center [455, 405] width 115 height 70
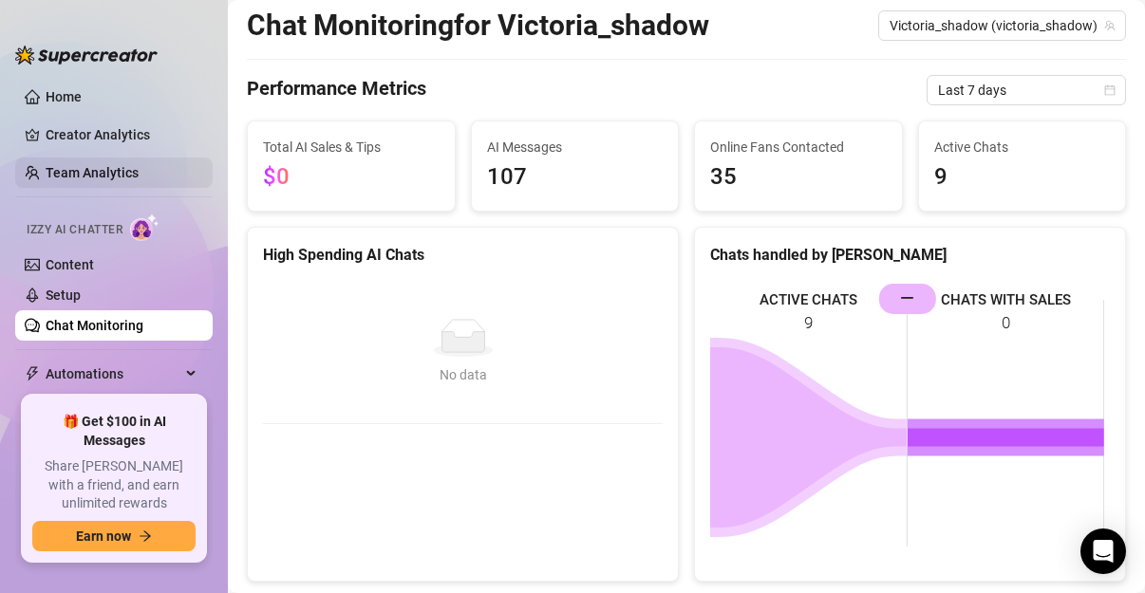
click at [91, 165] on link "Team Analytics" at bounding box center [92, 172] width 93 height 15
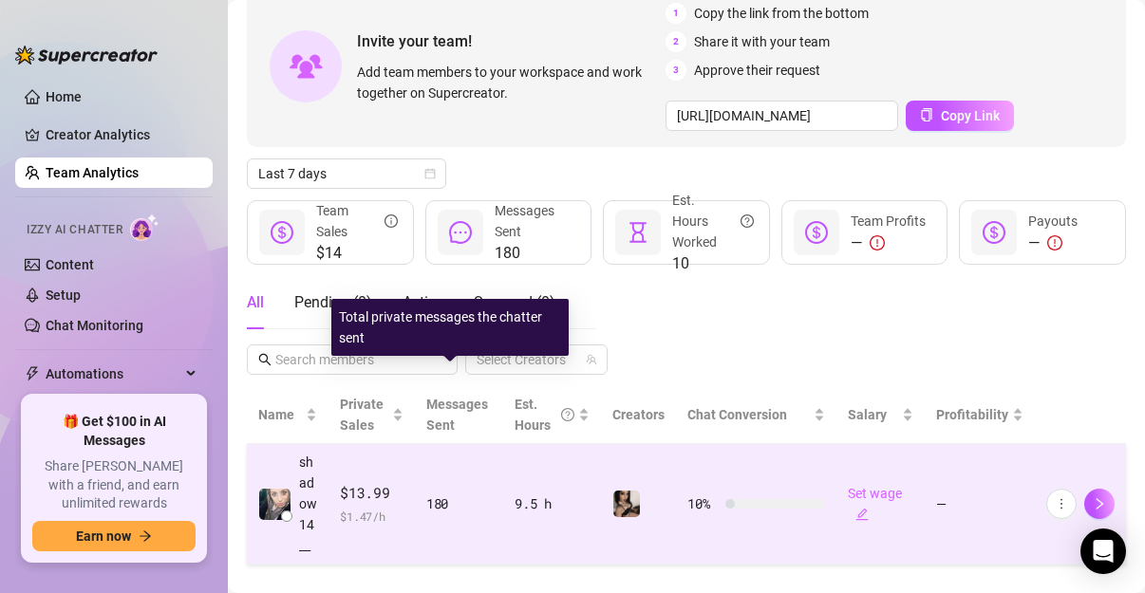
scroll to position [130, 0]
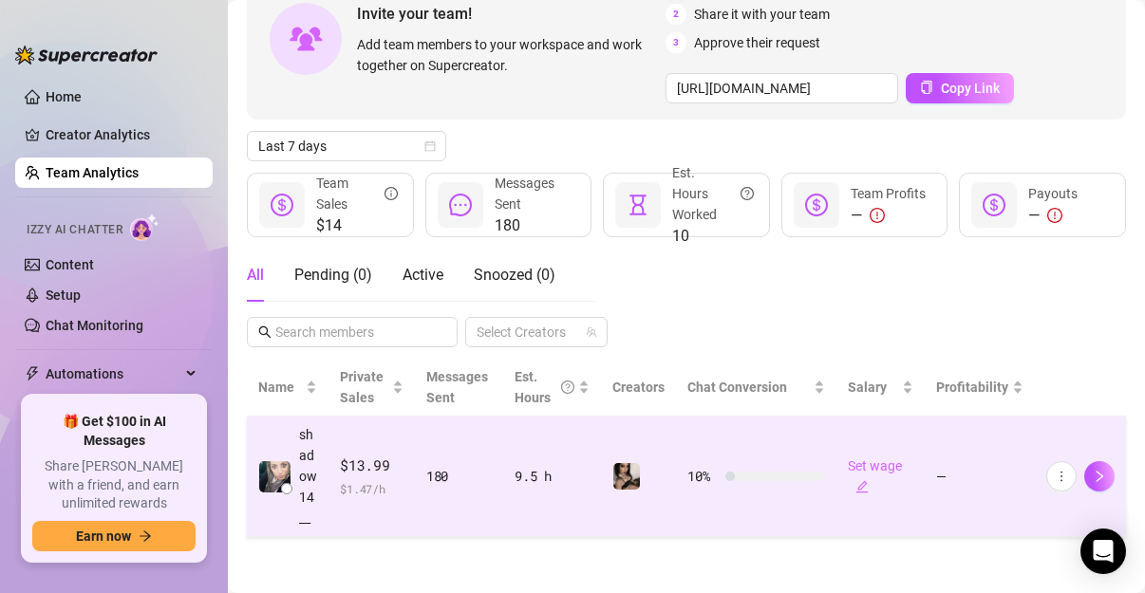
click at [740, 536] on td "10 %" at bounding box center [756, 477] width 160 height 121
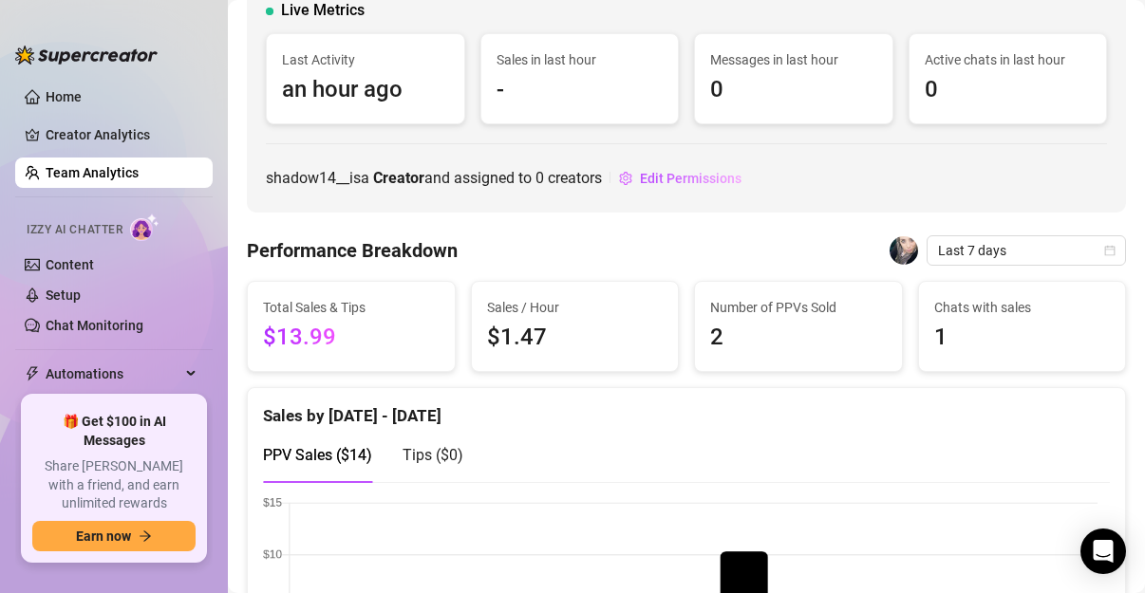
click at [111, 165] on link "Team Analytics" at bounding box center [92, 172] width 93 height 15
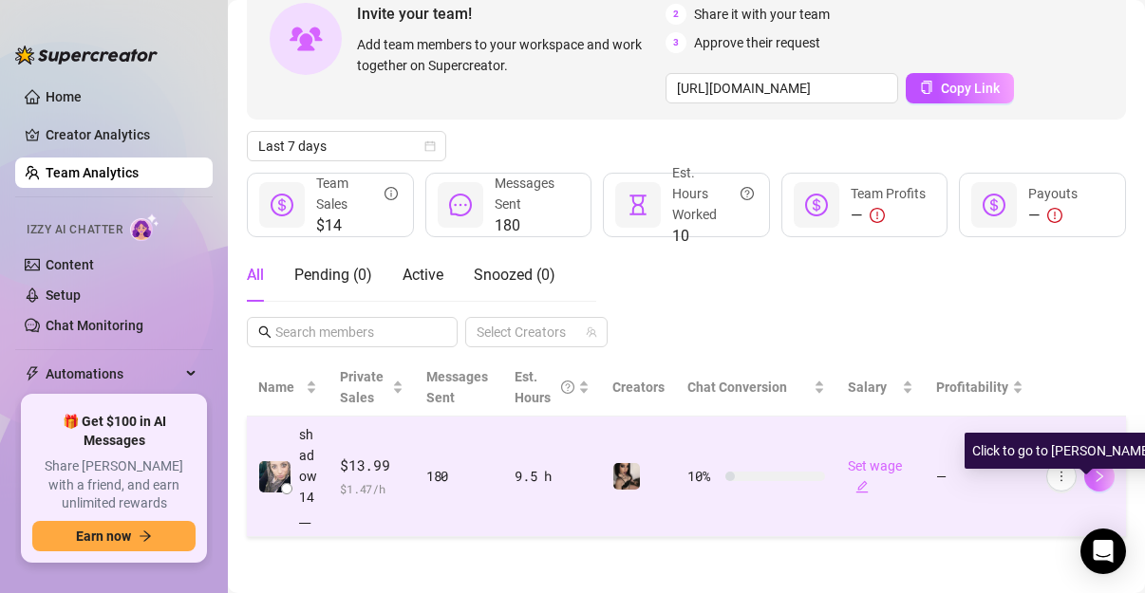
click at [1093, 483] on icon "right" at bounding box center [1099, 476] width 13 height 13
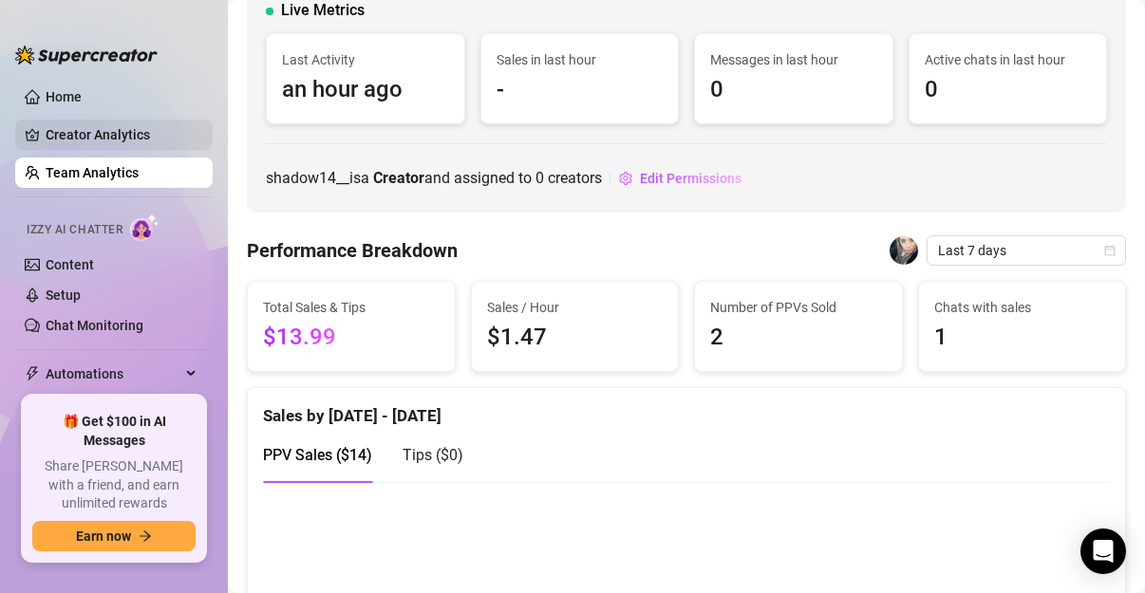
click at [75, 134] on link "Creator Analytics" at bounding box center [122, 135] width 152 height 30
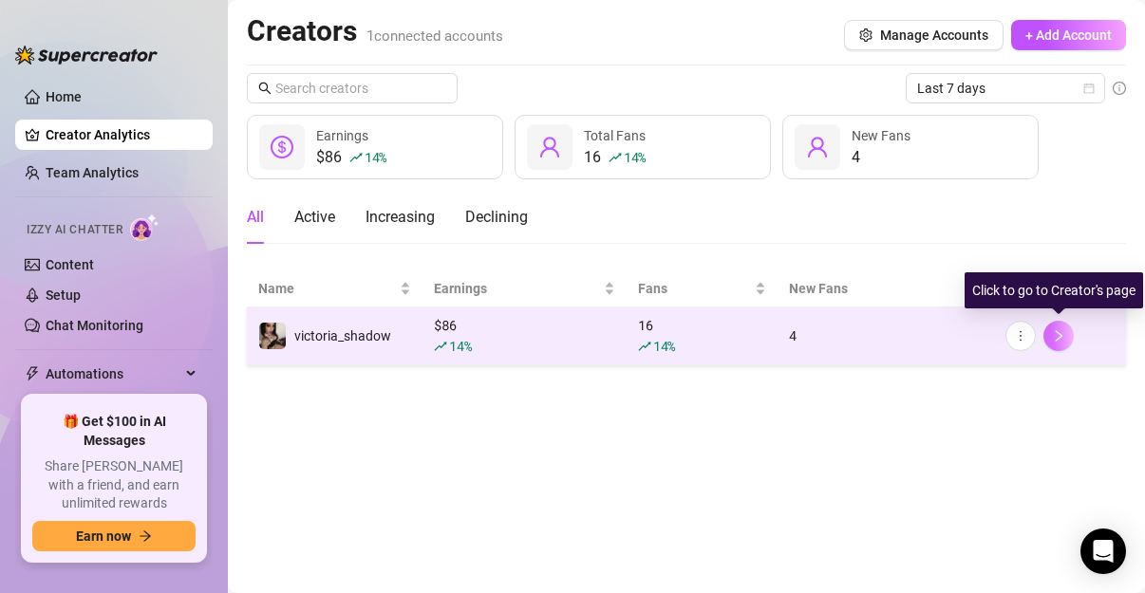
click at [1072, 331] on button "button" at bounding box center [1058, 336] width 30 height 30
